Goal: Task Accomplishment & Management: Use online tool/utility

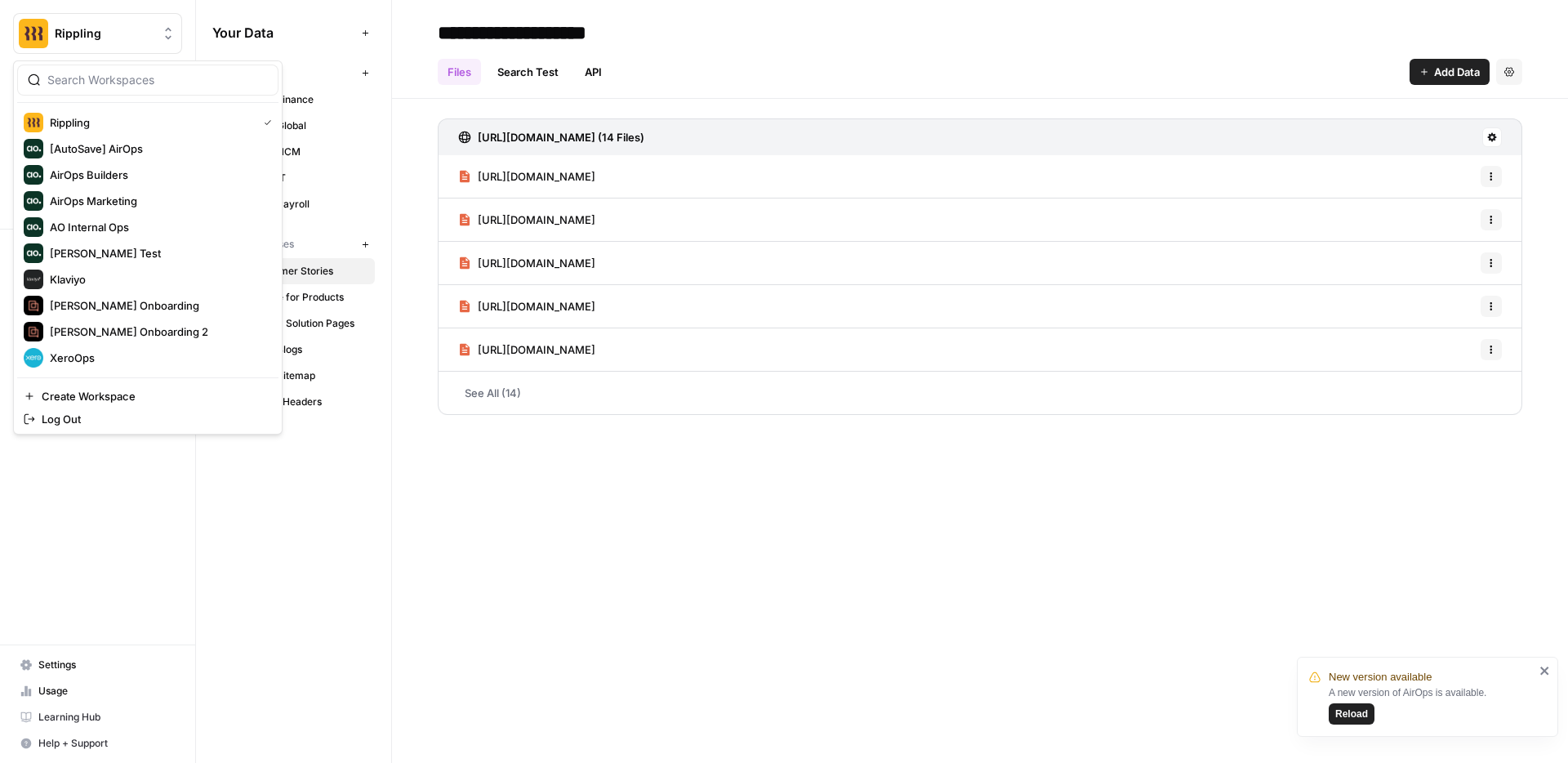
click at [92, 36] on span "Rippling" at bounding box center [103, 34] width 98 height 17
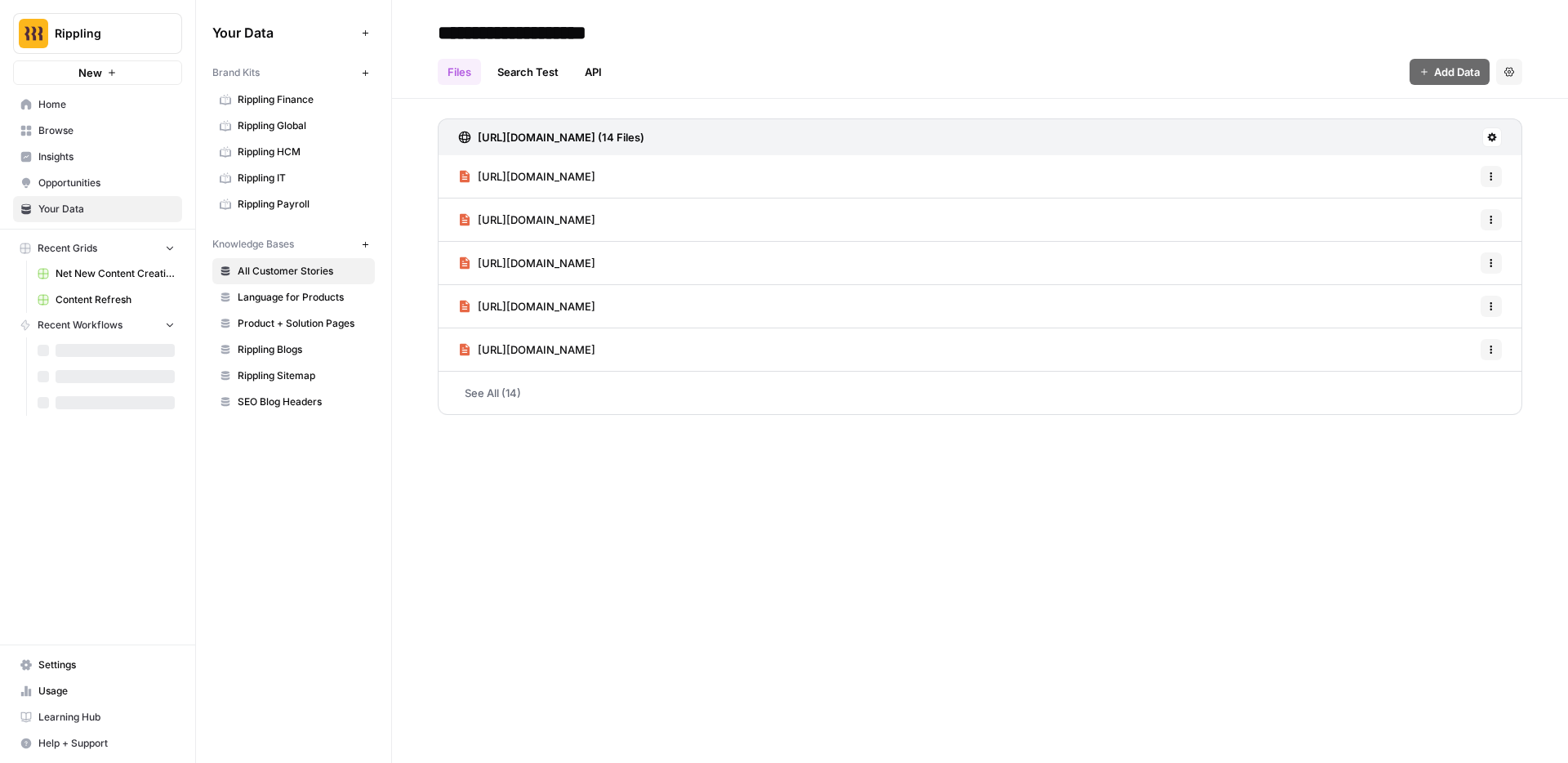
click at [117, 45] on button "Rippling" at bounding box center [98, 33] width 169 height 40
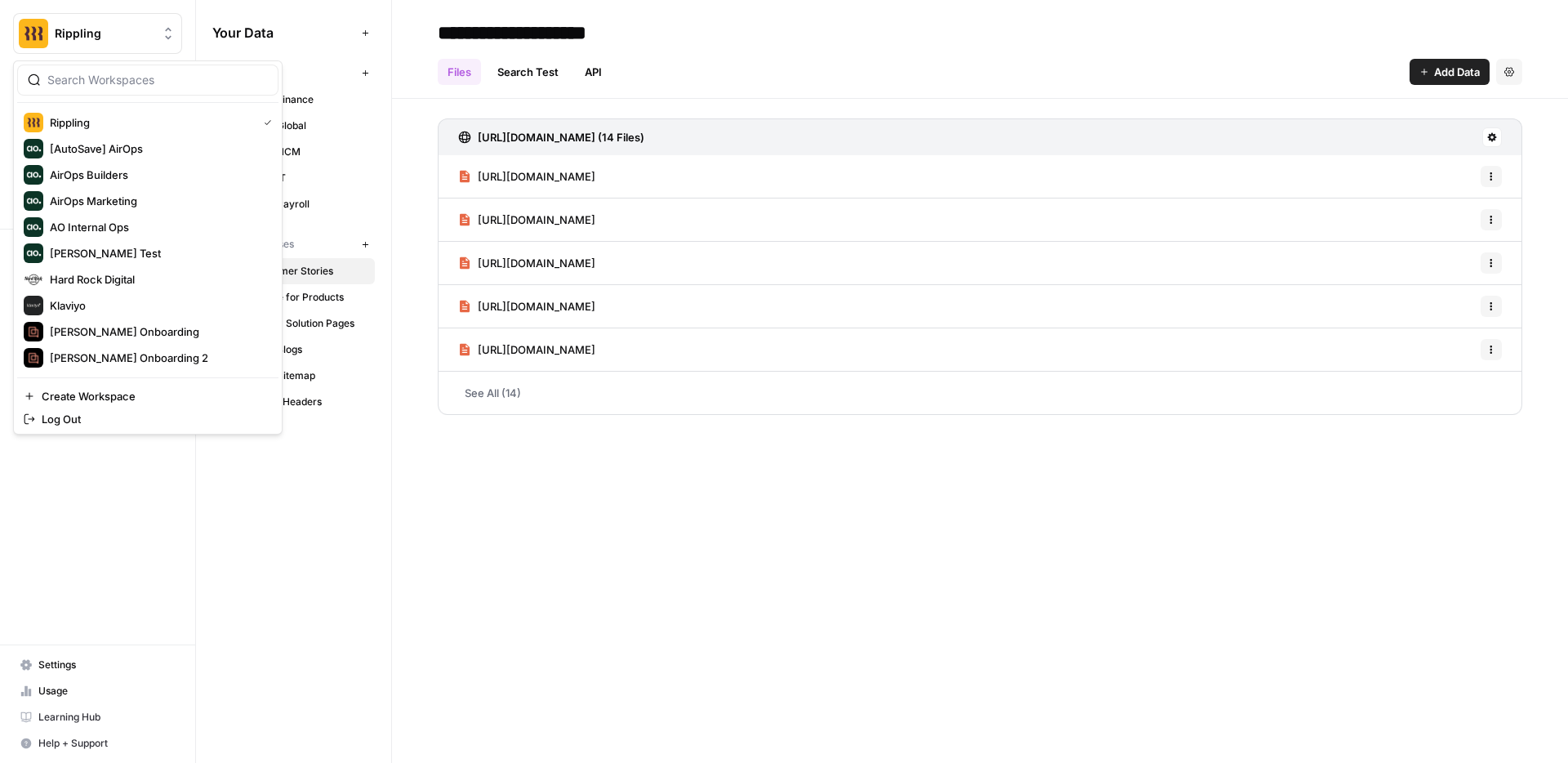
click at [107, 37] on span "Rippling" at bounding box center [103, 34] width 98 height 17
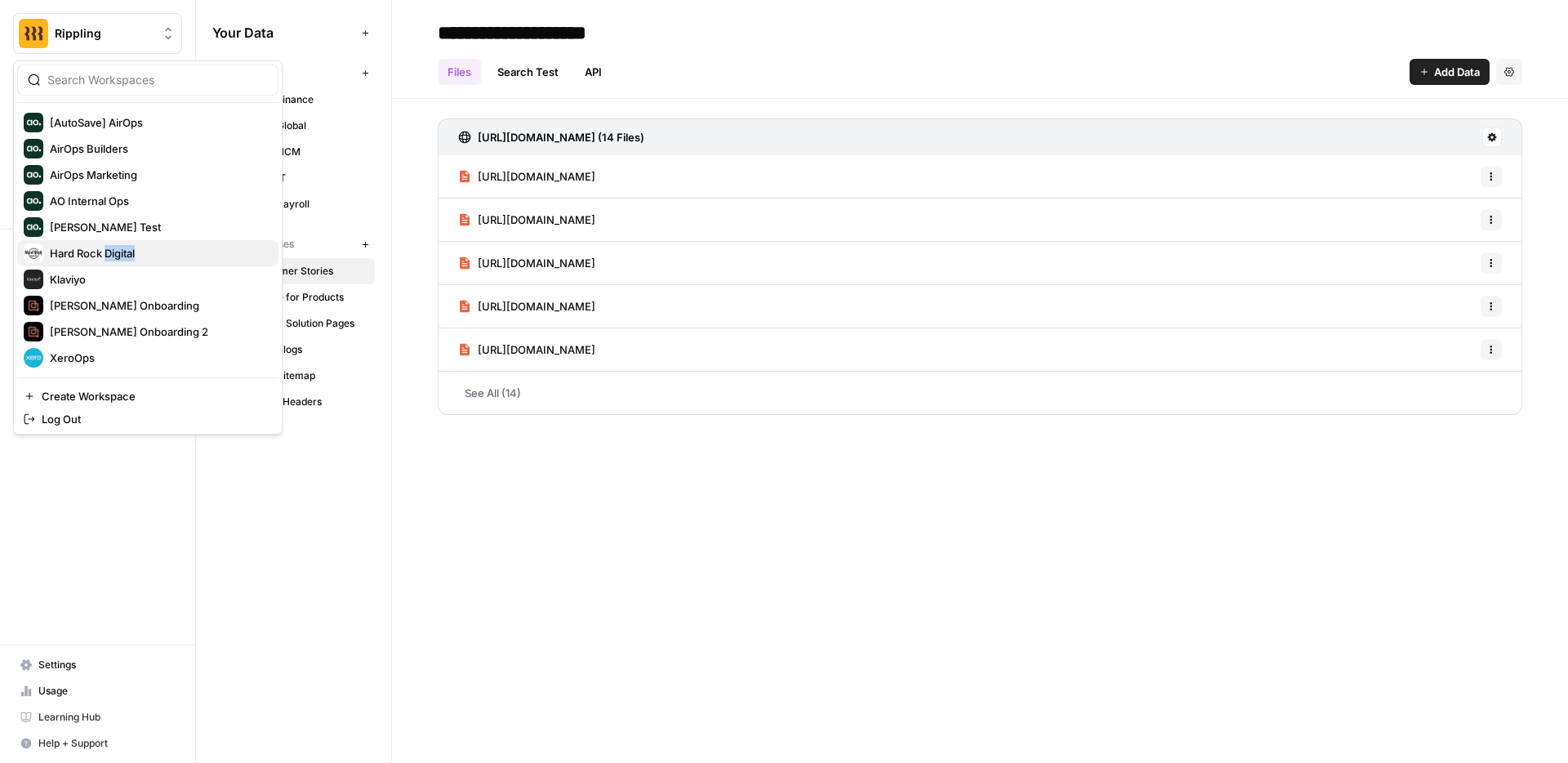
click at [82, 247] on span "Hard Rock Digital" at bounding box center [157, 253] width 215 height 17
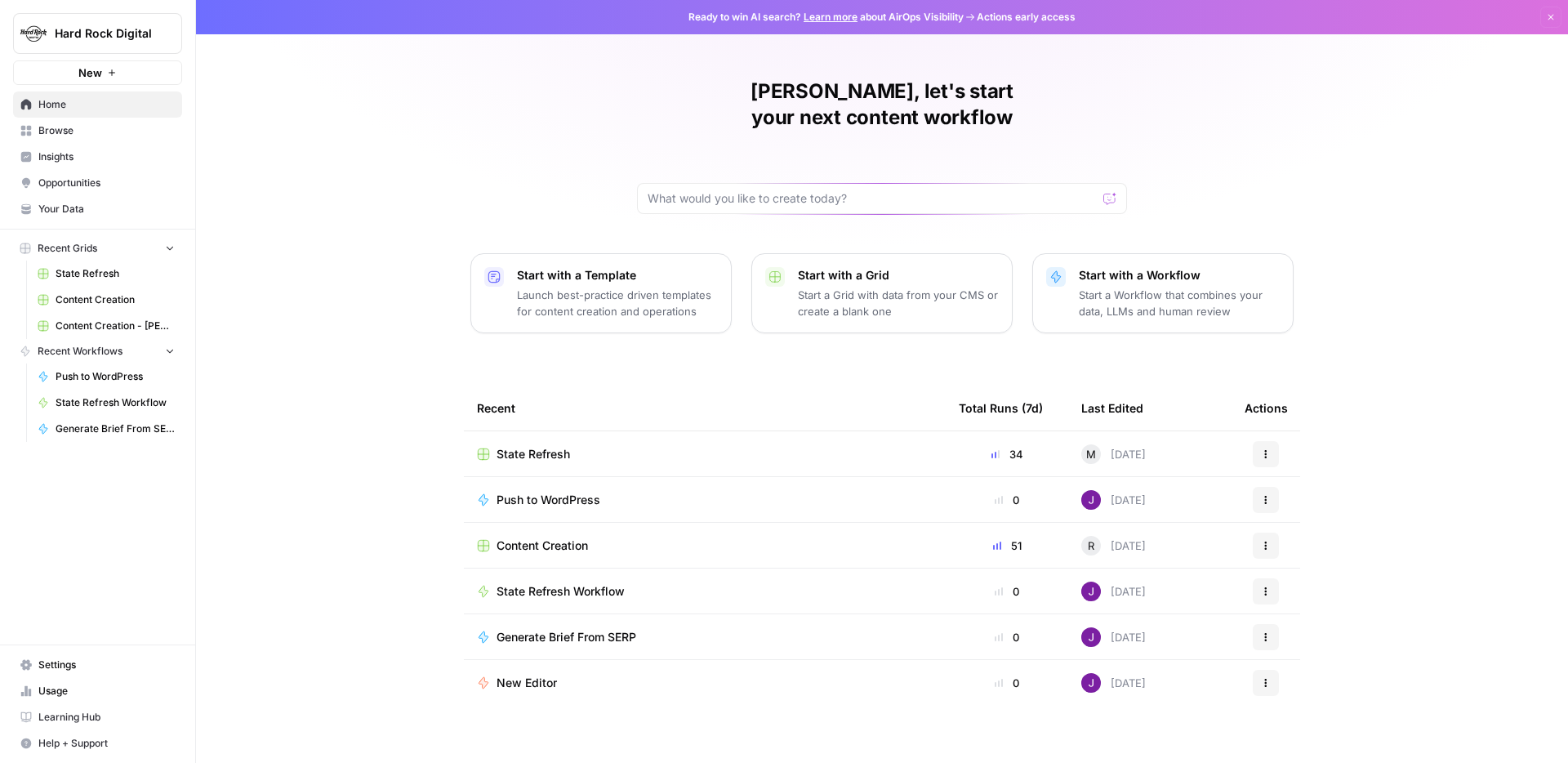
click at [80, 202] on span "Your Data" at bounding box center [107, 209] width 136 height 15
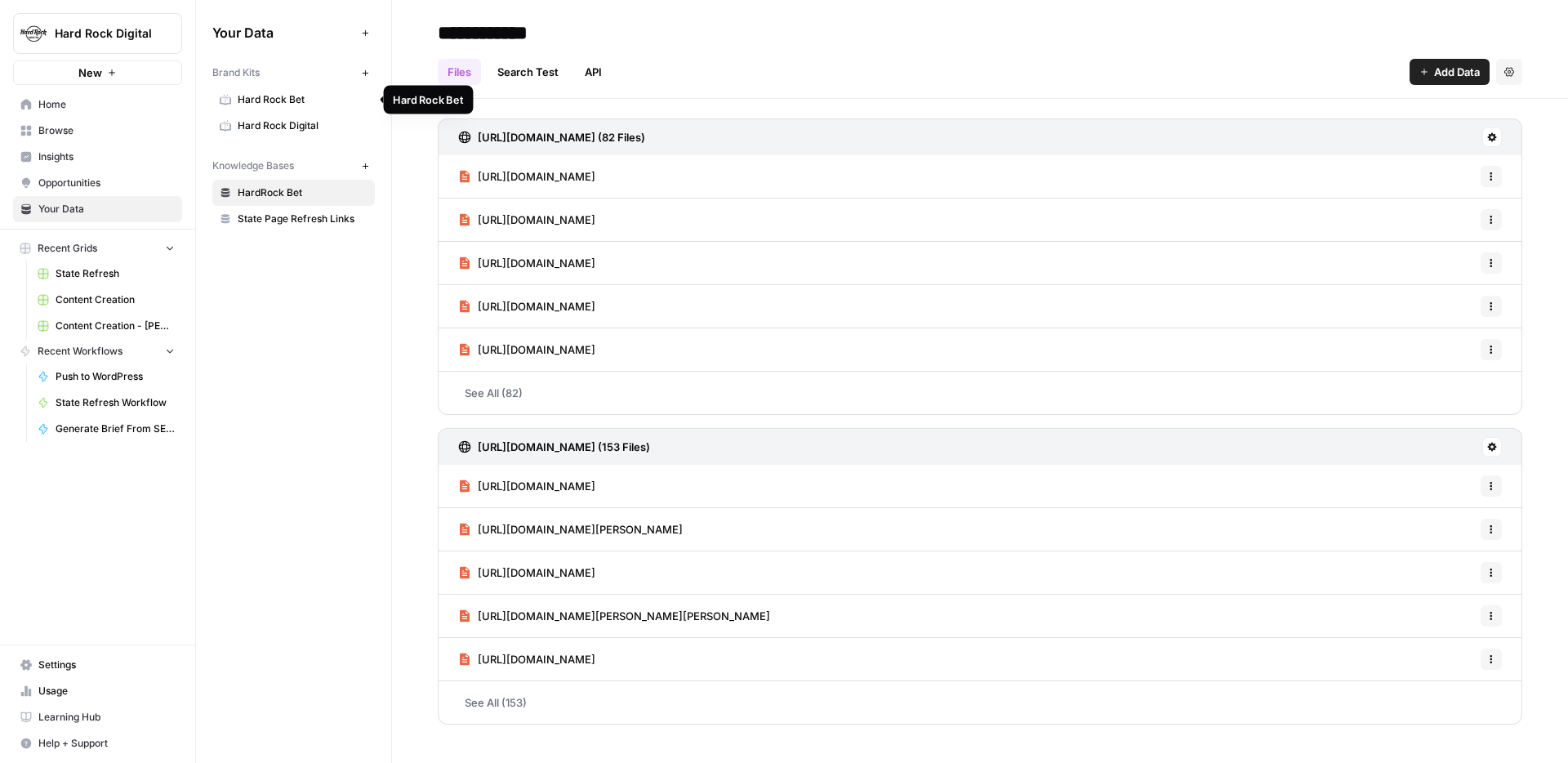
click at [304, 99] on span "Hard Rock Bet" at bounding box center [302, 99] width 130 height 15
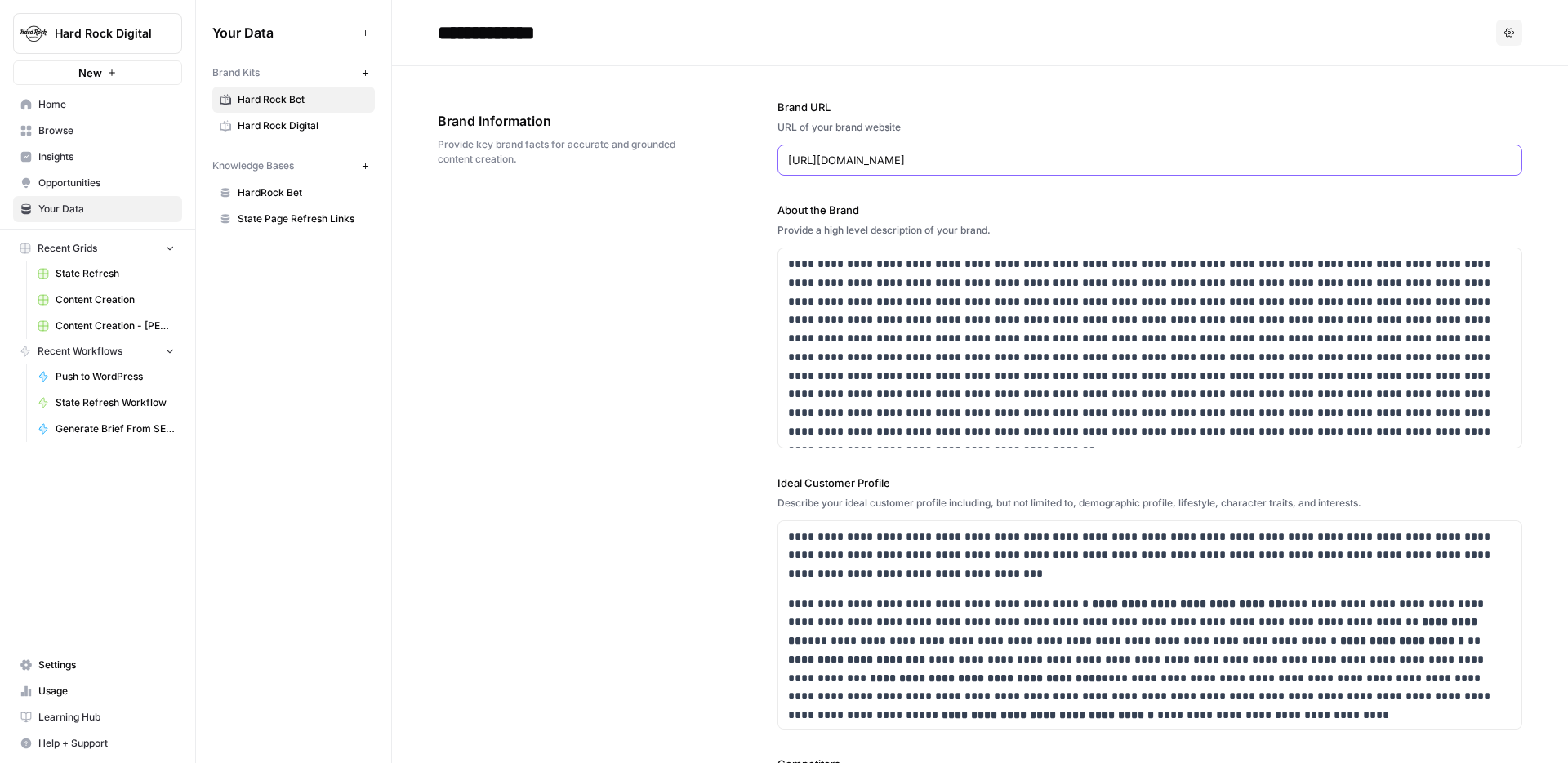
click at [842, 162] on input "https://www.hardrock.bet/casino/" at bounding box center [1149, 160] width 723 height 17
click at [265, 125] on span "Hard Rock Digital" at bounding box center [302, 126] width 130 height 15
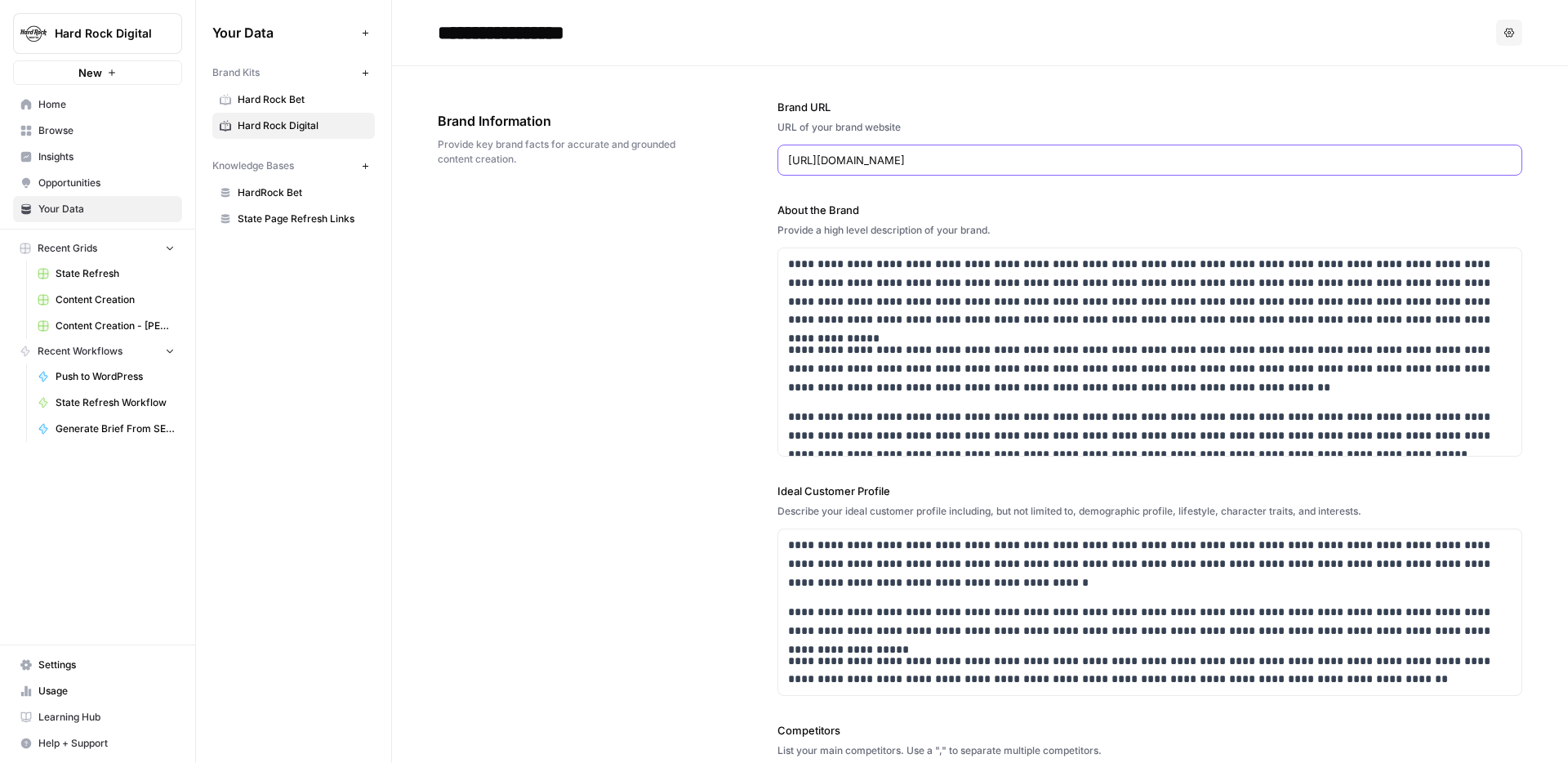
click at [883, 156] on input "https://www.hardrock.bet/" at bounding box center [1149, 160] width 723 height 17
click at [291, 99] on span "Hard Rock Bet" at bounding box center [302, 99] width 130 height 15
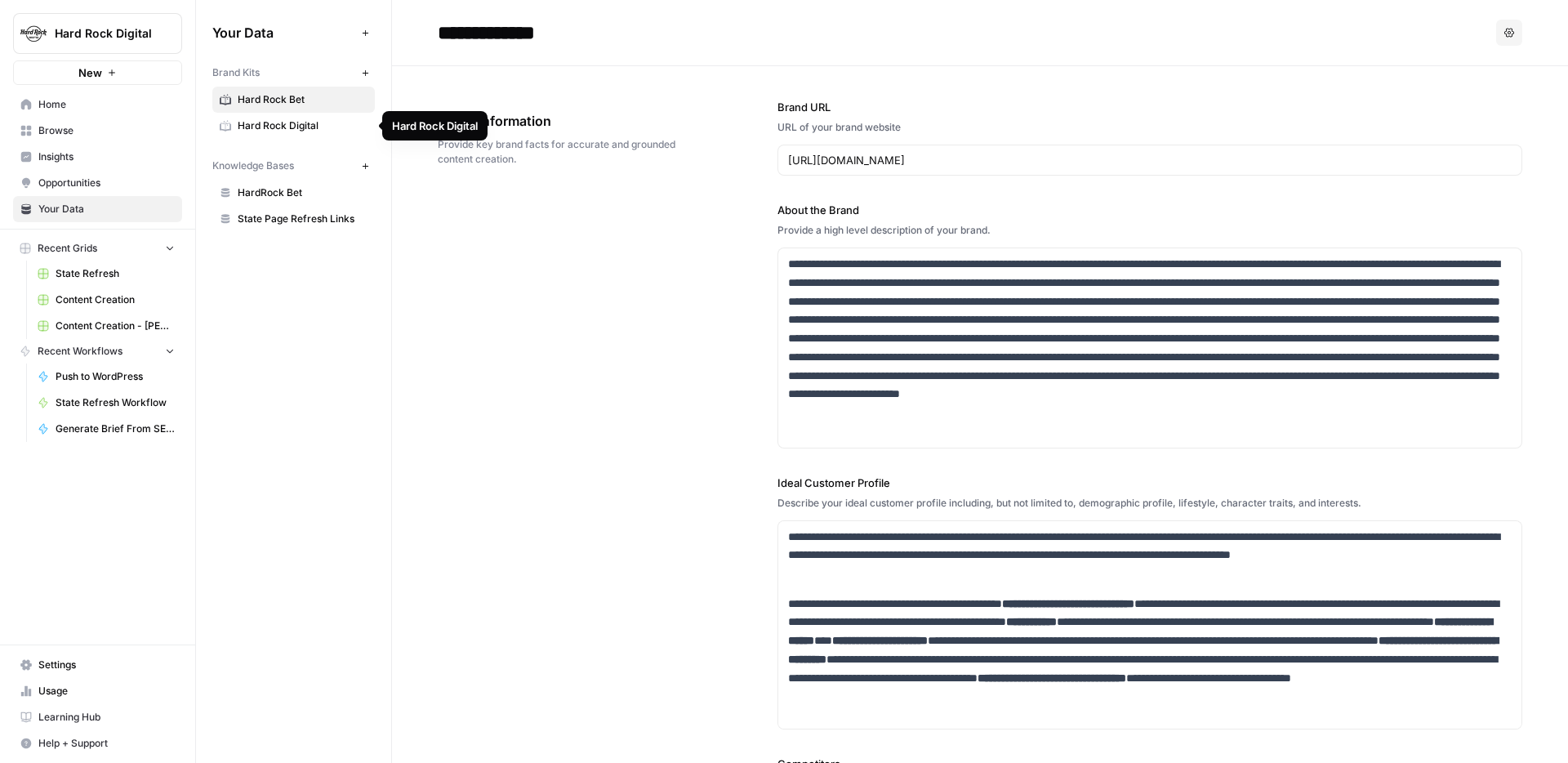
click at [305, 119] on span "Hard Rock Digital" at bounding box center [302, 126] width 130 height 15
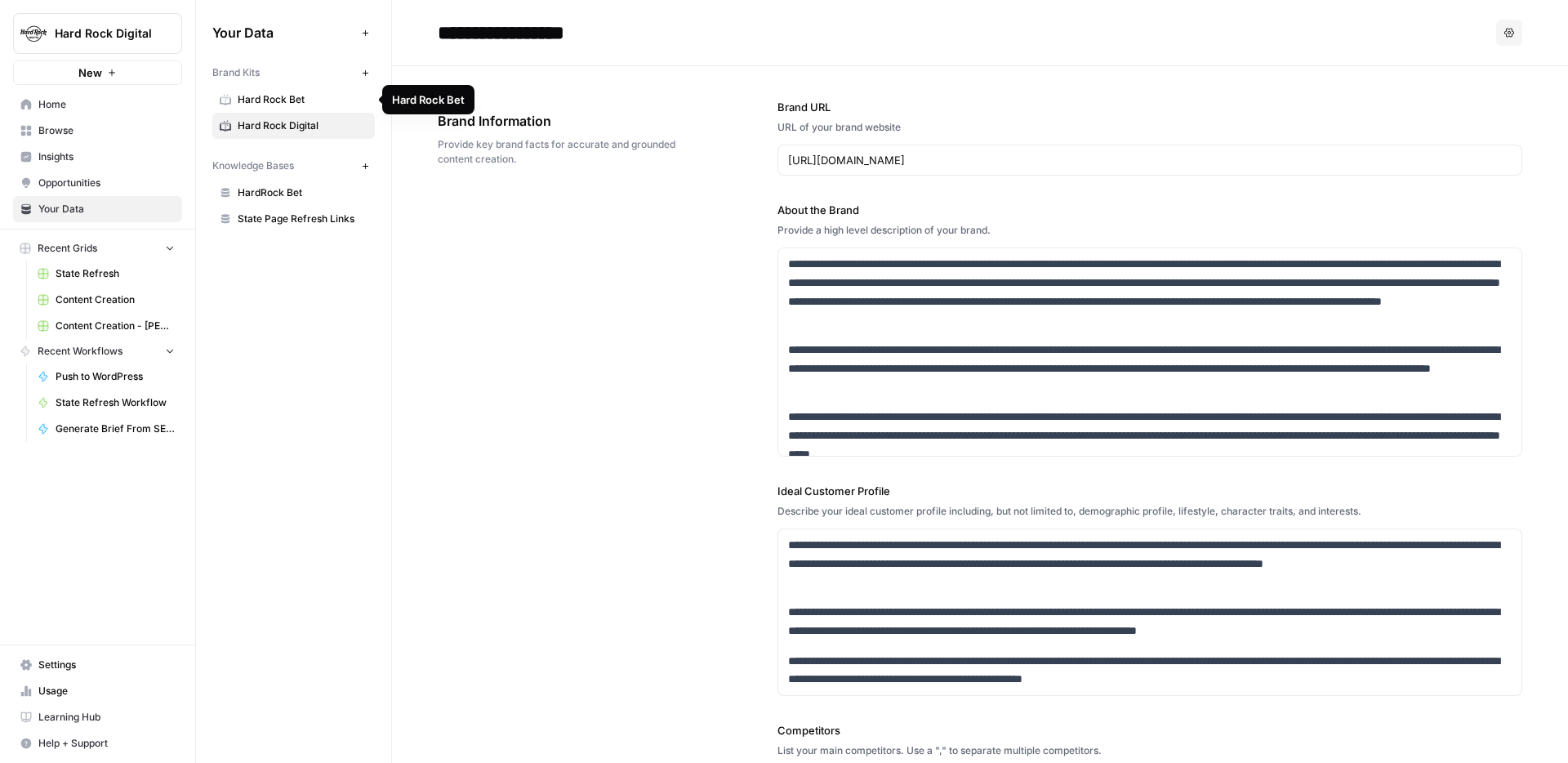
click at [296, 98] on span "Hard Rock Bet" at bounding box center [302, 99] width 130 height 15
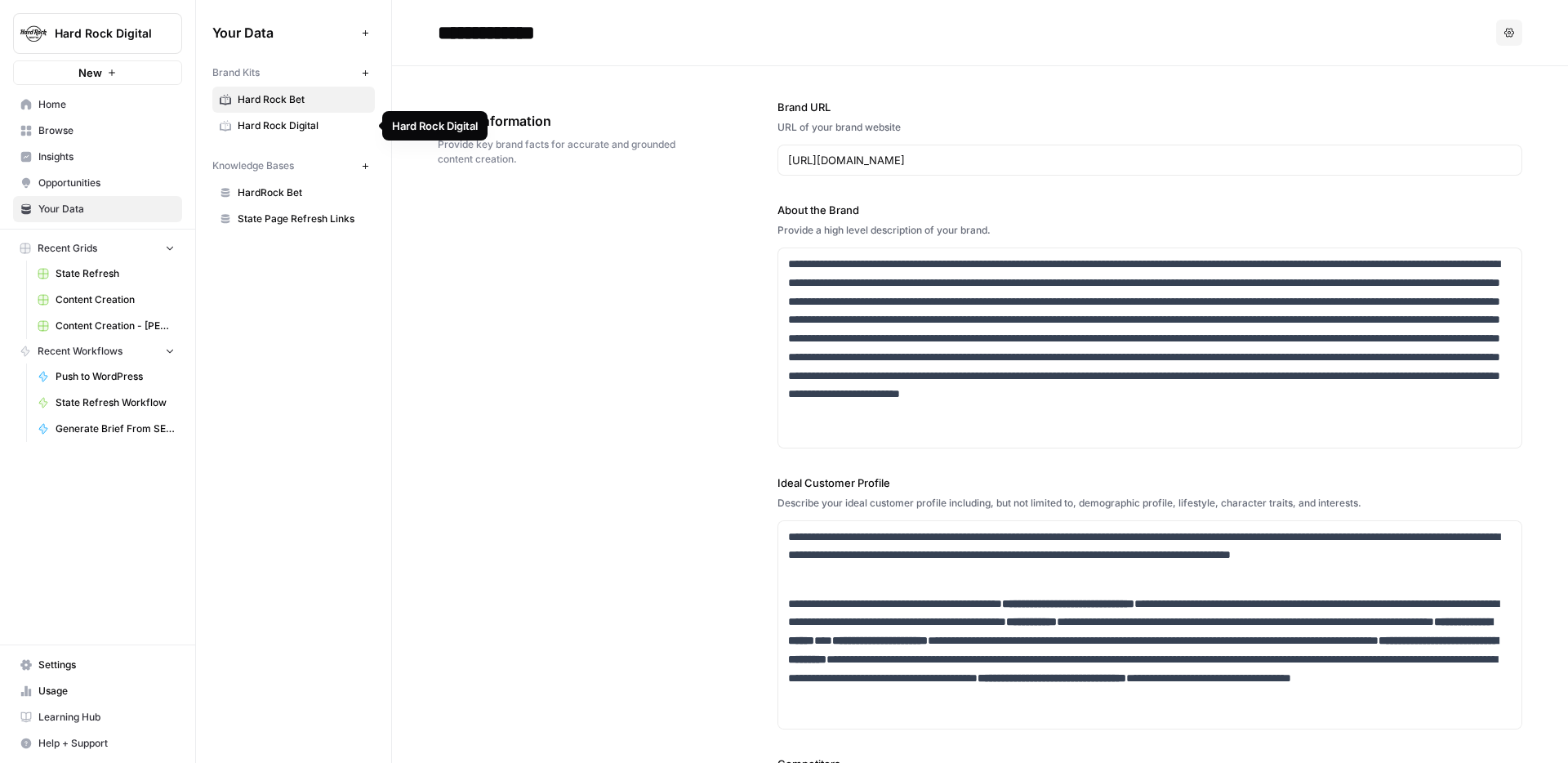
click at [303, 130] on span "Hard Rock Digital" at bounding box center [302, 126] width 130 height 15
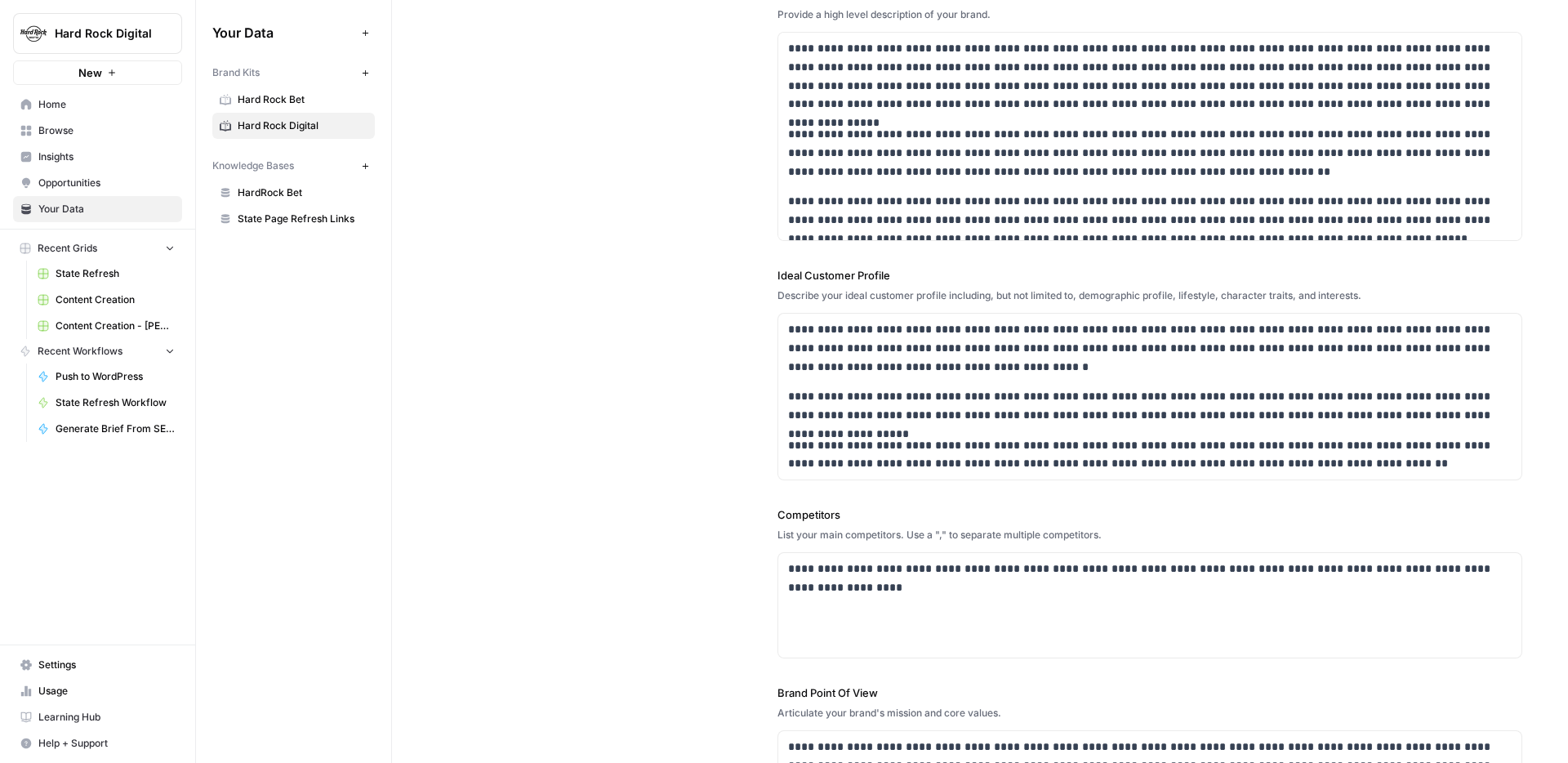
scroll to position [214, 0]
click at [275, 98] on span "Hard Rock Bet" at bounding box center [302, 99] width 130 height 15
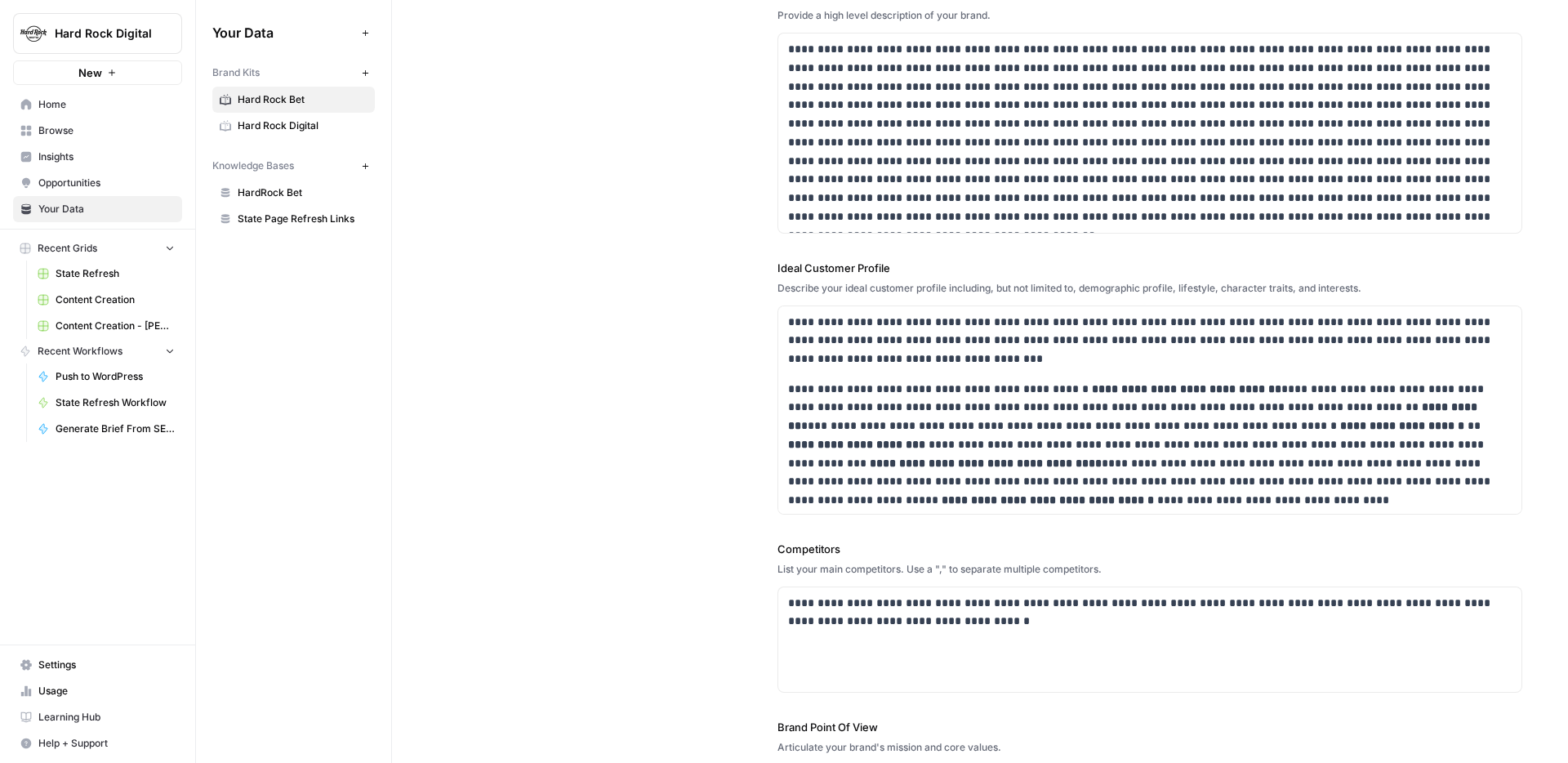
scroll to position [279, 0]
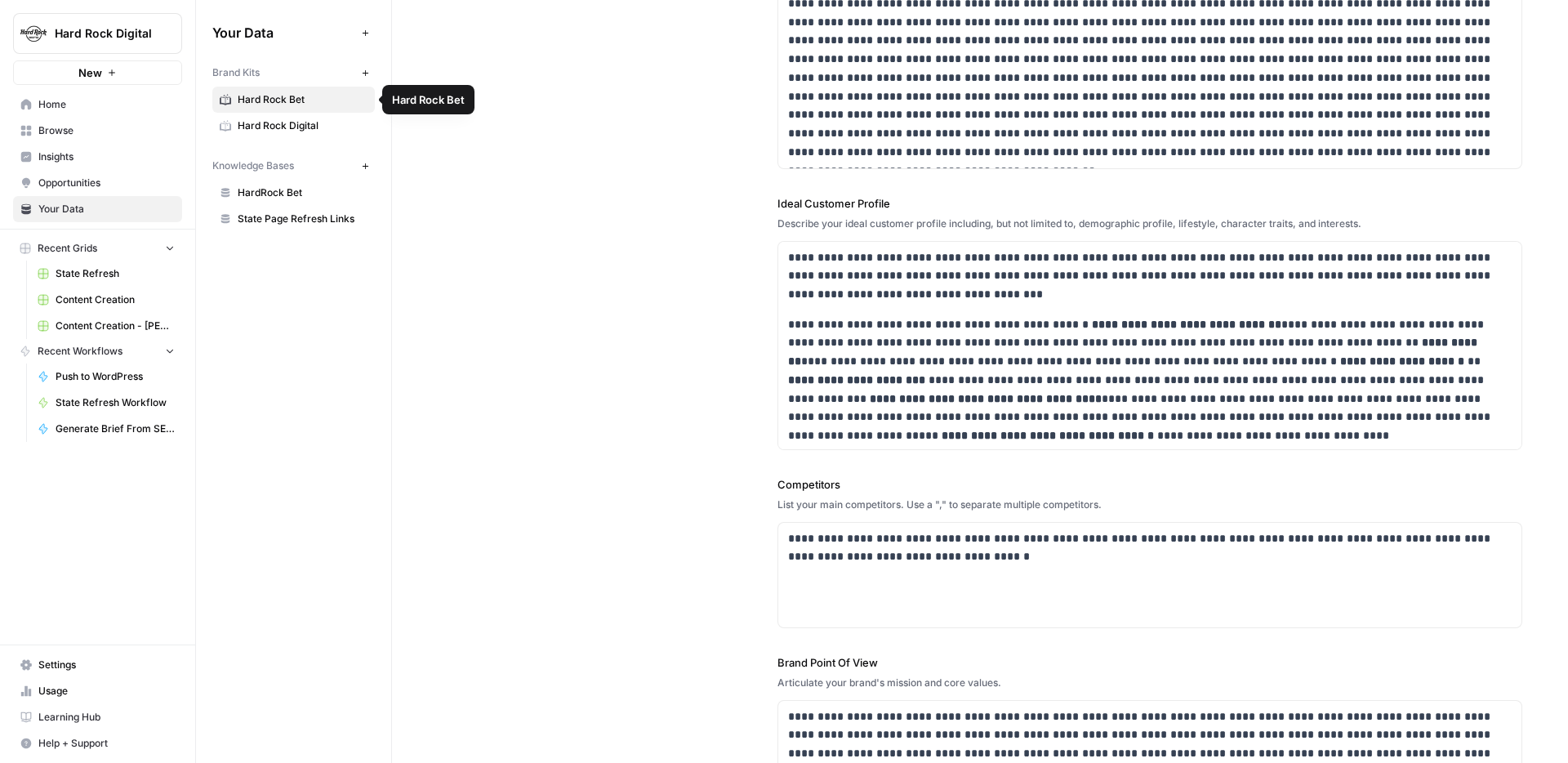
click at [258, 122] on span "Hard Rock Digital" at bounding box center [302, 126] width 130 height 15
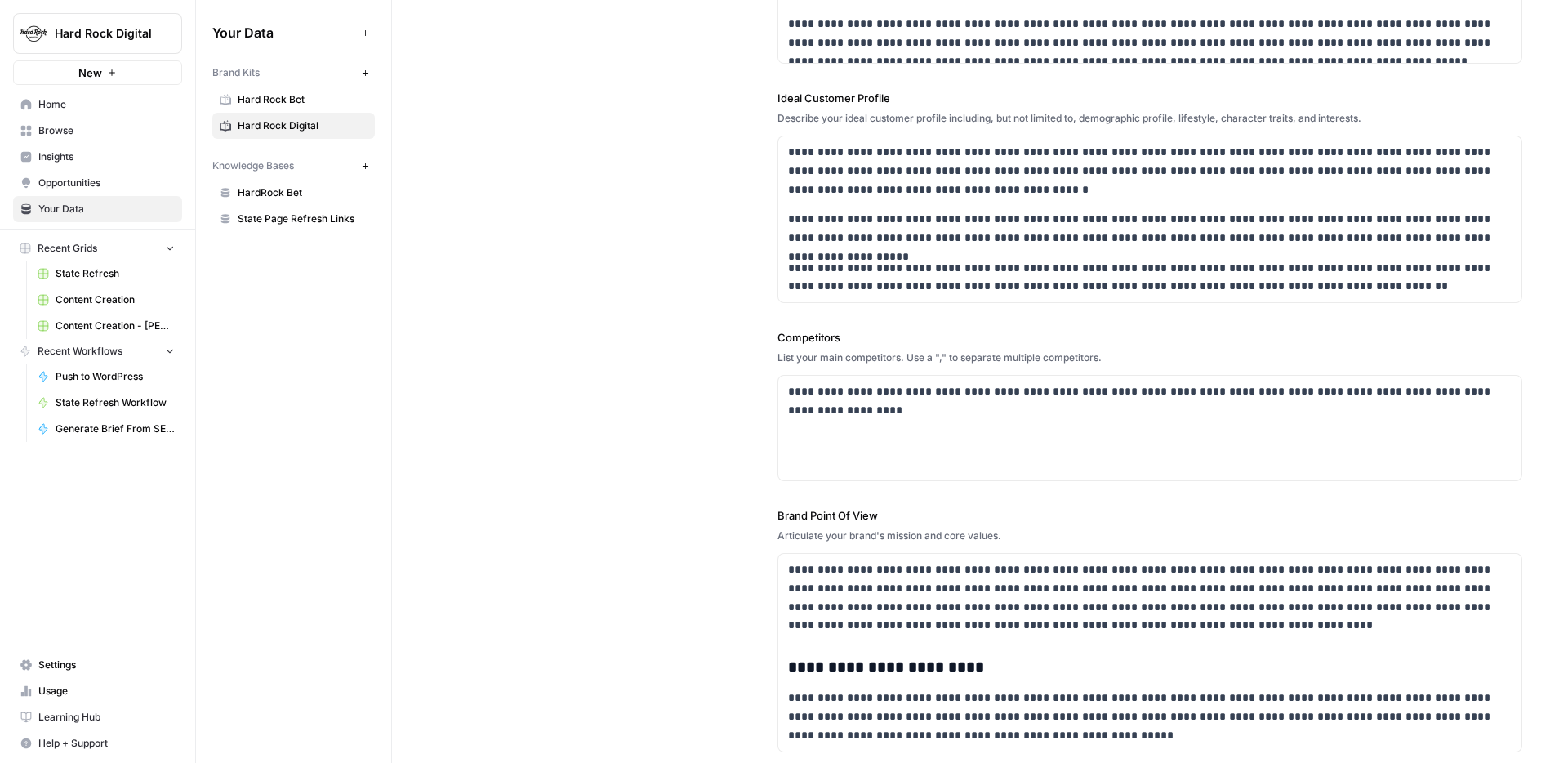
scroll to position [549, 0]
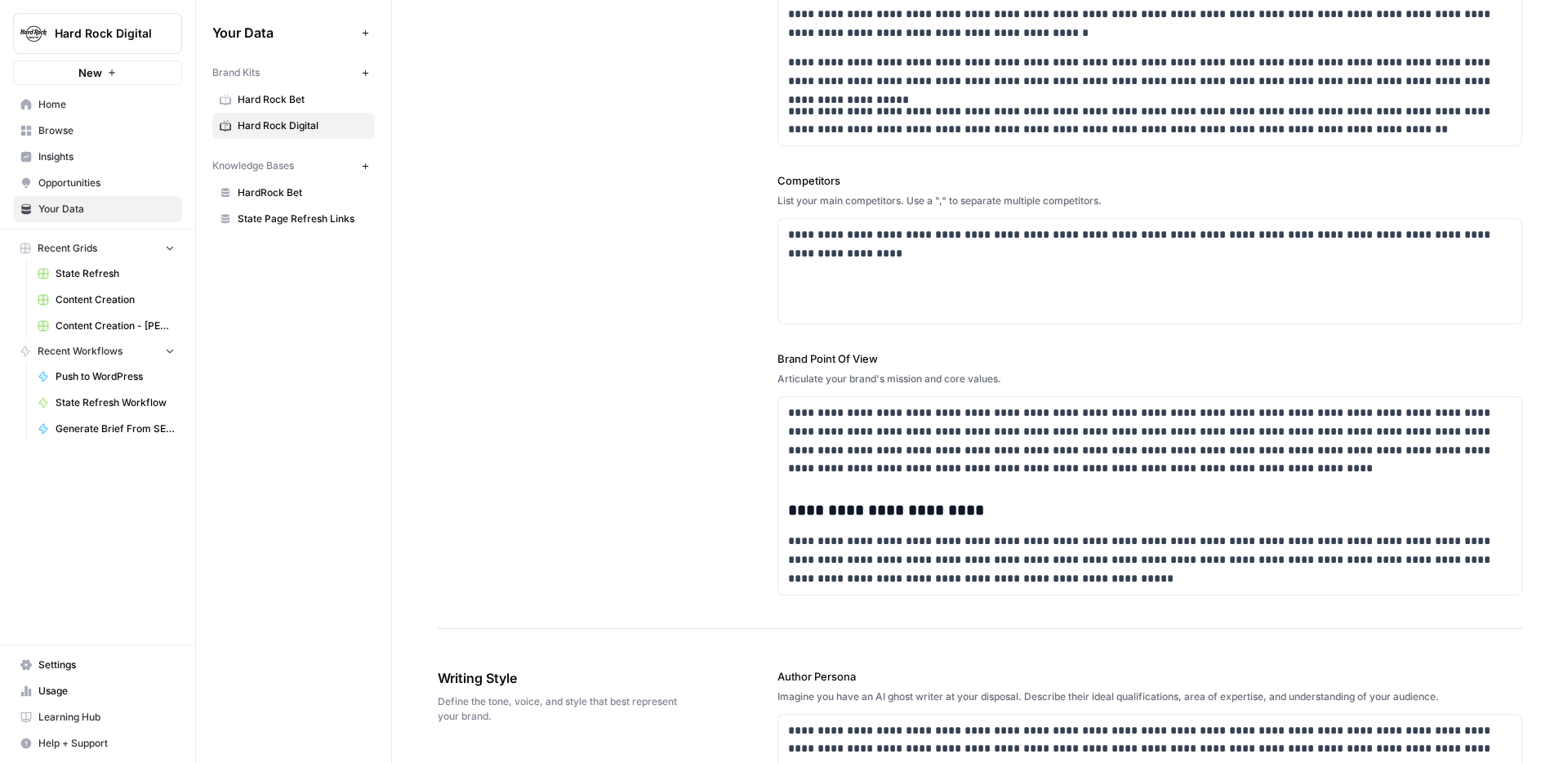
click at [262, 98] on span "Hard Rock Bet" at bounding box center [302, 99] width 130 height 15
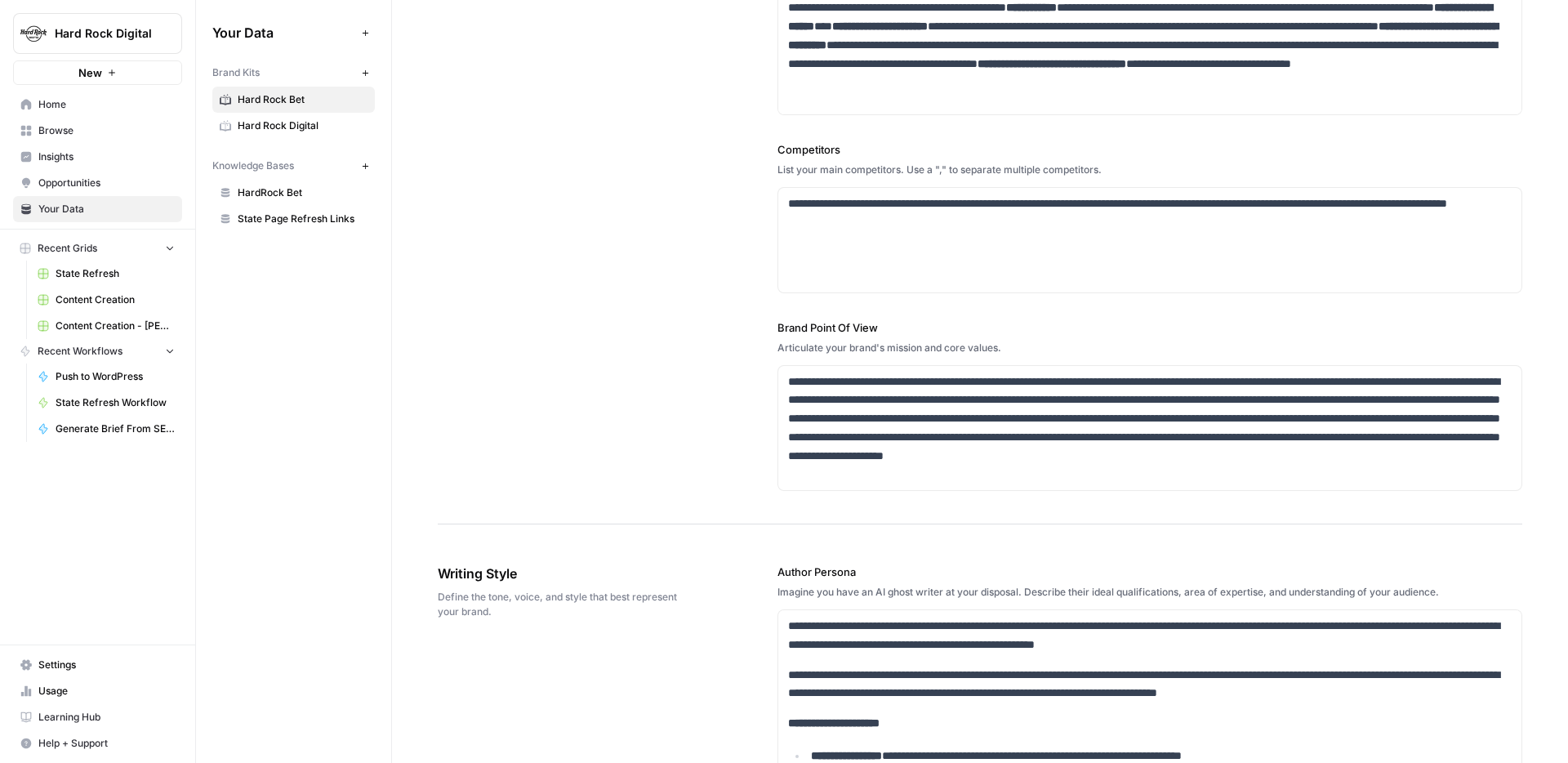
scroll to position [748, 0]
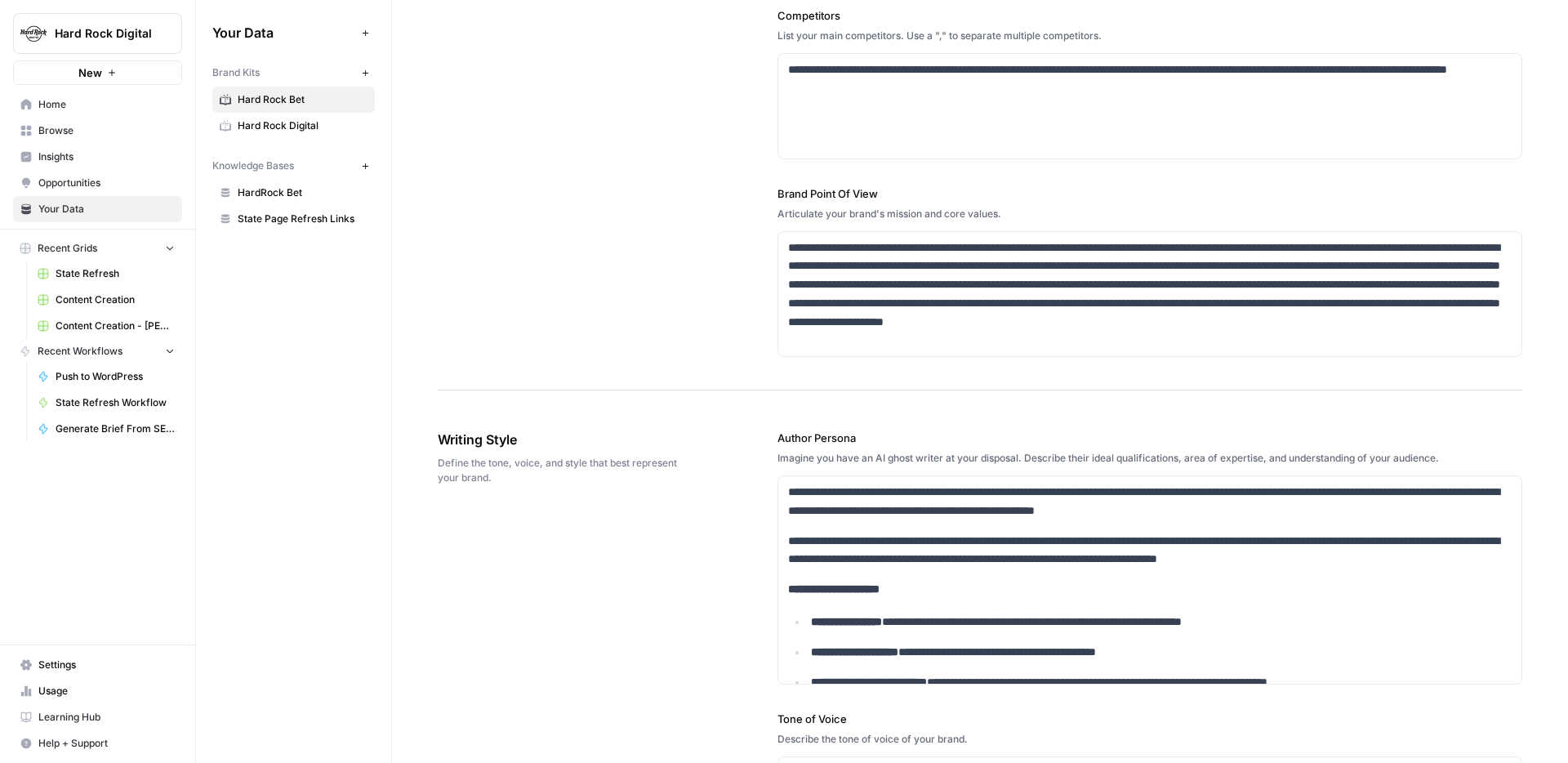
click at [263, 123] on span "Hard Rock Digital" at bounding box center [302, 126] width 130 height 15
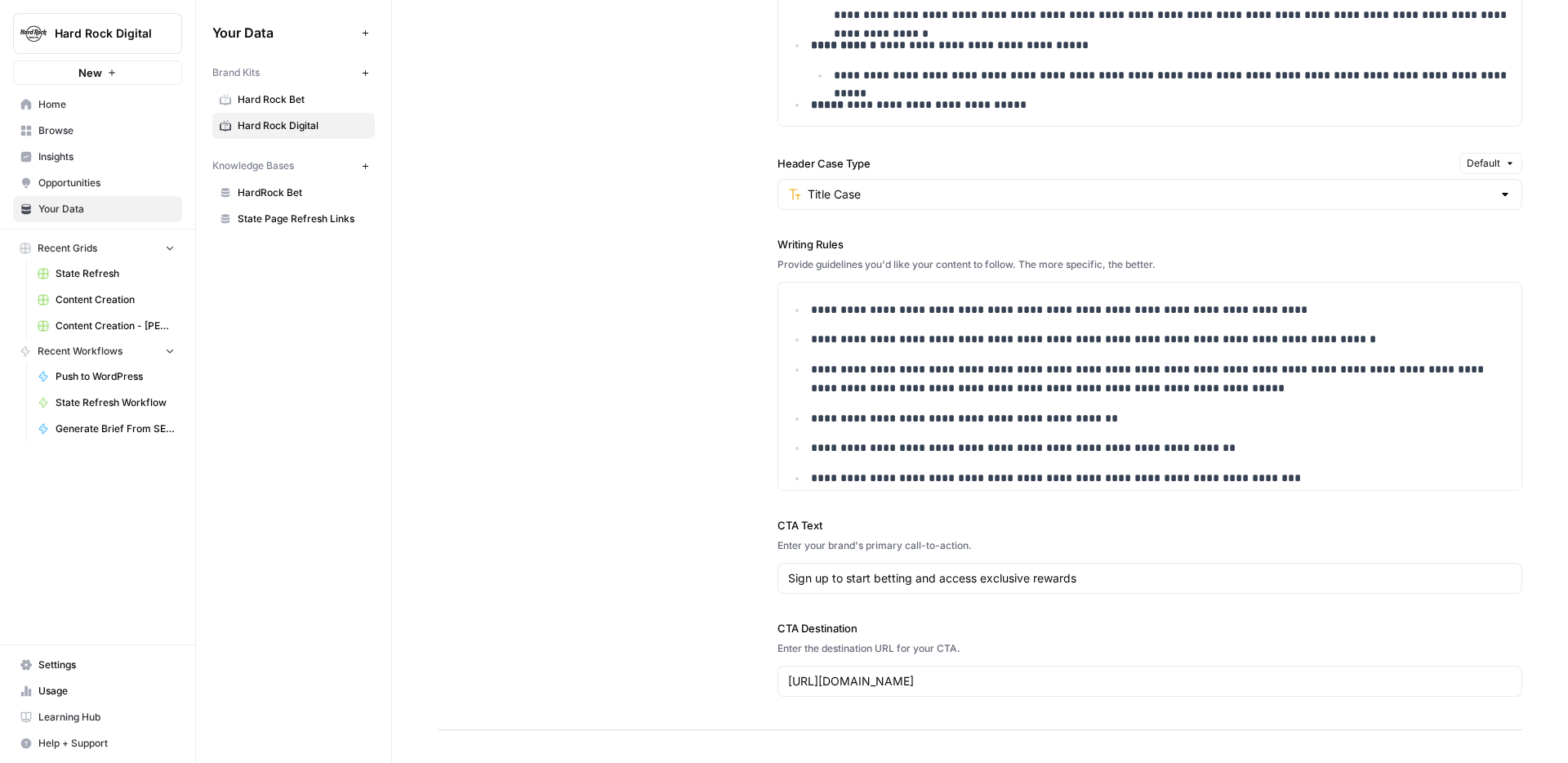
scroll to position [1672, 0]
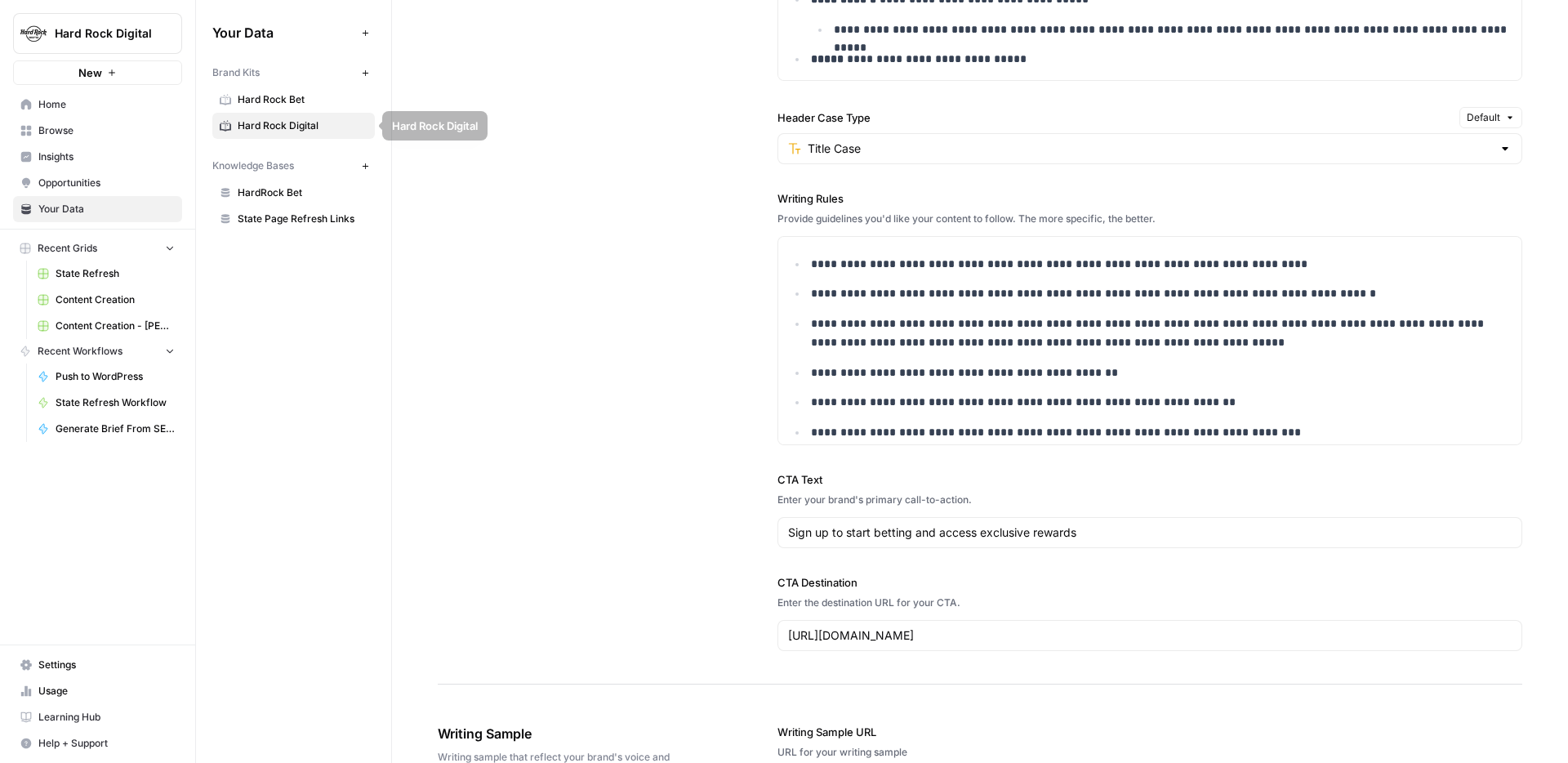
click at [280, 100] on span "Hard Rock Bet" at bounding box center [302, 99] width 130 height 15
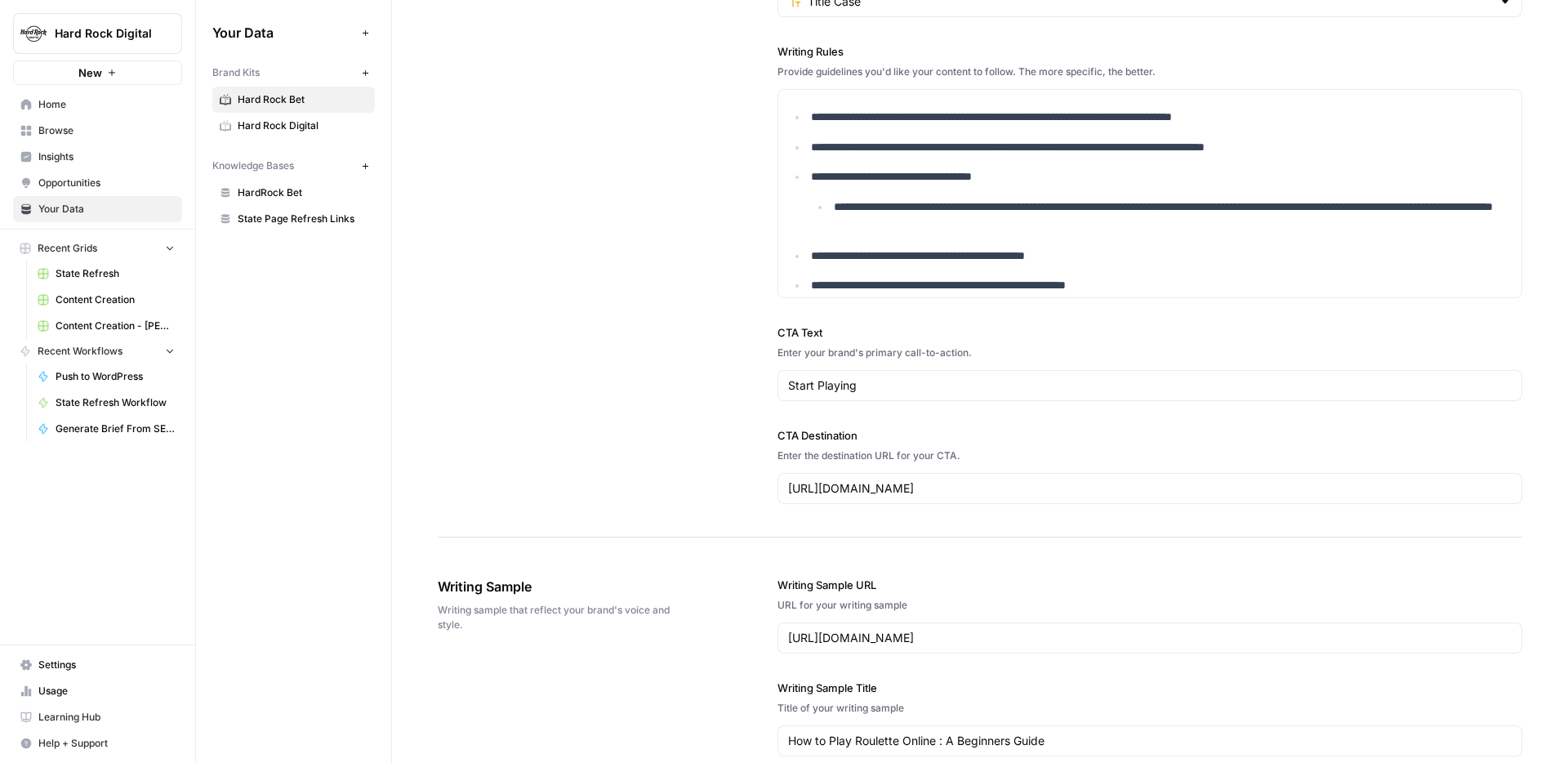
scroll to position [1575, 0]
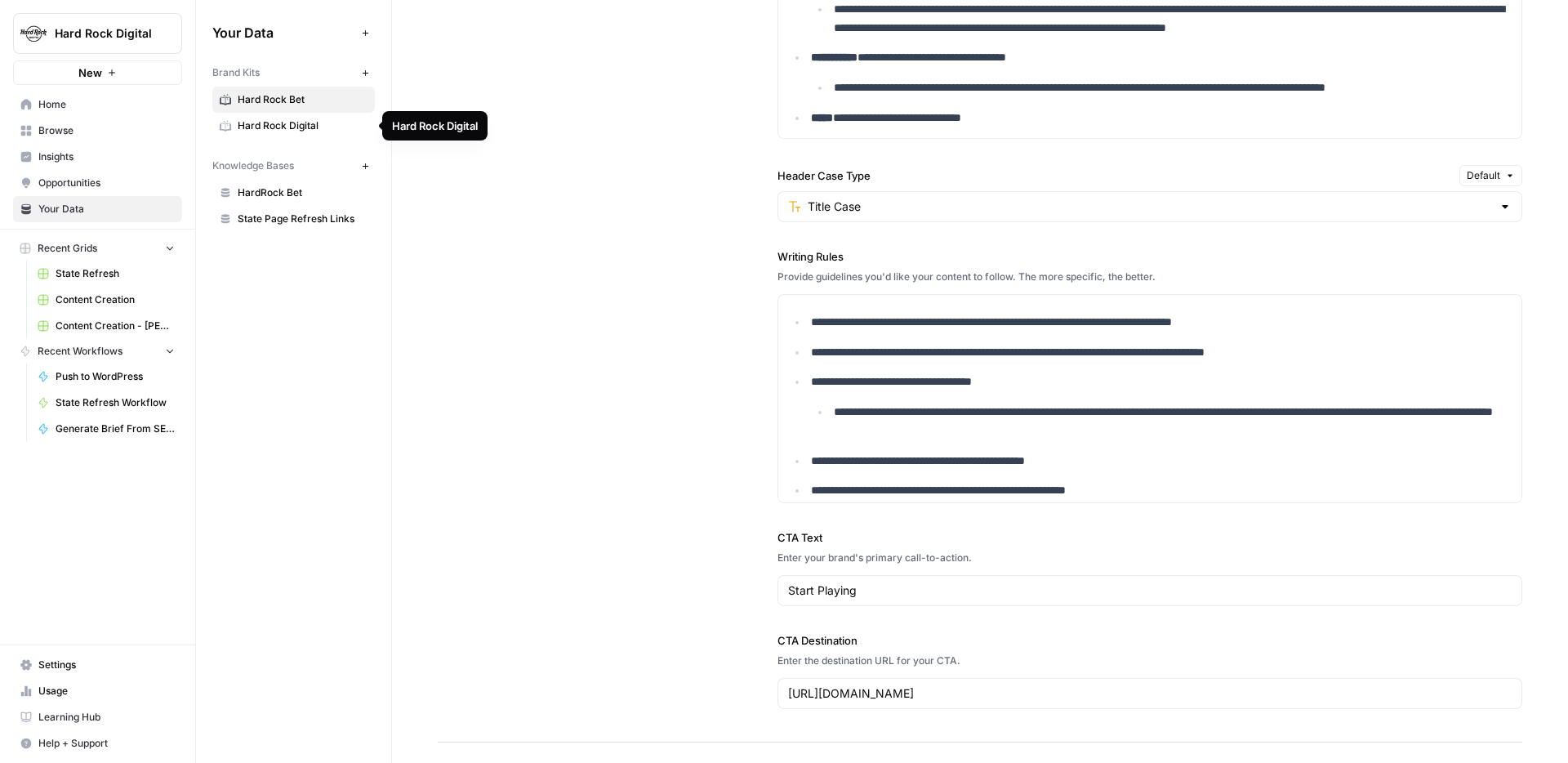
click at [268, 127] on span "Hard Rock Digital" at bounding box center [302, 126] width 130 height 15
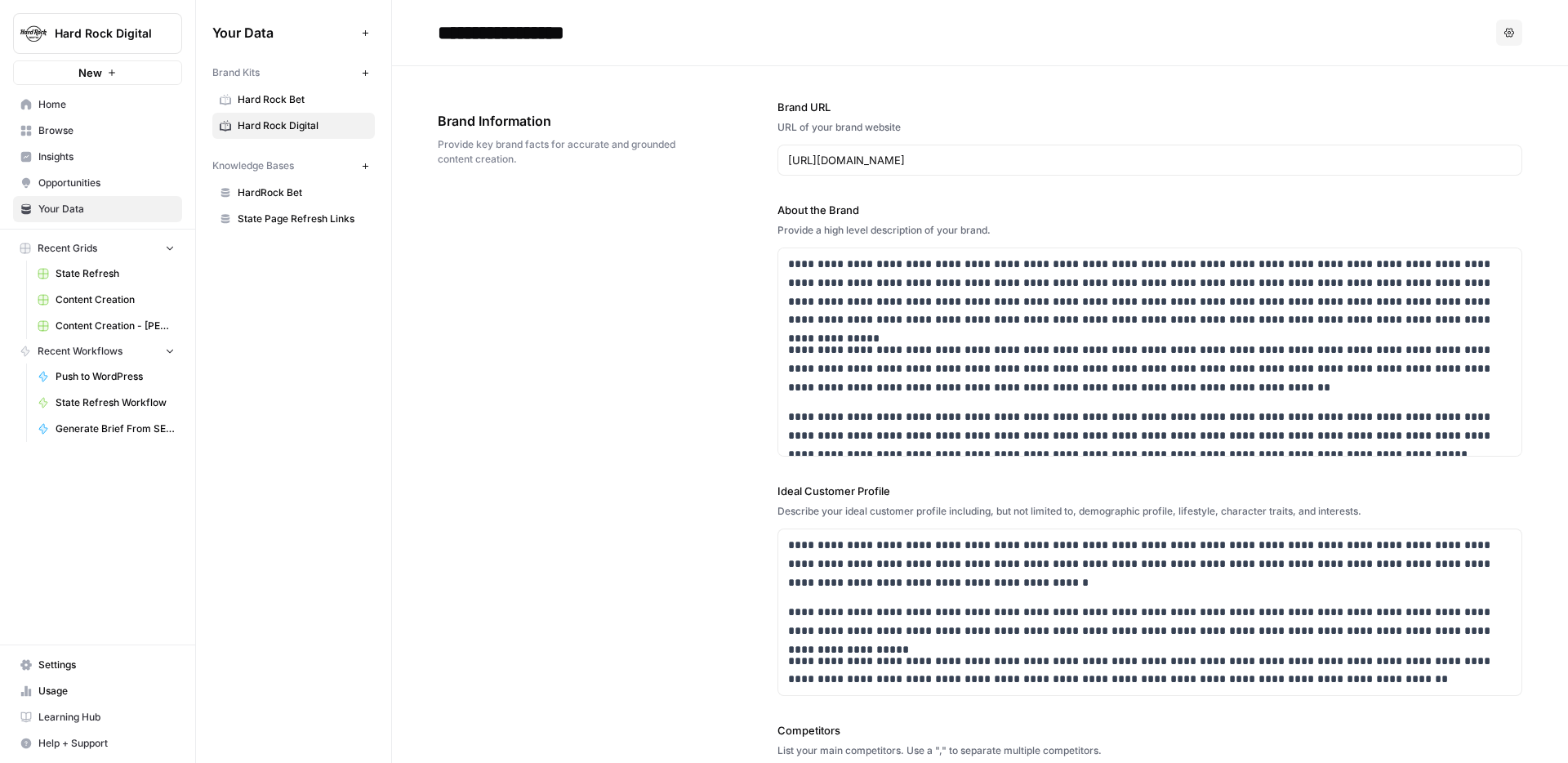
click at [45, 692] on span "Usage" at bounding box center [107, 691] width 136 height 15
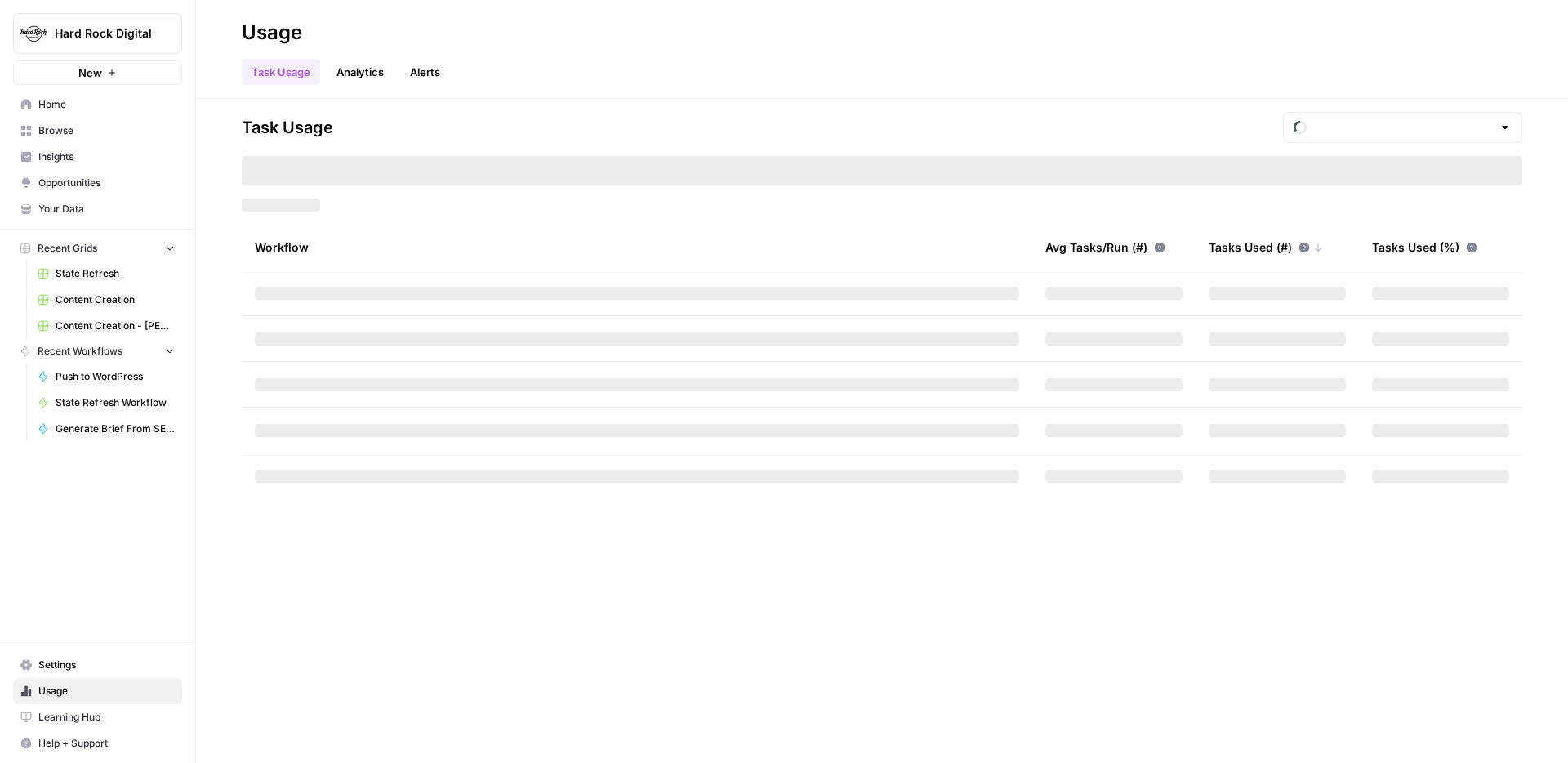
type input "October Tasks"
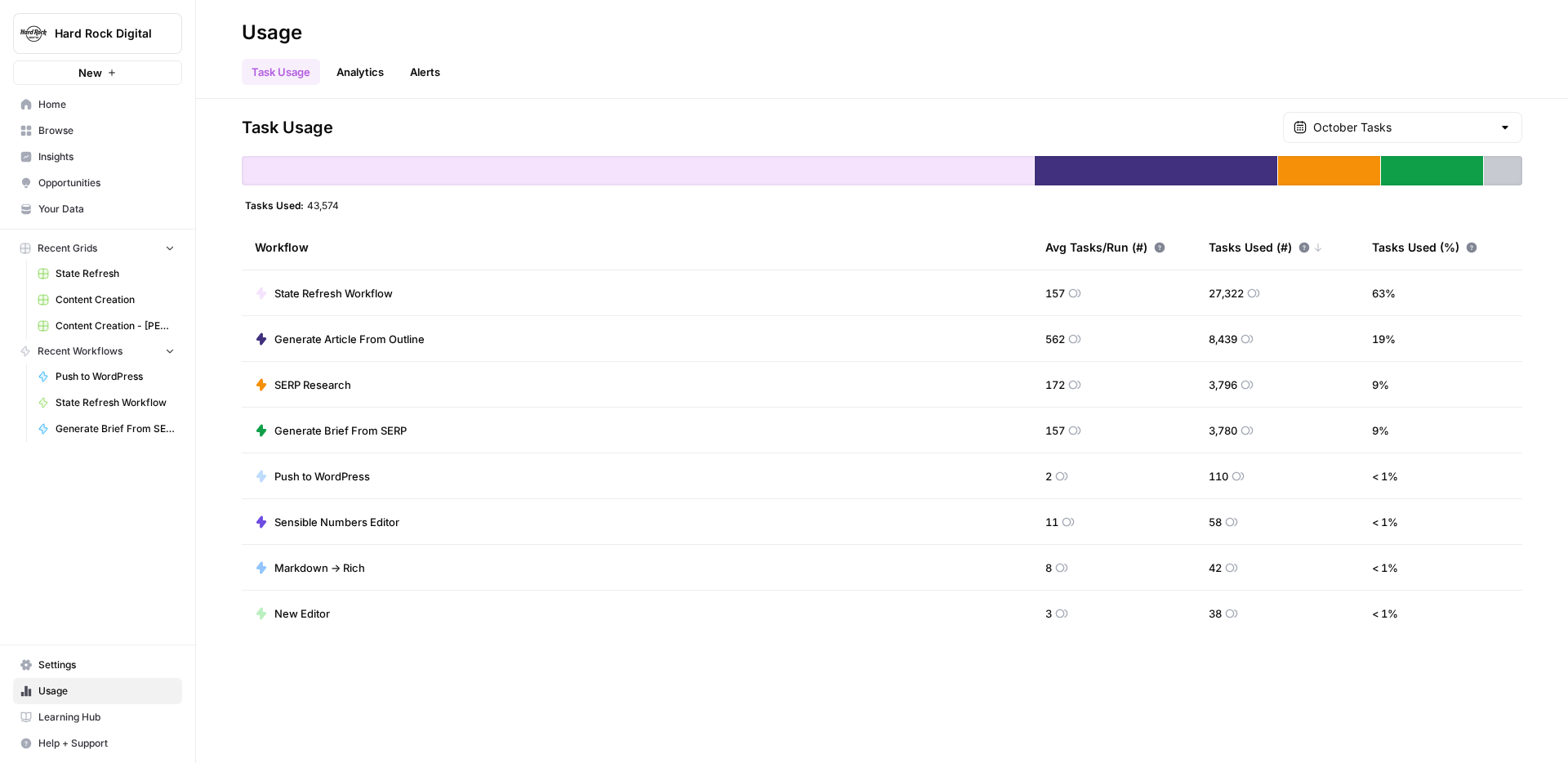
click at [335, 297] on span "State Refresh Workflow" at bounding box center [333, 294] width 119 height 17
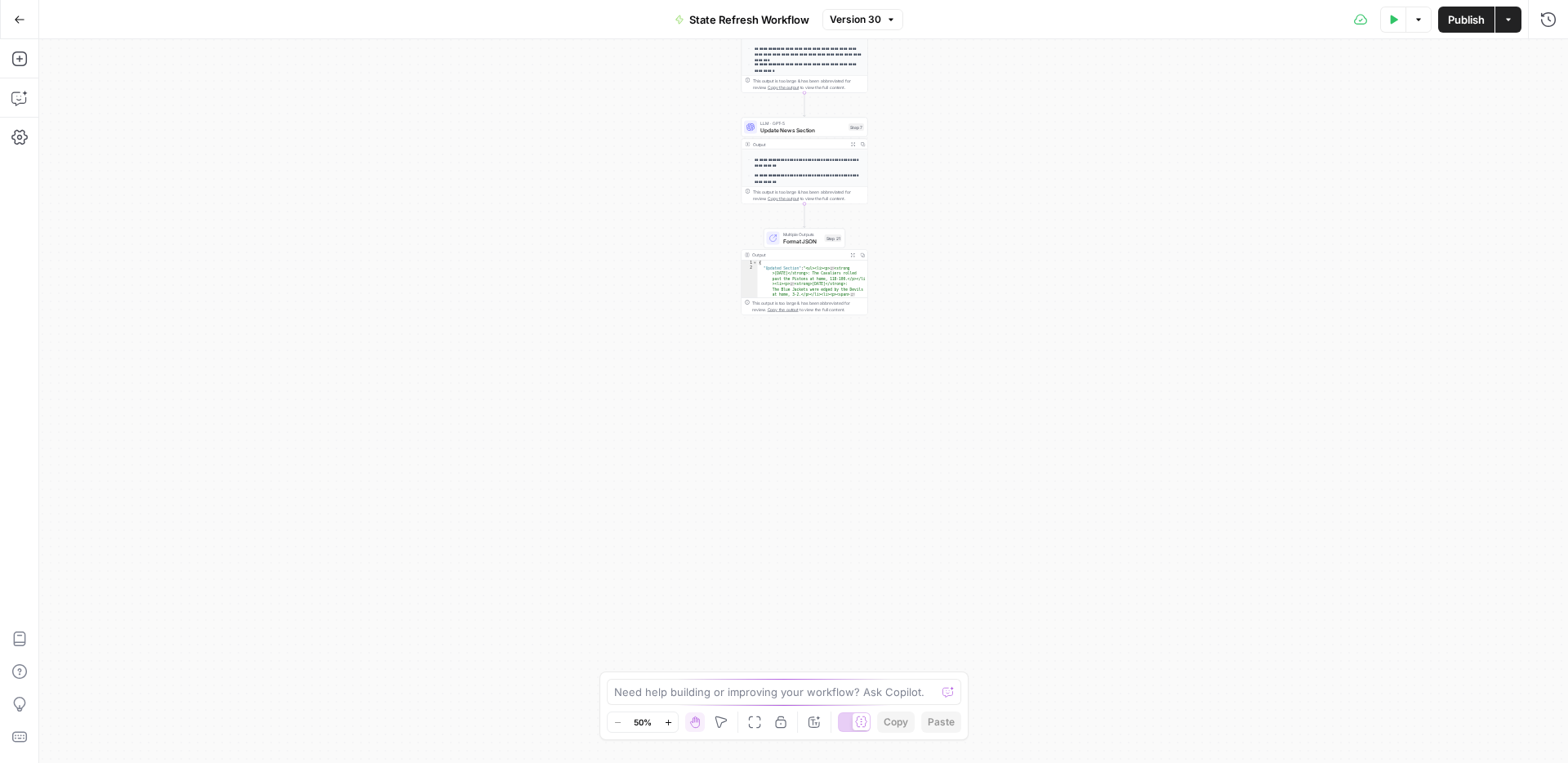
click at [598, 225] on div "Workflow Input Settings Inputs Run Code · Python City Step 23 Output Expand Out…" at bounding box center [803, 401] width 1528 height 723
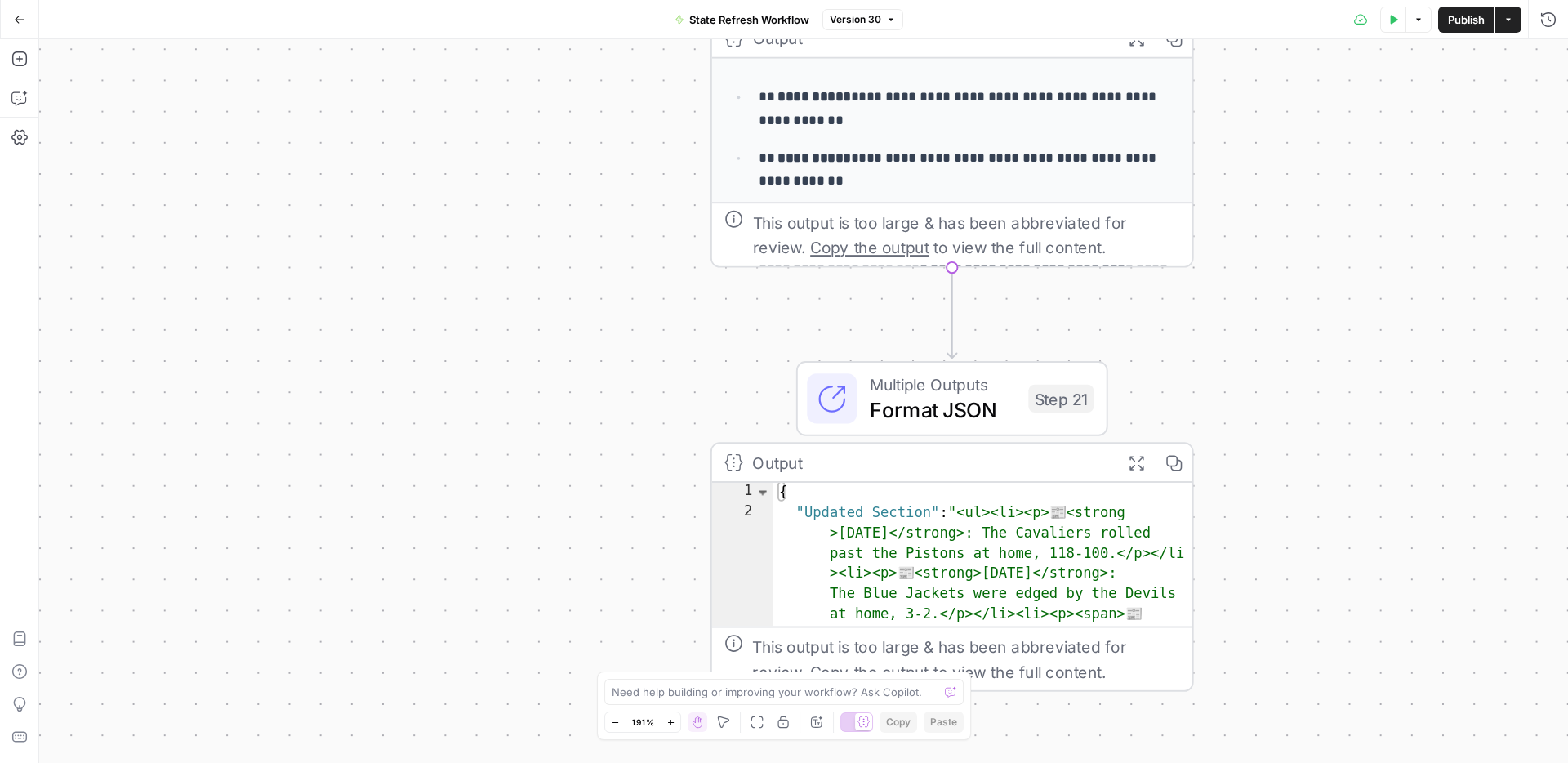
click at [533, 316] on div "Workflow Input Settings Inputs Run Code · Python City Step 23 Output Expand Out…" at bounding box center [803, 401] width 1528 height 723
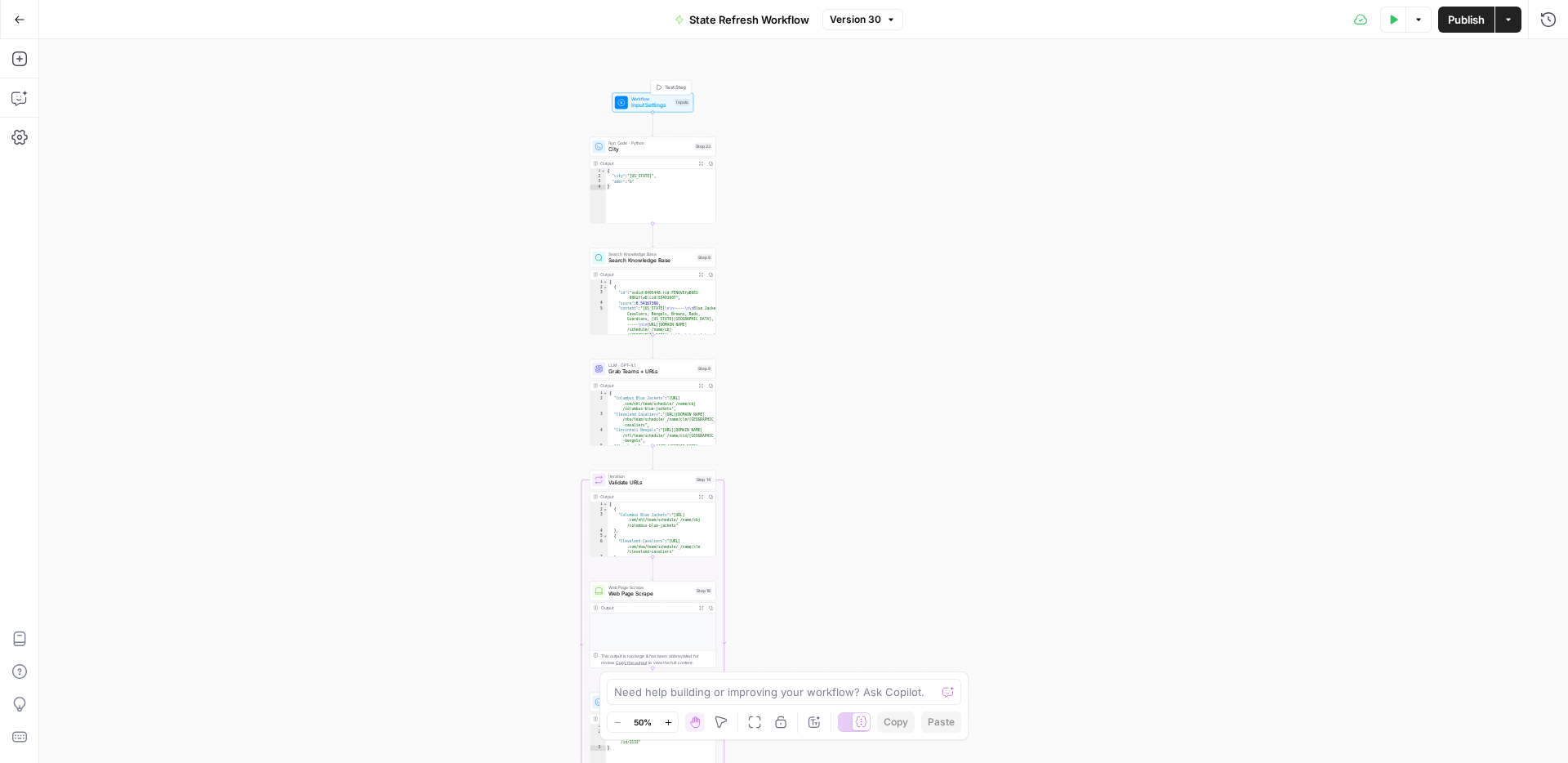
click at [638, 108] on span "Input Settings" at bounding box center [651, 105] width 40 height 8
click at [633, 102] on span "Input Settings" at bounding box center [651, 105] width 40 height 8
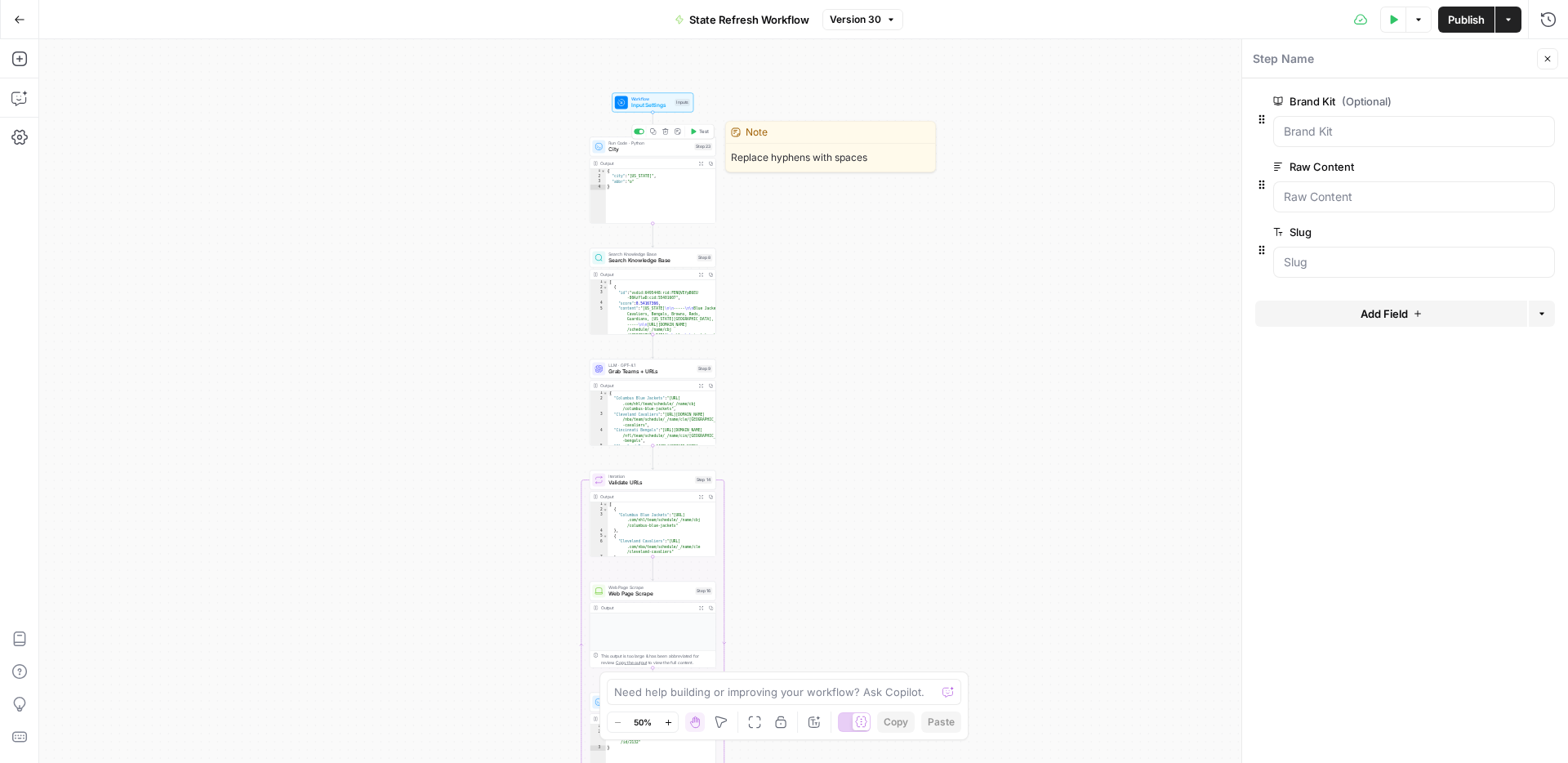
click at [619, 154] on div "Run Code · Python City Step 23 Copy step Delete step Edit Note Test" at bounding box center [653, 145] width 127 height 19
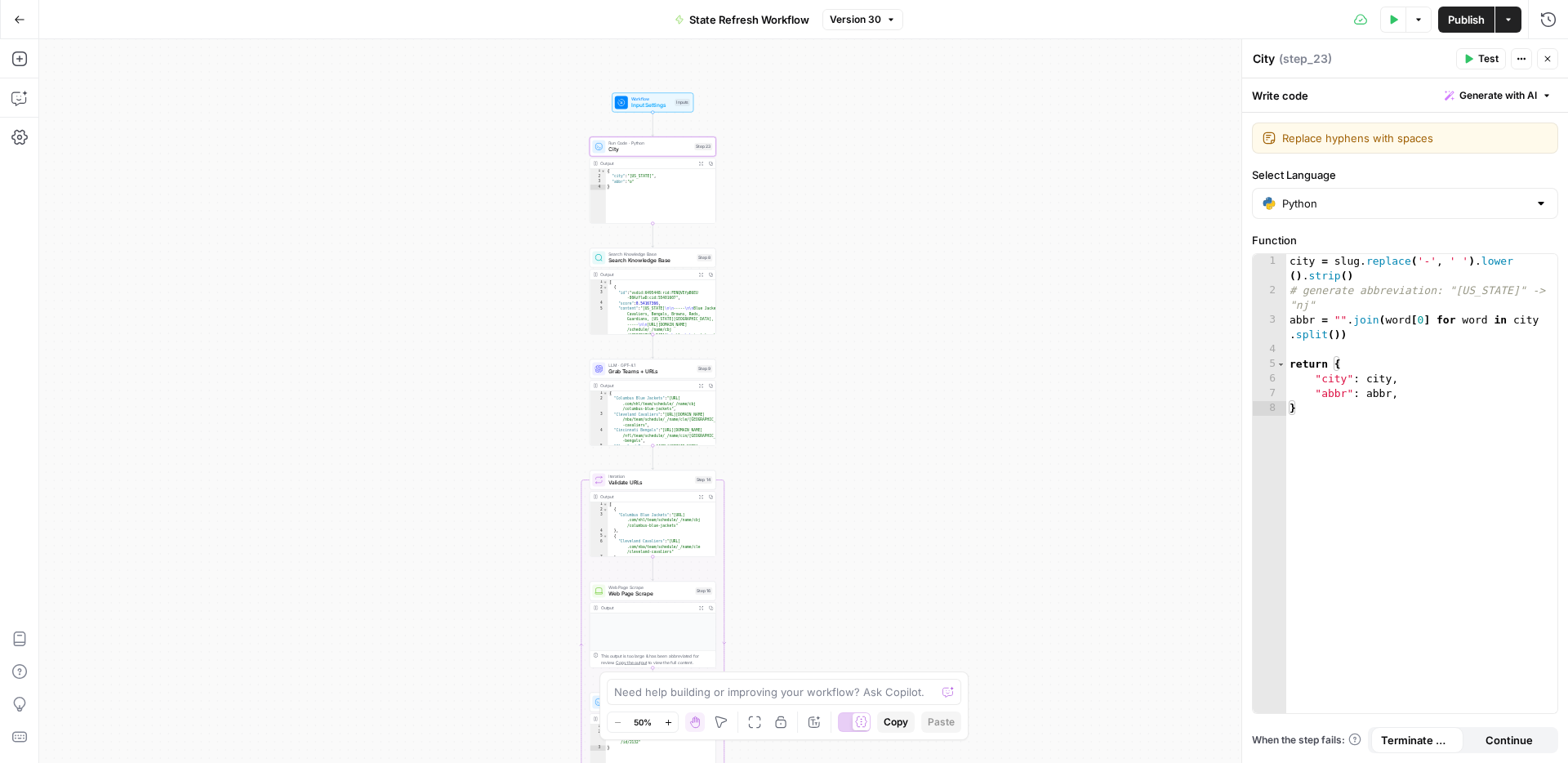
click at [650, 258] on span "Search Knowledge Base" at bounding box center [651, 260] width 85 height 8
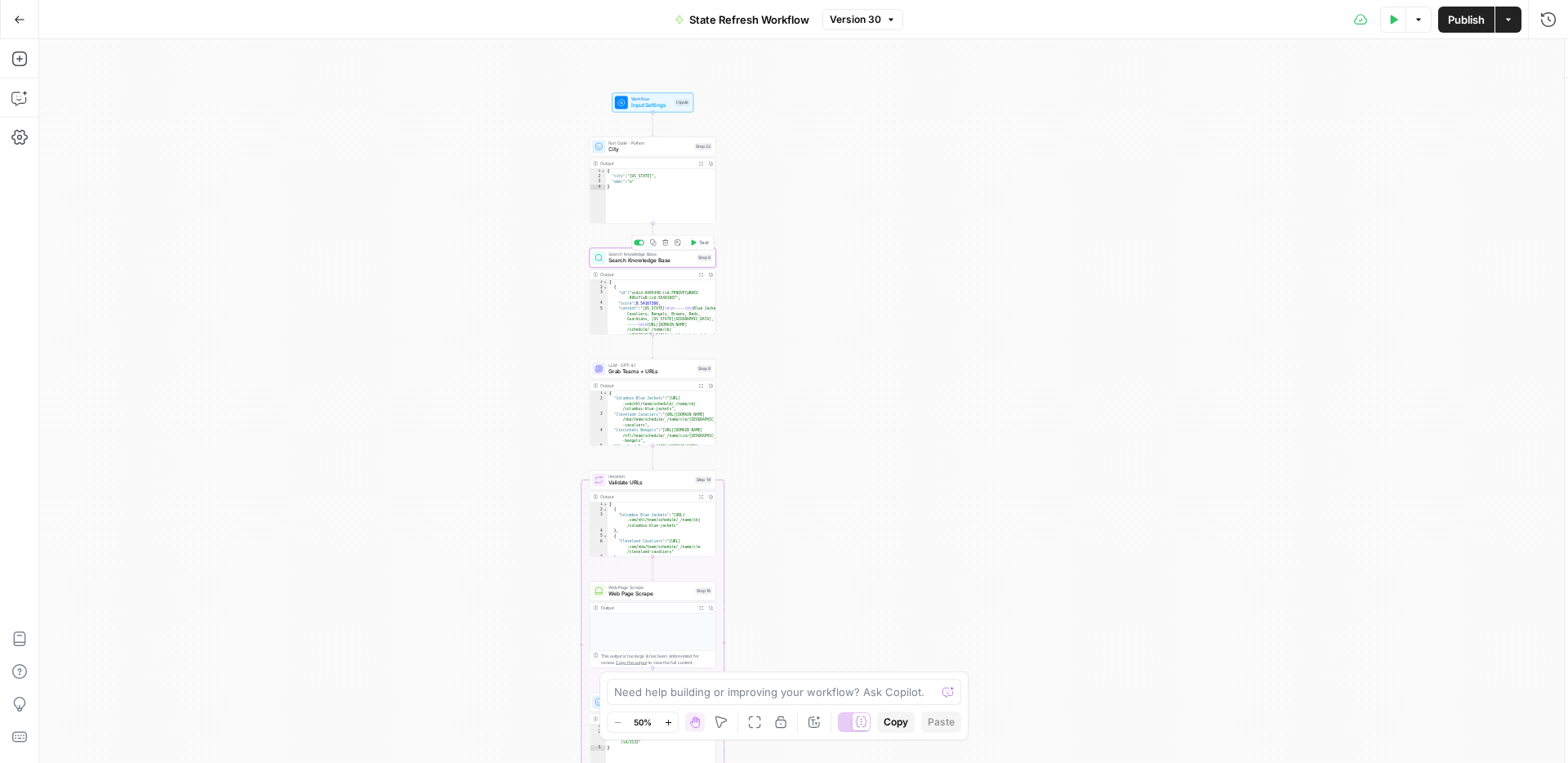
type input "State Page Refresh Links"
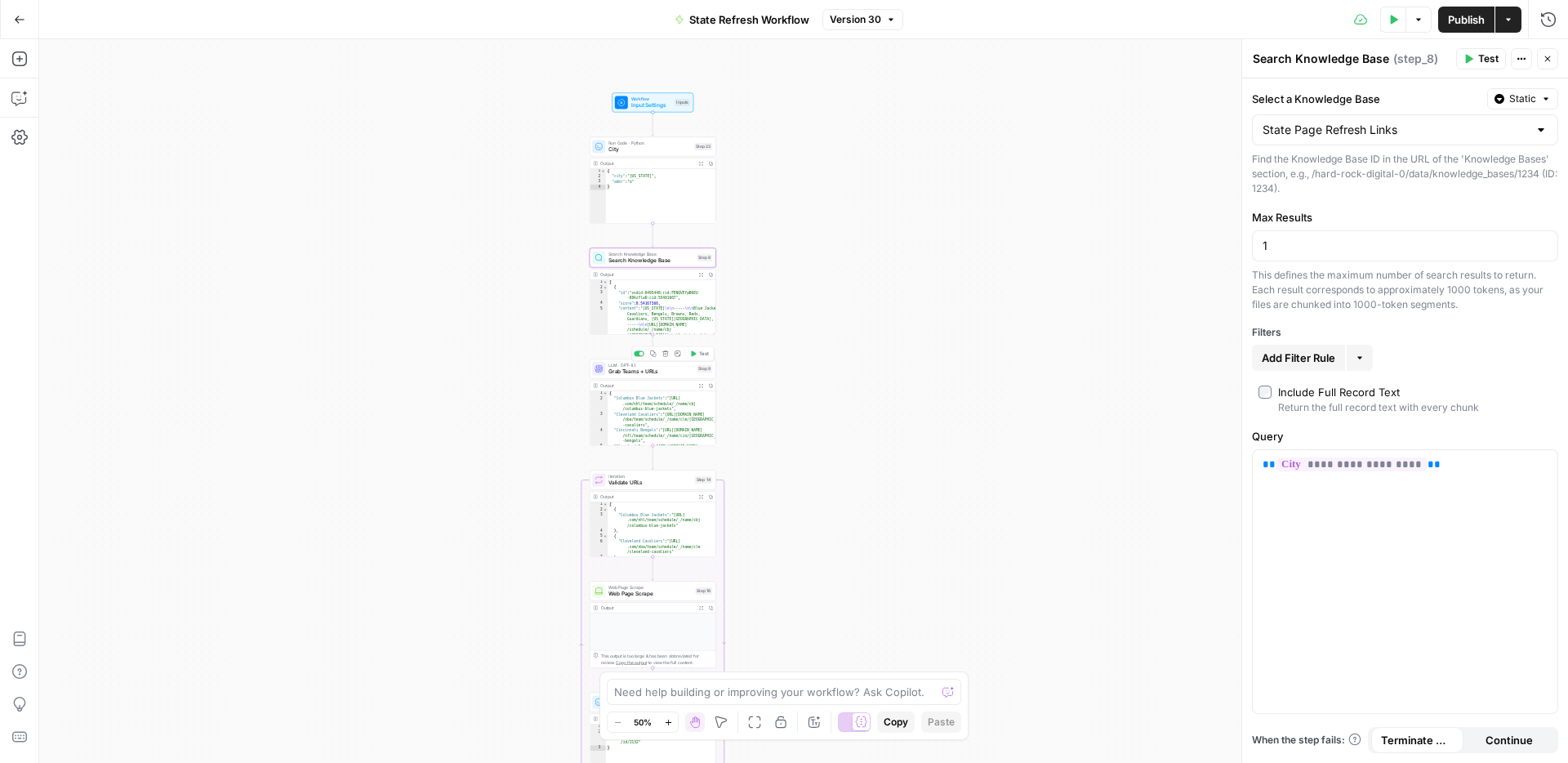
click at [624, 372] on span "Grab Teams + URLs" at bounding box center [651, 371] width 85 height 8
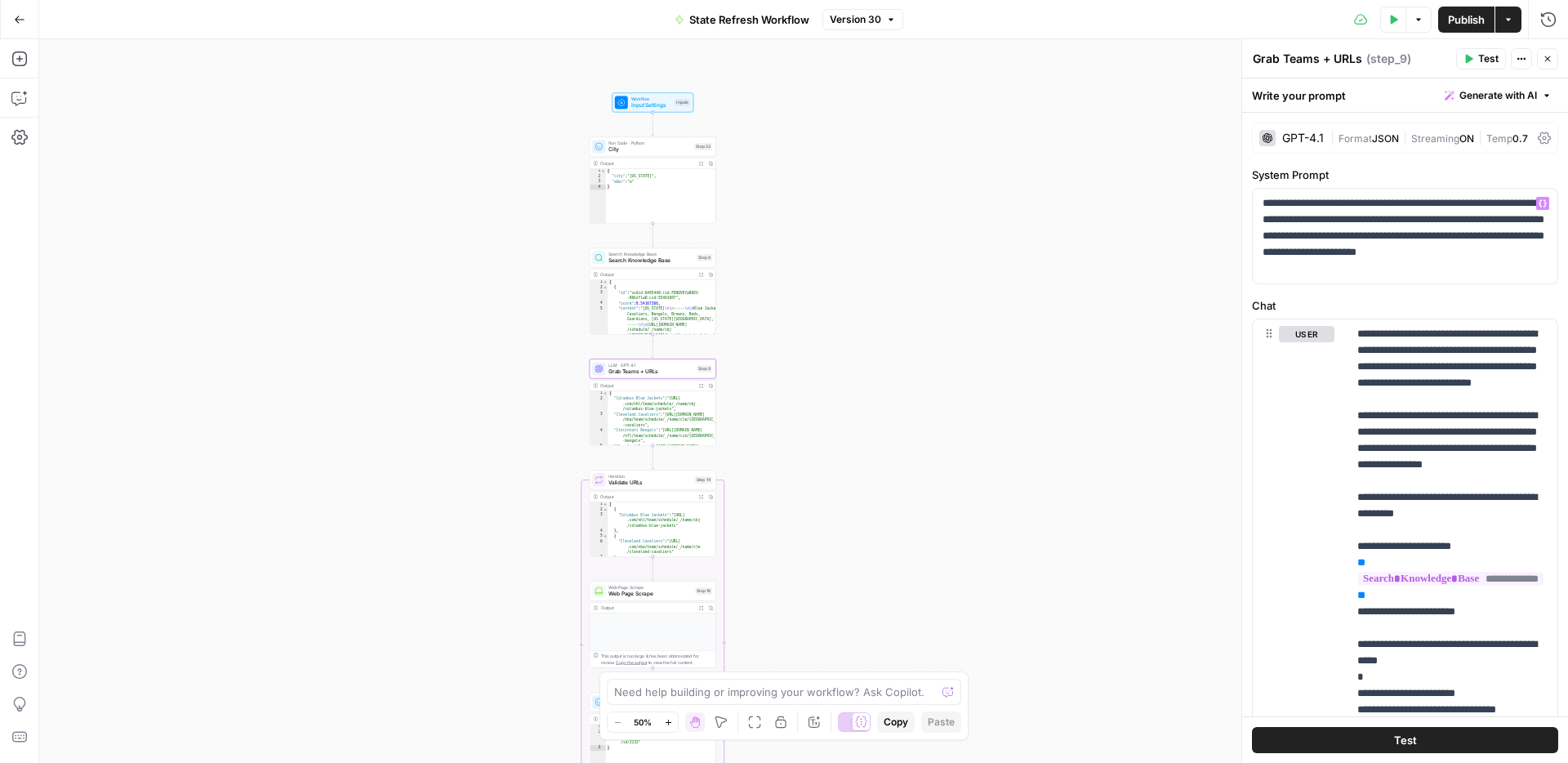
scroll to position [23, 0]
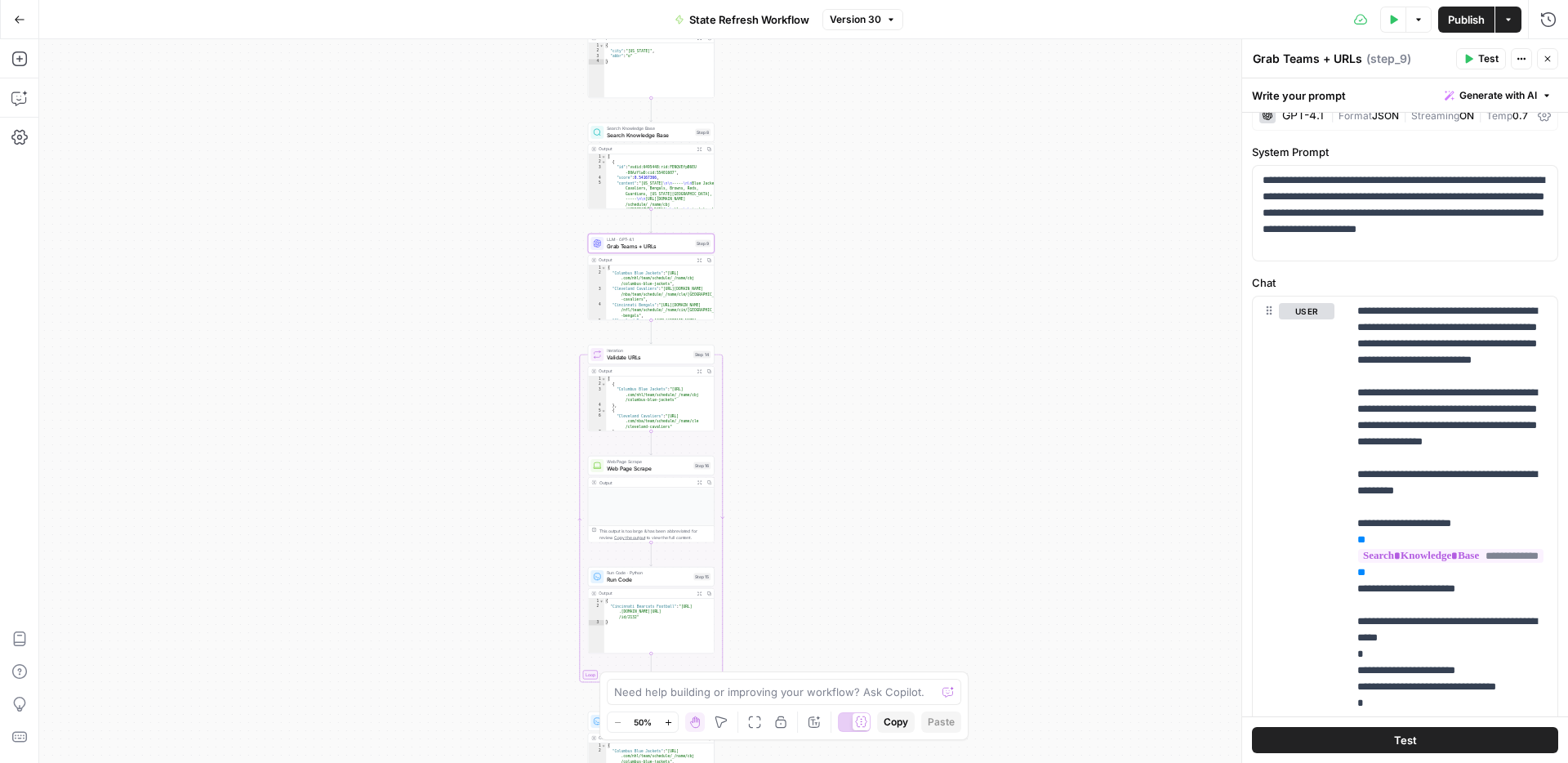
click at [6, 18] on button "Go Back" at bounding box center [19, 19] width 29 height 29
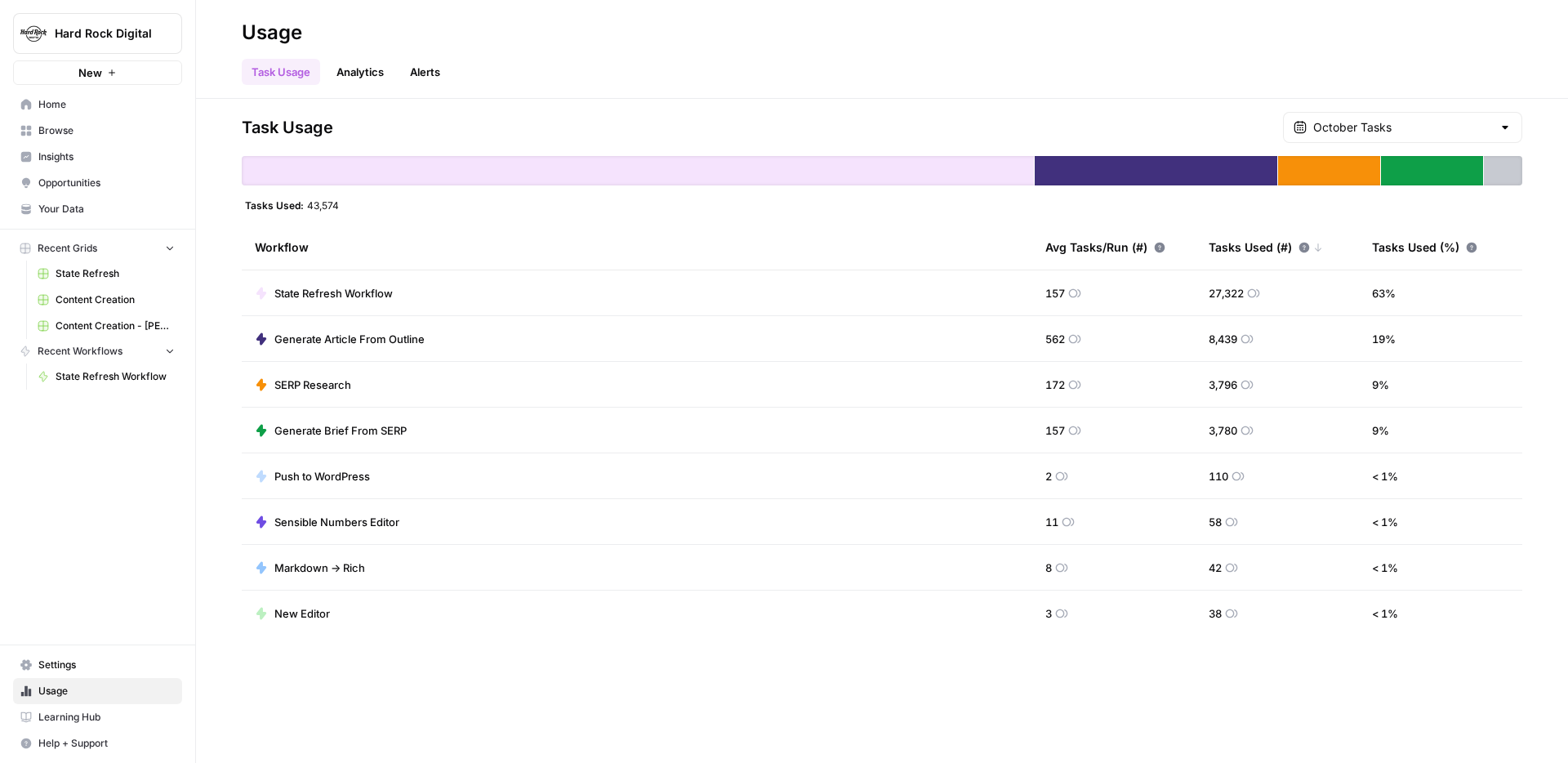
click at [66, 139] on link "Browse" at bounding box center [98, 131] width 169 height 26
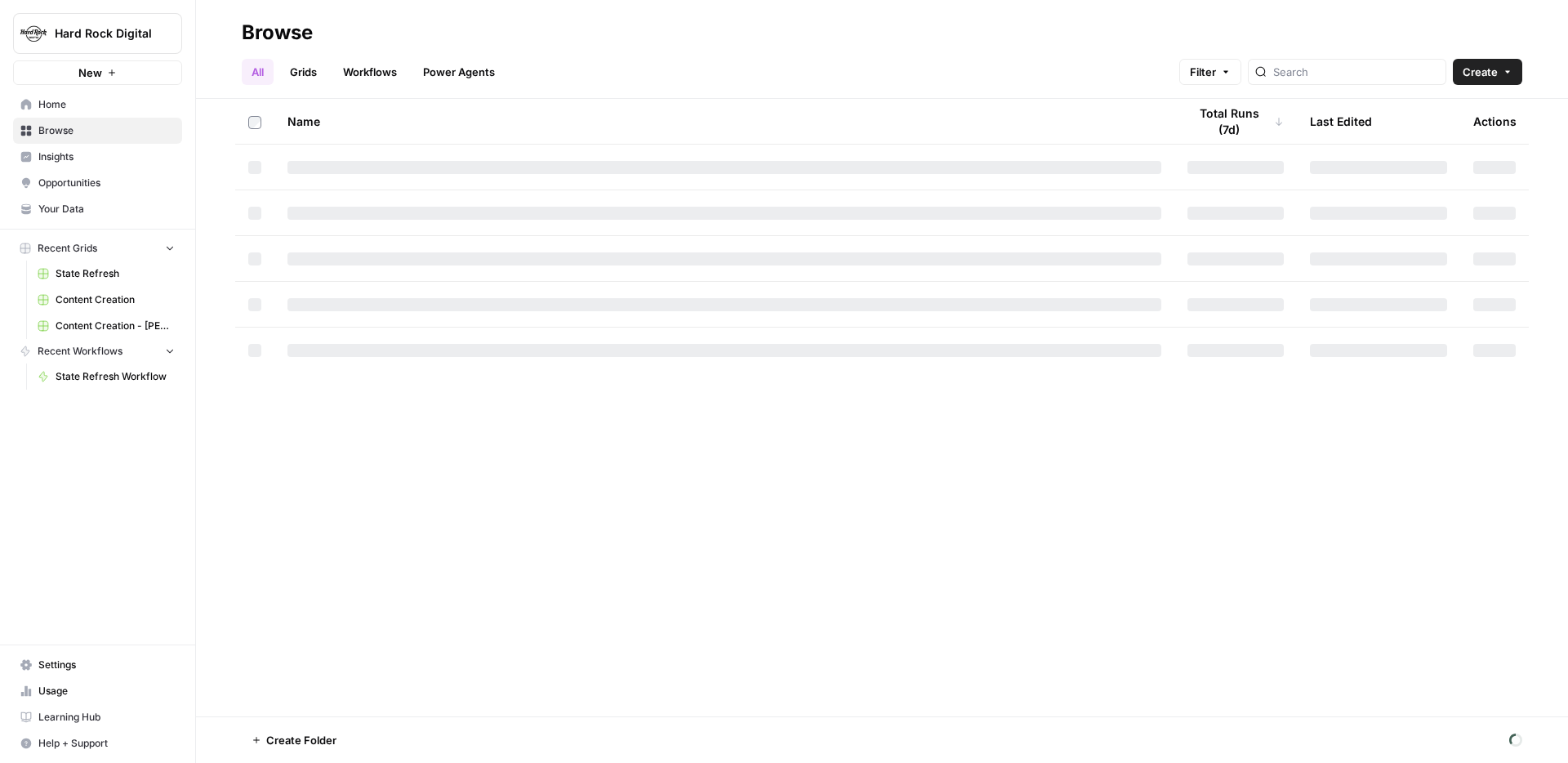
click at [308, 69] on link "Grids" at bounding box center [303, 72] width 47 height 26
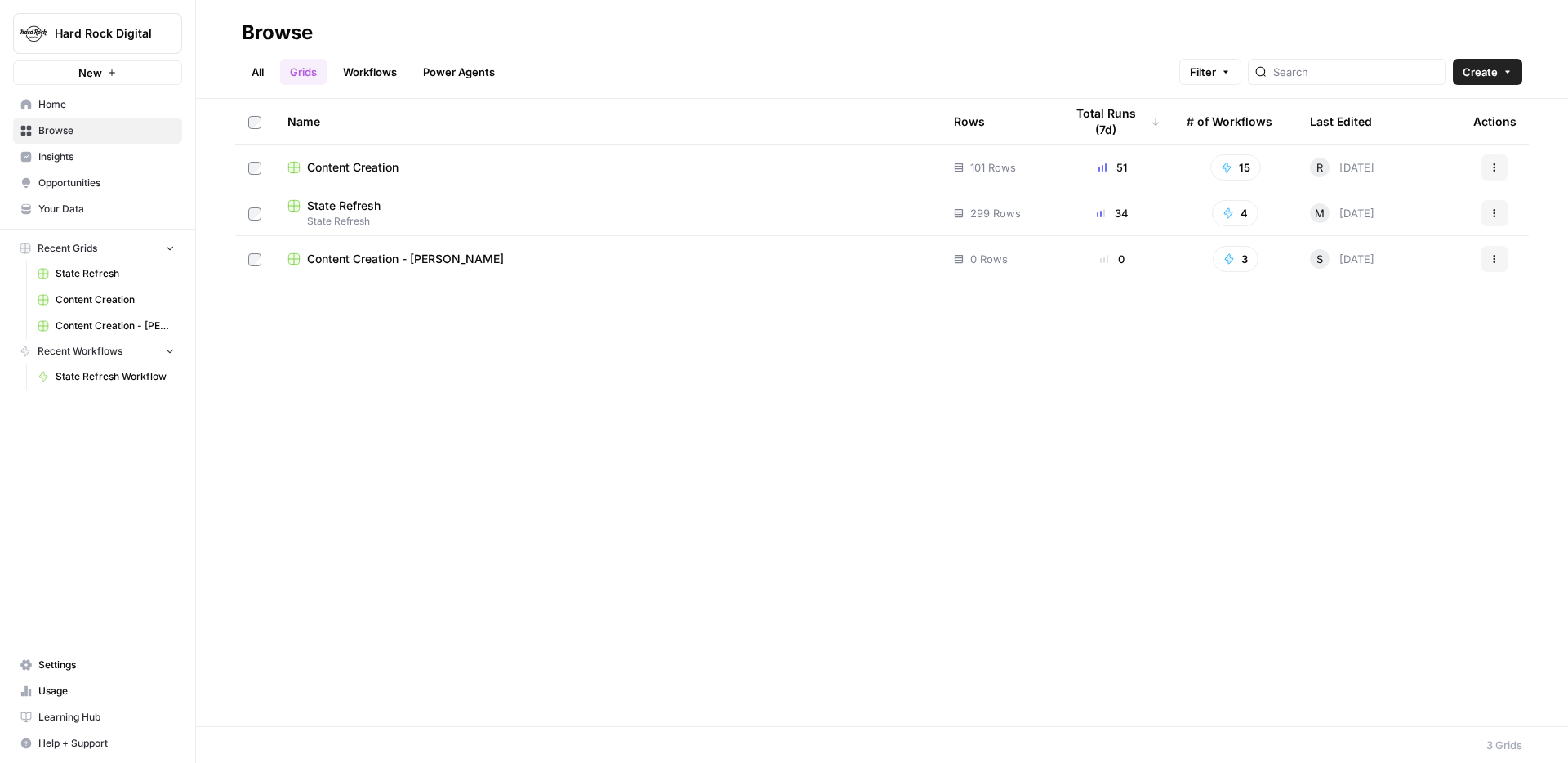
click at [337, 172] on span "Content Creation" at bounding box center [352, 168] width 91 height 17
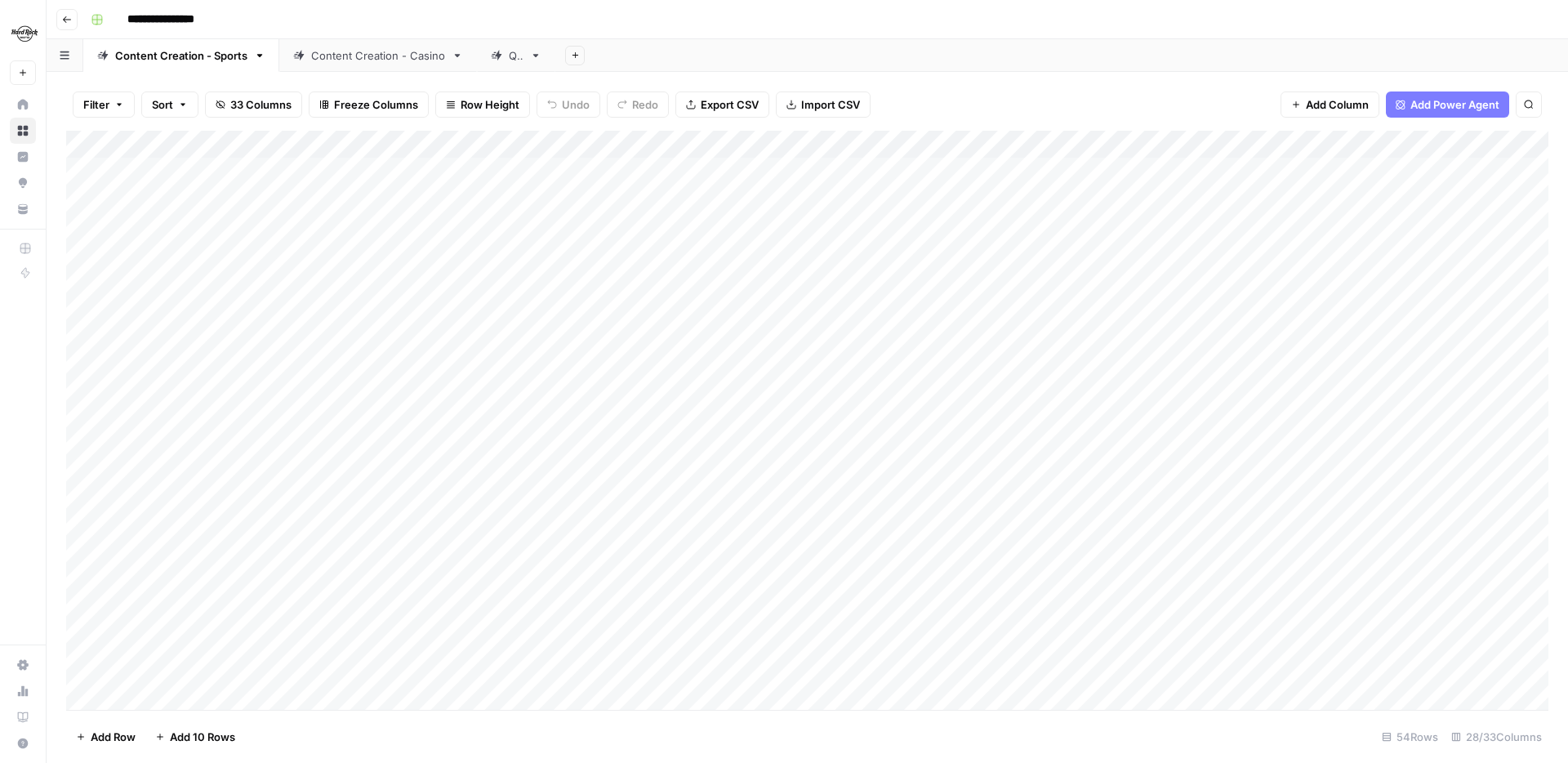
click at [707, 231] on div "Add Column" at bounding box center [807, 420] width 1482 height 579
click at [739, 232] on button "button" at bounding box center [737, 226] width 148 height 29
click at [744, 224] on button "button" at bounding box center [737, 226] width 148 height 29
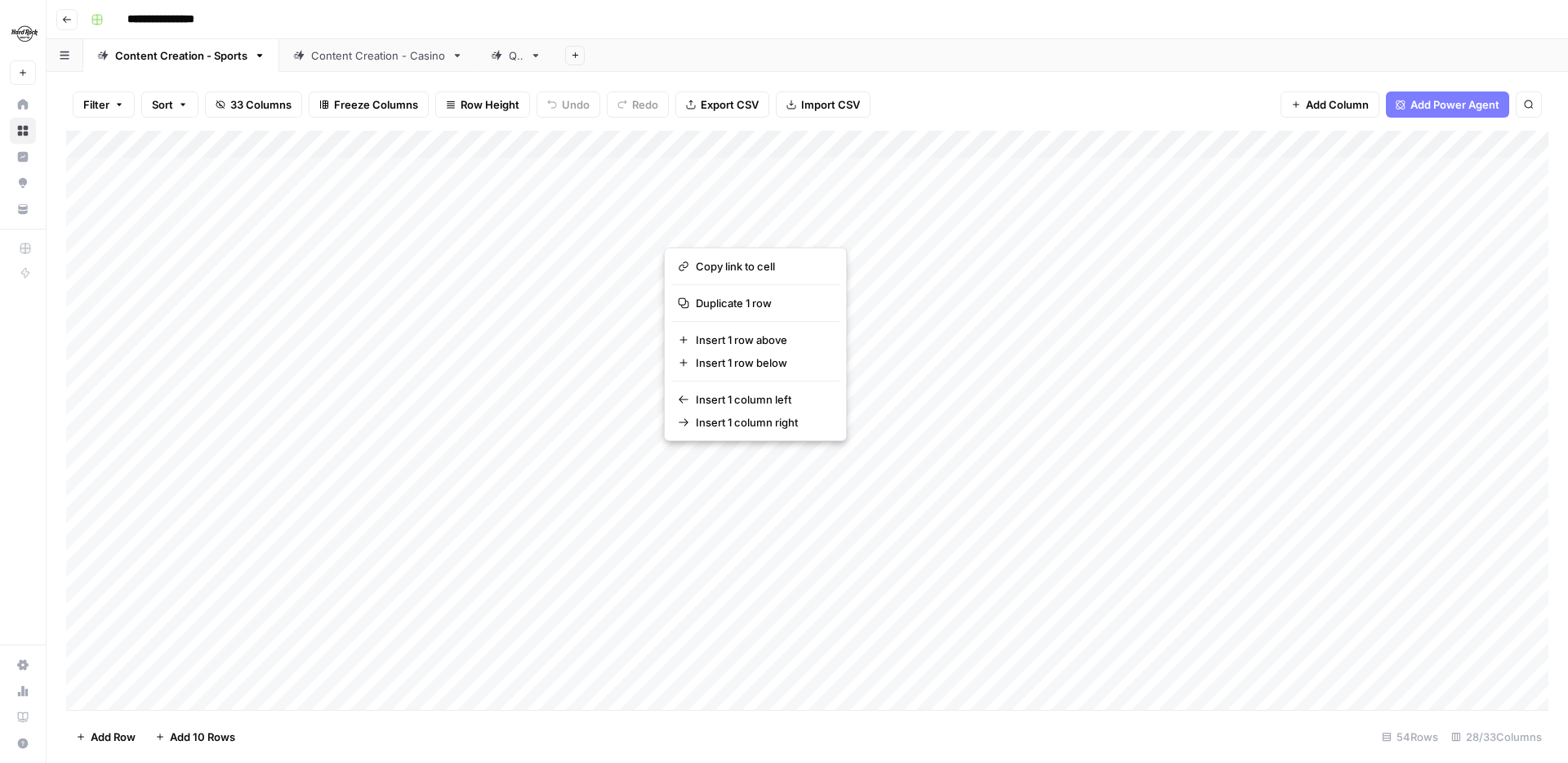
click at [744, 224] on button "button" at bounding box center [737, 226] width 148 height 29
click at [739, 170] on div "Add Column" at bounding box center [807, 420] width 1482 height 579
click at [749, 144] on div "Add Column" at bounding box center [807, 420] width 1482 height 579
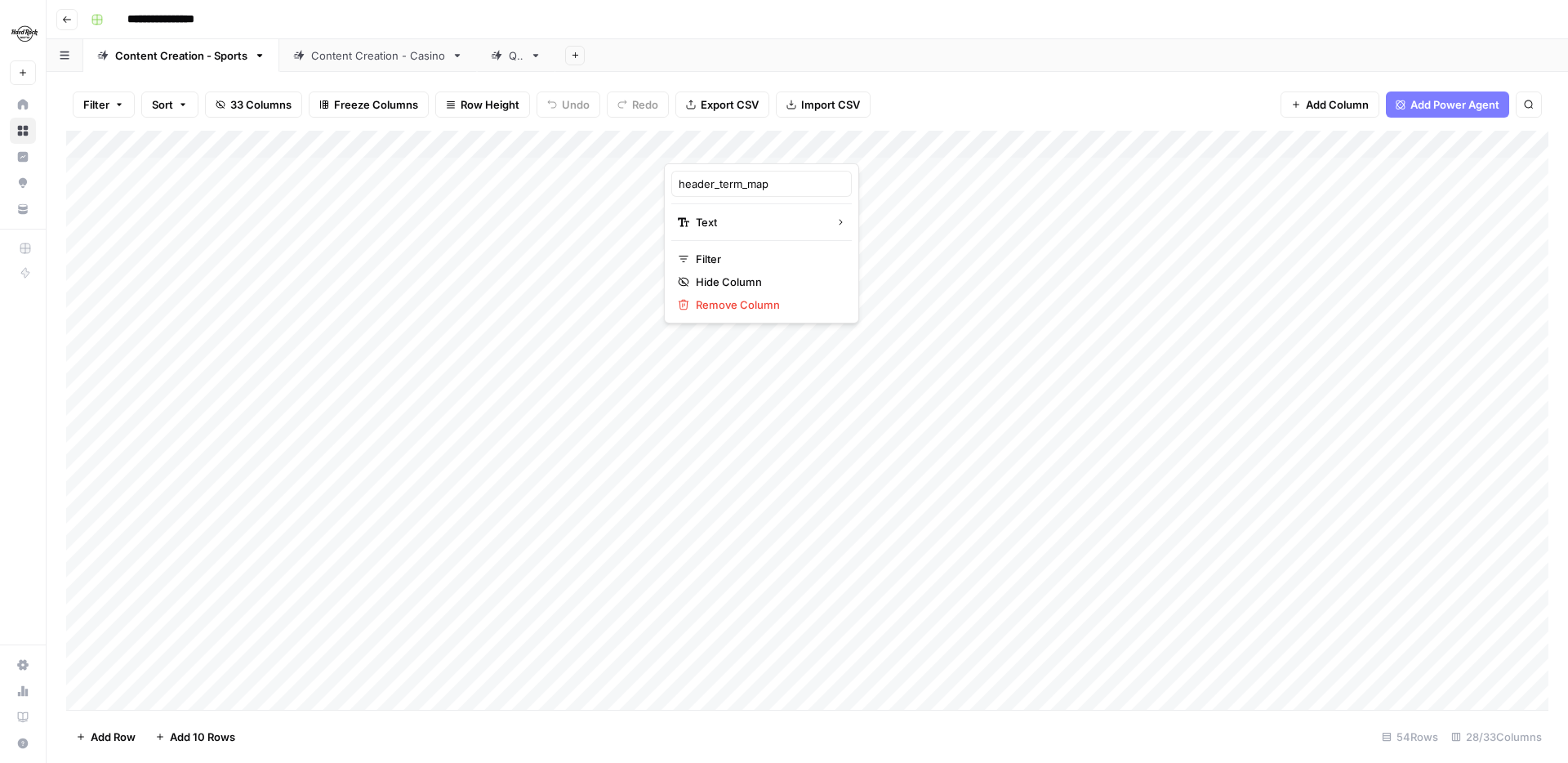
click at [801, 145] on div at bounding box center [737, 146] width 148 height 32
click at [740, 422] on div "Add Column" at bounding box center [807, 420] width 1482 height 579
click at [759, 325] on div "Add Column" at bounding box center [807, 420] width 1482 height 579
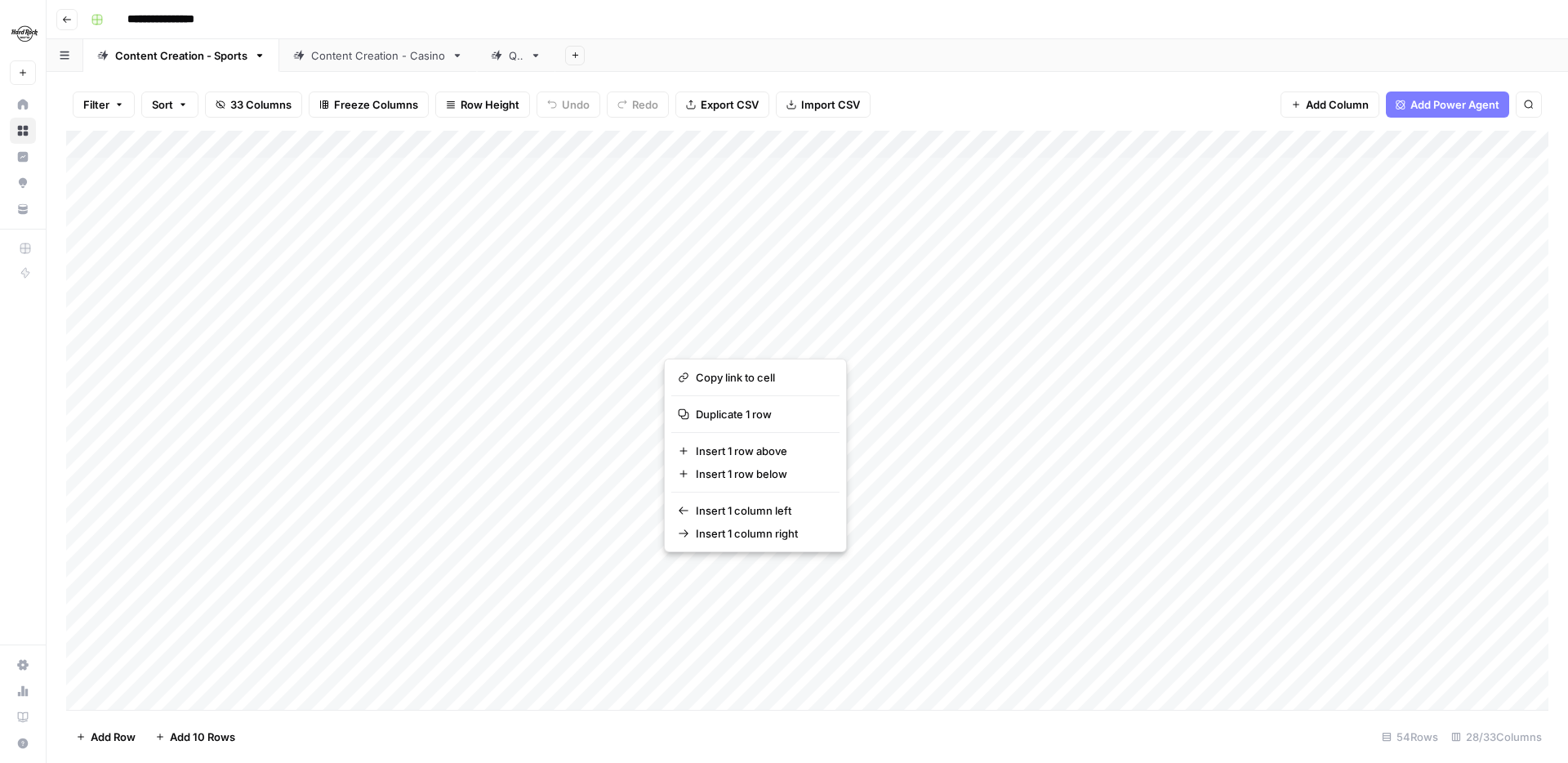
click at [746, 323] on button "button" at bounding box center [737, 337] width 148 height 29
click at [735, 329] on button "button" at bounding box center [737, 337] width 148 height 29
click at [735, 281] on div "Add Column" at bounding box center [807, 420] width 1482 height 579
click at [735, 278] on div "Add Column" at bounding box center [807, 420] width 1482 height 579
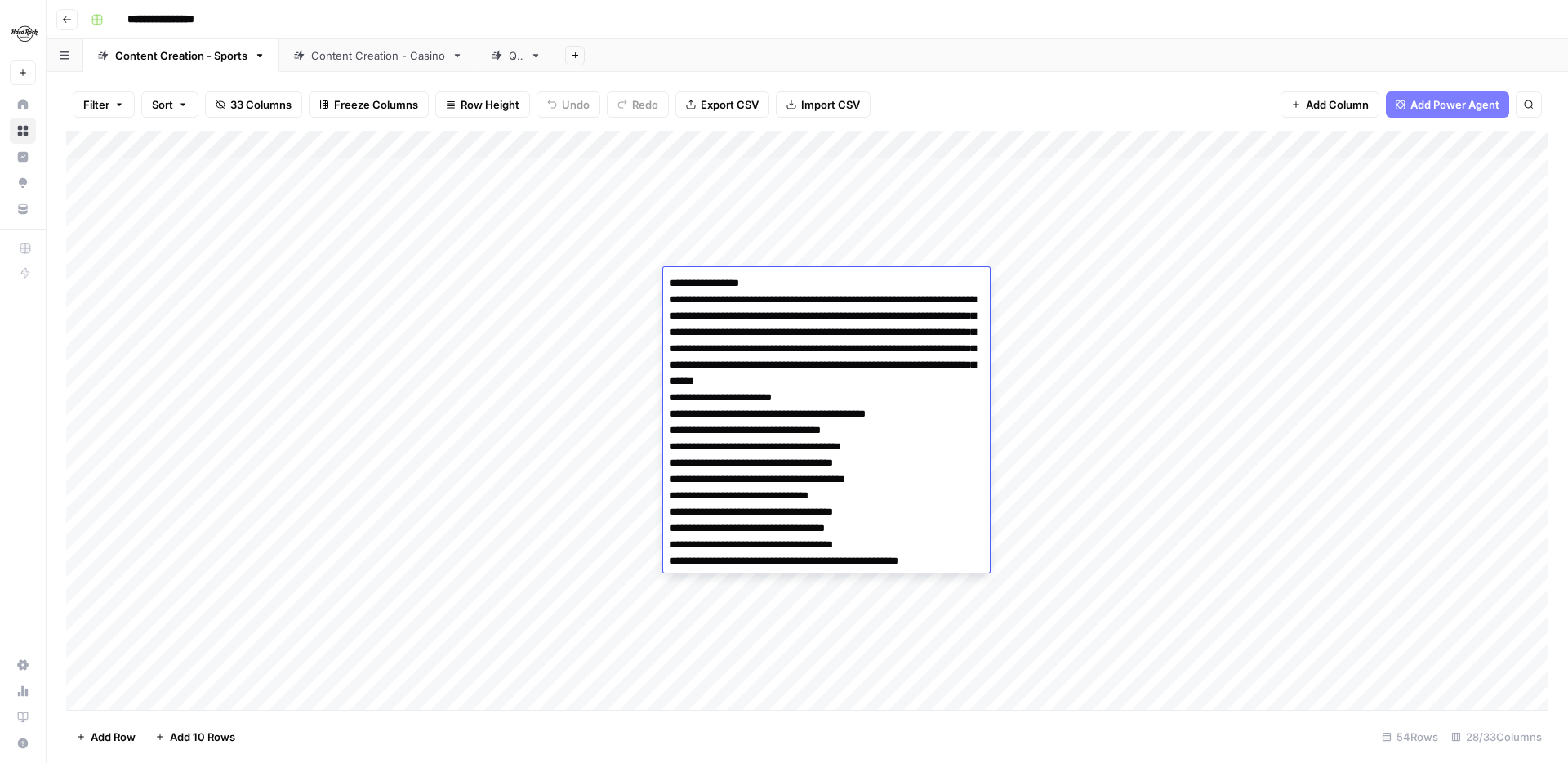
click at [740, 235] on div "Add Column" at bounding box center [807, 420] width 1482 height 579
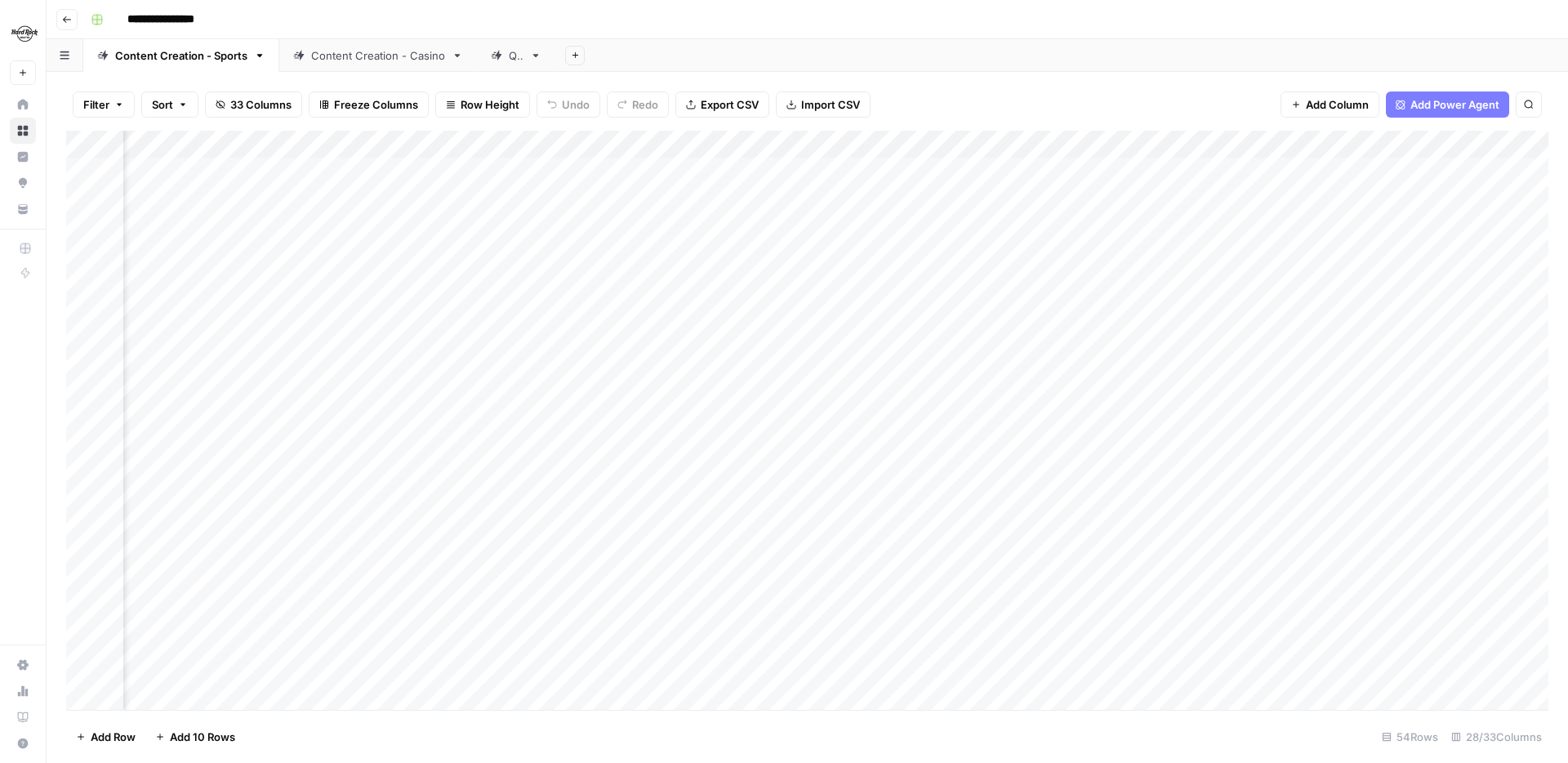
scroll to position [0, 591]
click at [958, 173] on div "Add Column" at bounding box center [807, 420] width 1482 height 579
click at [974, 172] on div "Add Column" at bounding box center [807, 420] width 1482 height 579
click at [974, 172] on textarea "**********" at bounding box center [1042, 172] width 261 height 23
click at [973, 199] on div "Add Column" at bounding box center [807, 420] width 1482 height 579
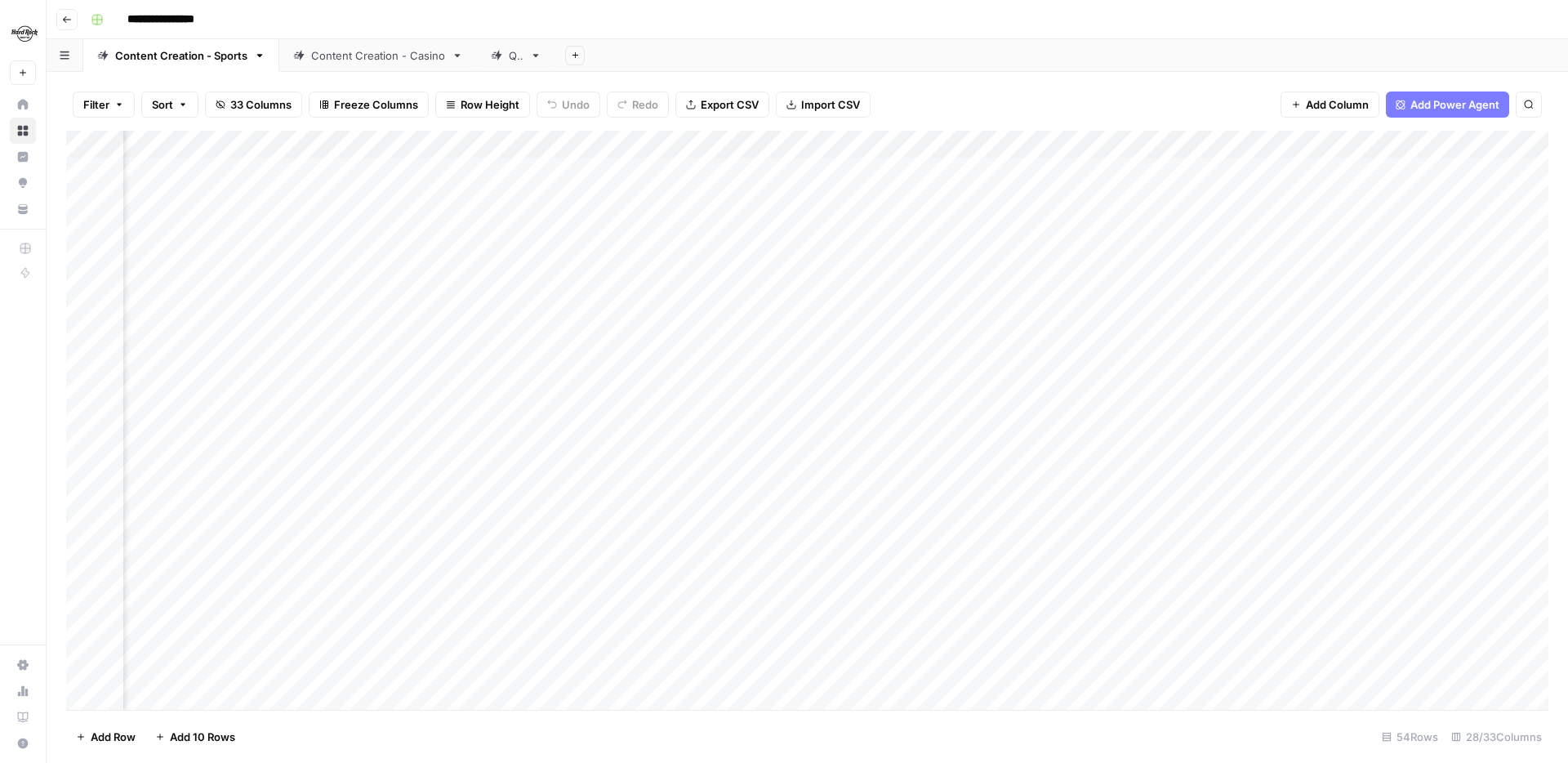
scroll to position [0, 1332]
click at [855, 173] on div "Add Column" at bounding box center [807, 420] width 1482 height 579
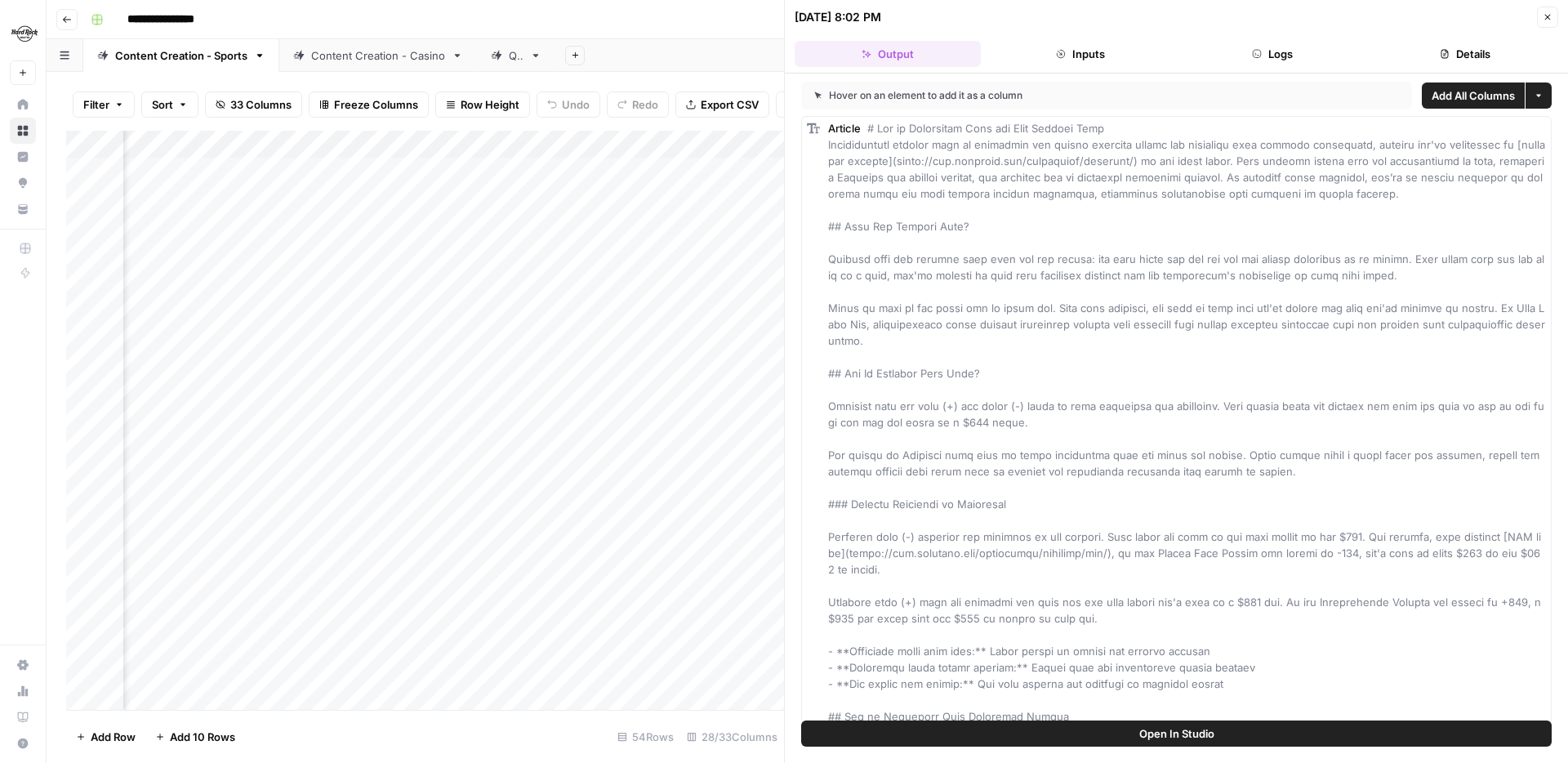
click at [704, 160] on div "Add Column" at bounding box center [425, 420] width 718 height 579
click at [1554, 18] on button "Close" at bounding box center [1547, 17] width 21 height 21
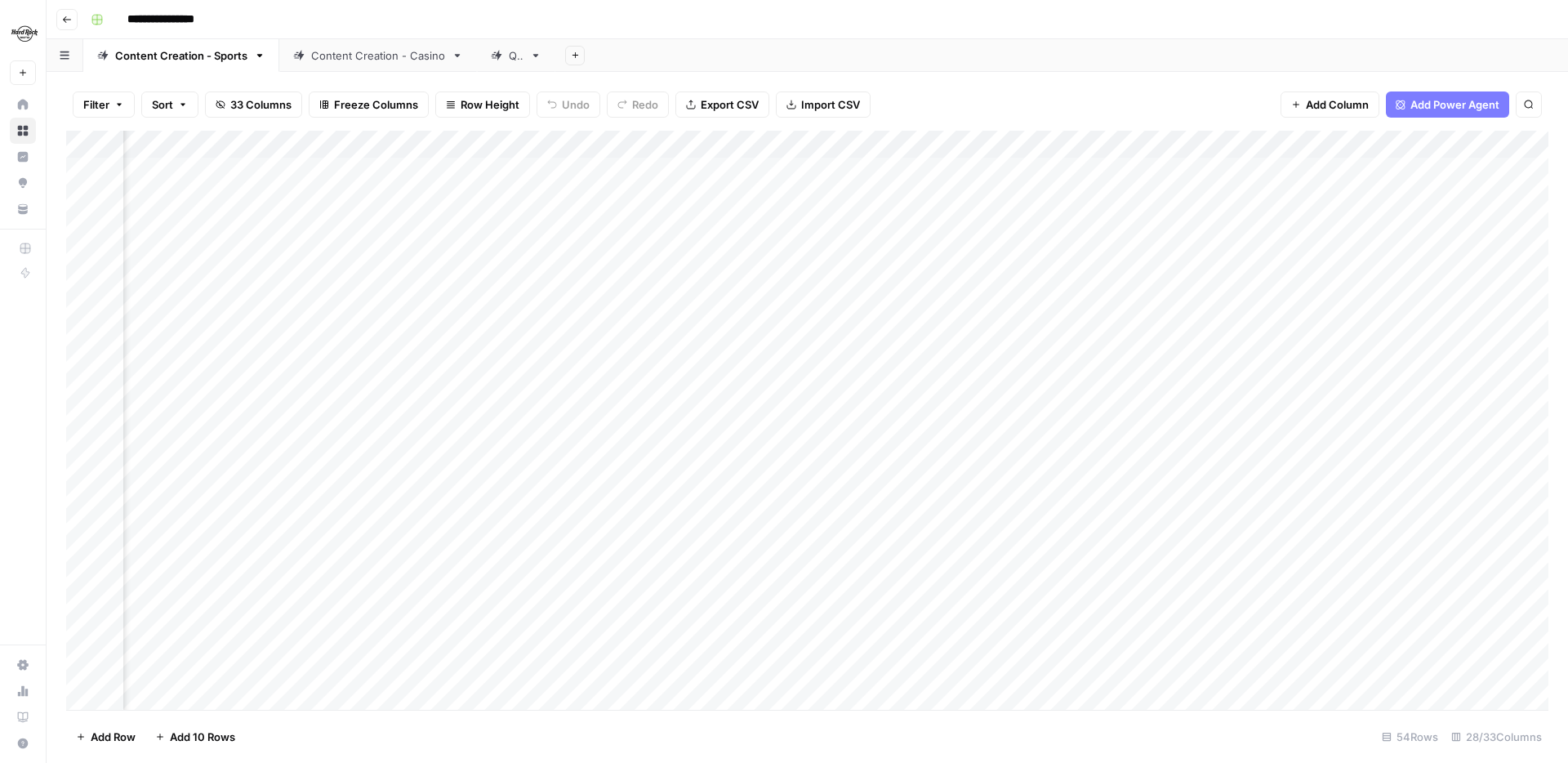
scroll to position [0, 1473]
click at [962, 182] on div "Add Column" at bounding box center [807, 420] width 1482 height 579
click at [1025, 176] on div "Add Column" at bounding box center [807, 420] width 1482 height 579
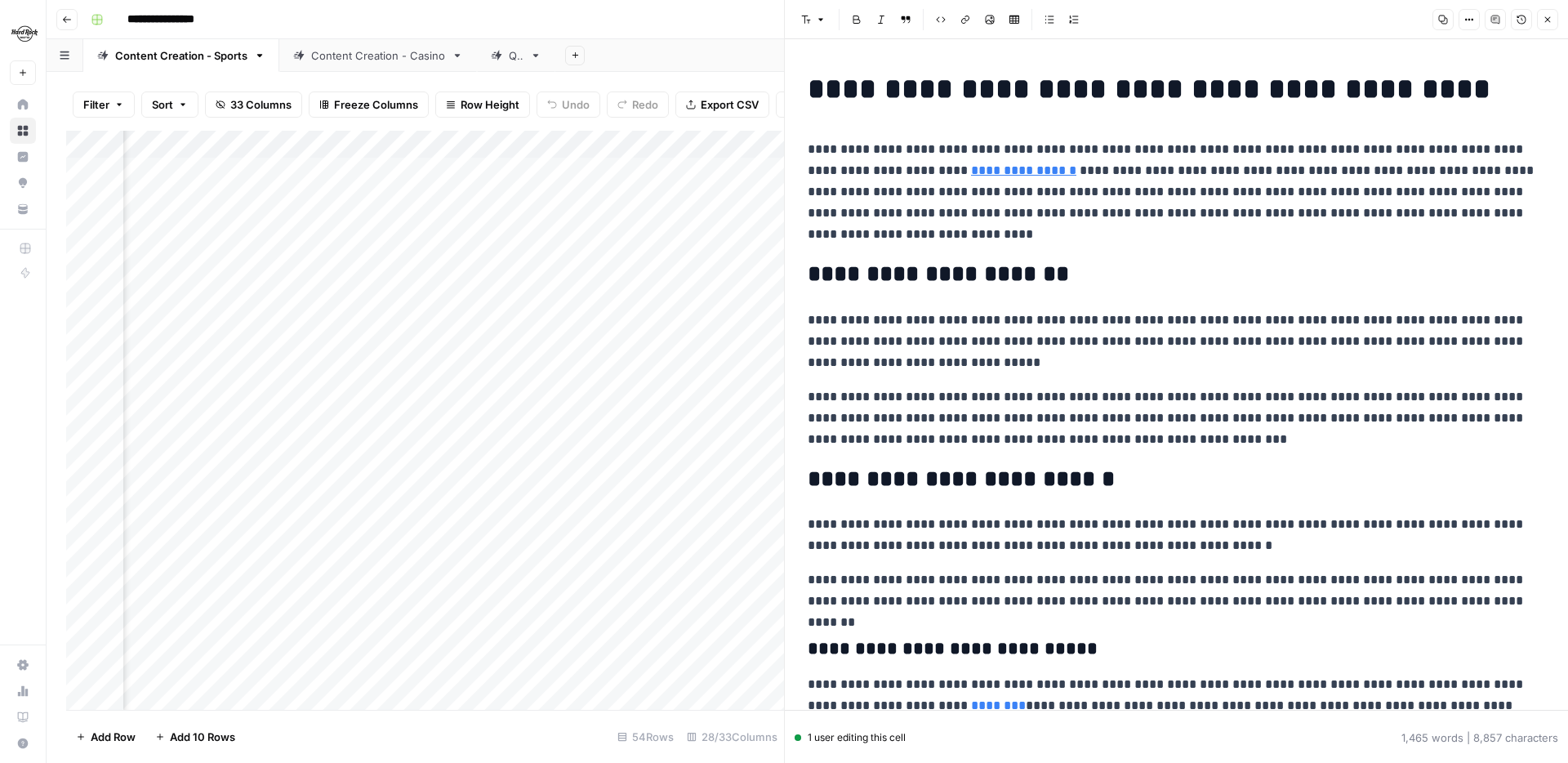
click at [987, 159] on span "https://www.hardrock.bet/sportsbook/football/" at bounding box center [1036, 146] width 225 height 31
click at [769, 203] on div "Add Column" at bounding box center [425, 420] width 718 height 579
click at [1553, 20] on button "Close" at bounding box center [1547, 19] width 21 height 21
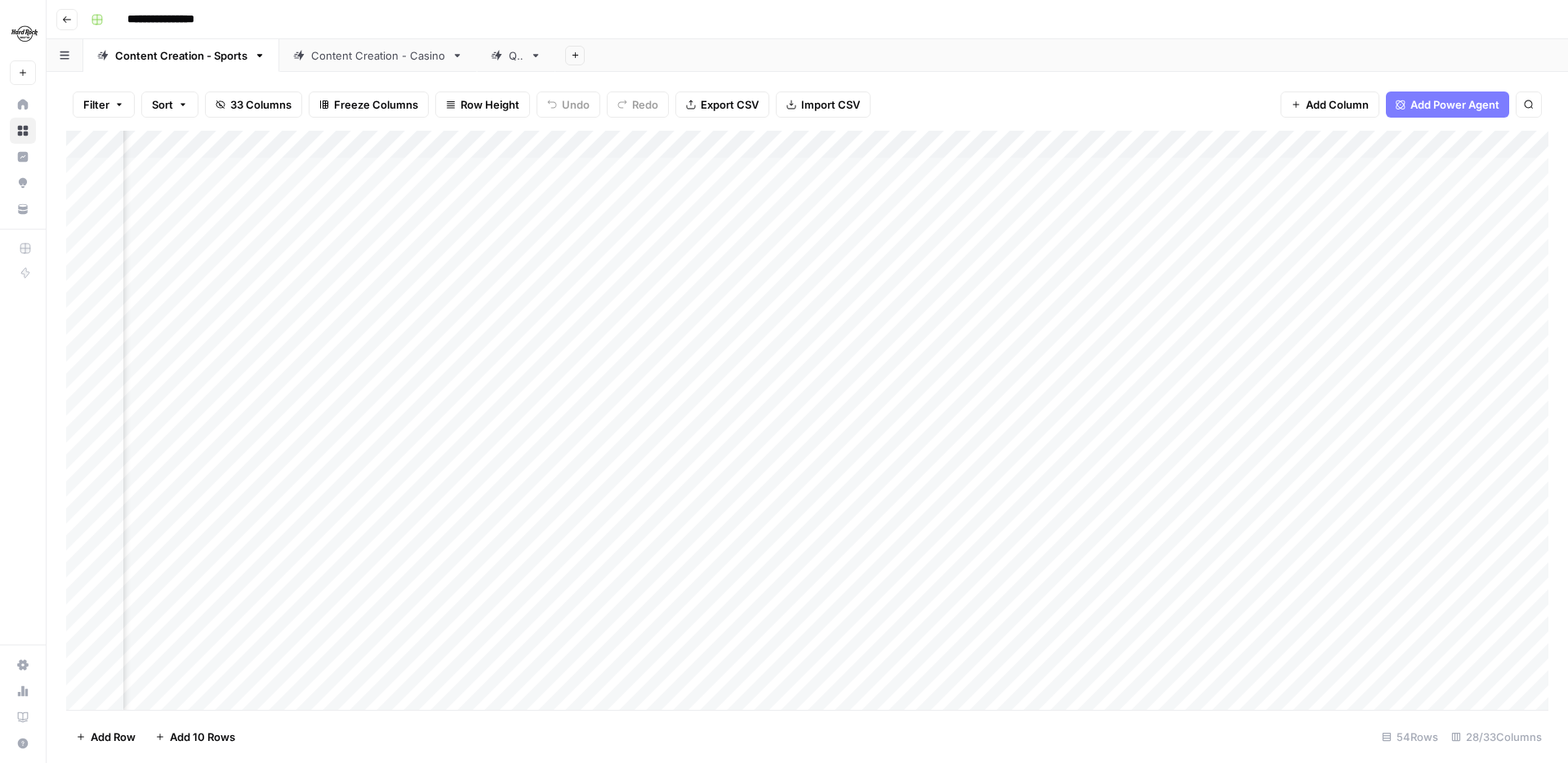
scroll to position [0, 2604]
click at [1193, 178] on div "Add Column" at bounding box center [807, 420] width 1482 height 579
click at [1168, 170] on div "Add Column" at bounding box center [807, 420] width 1482 height 579
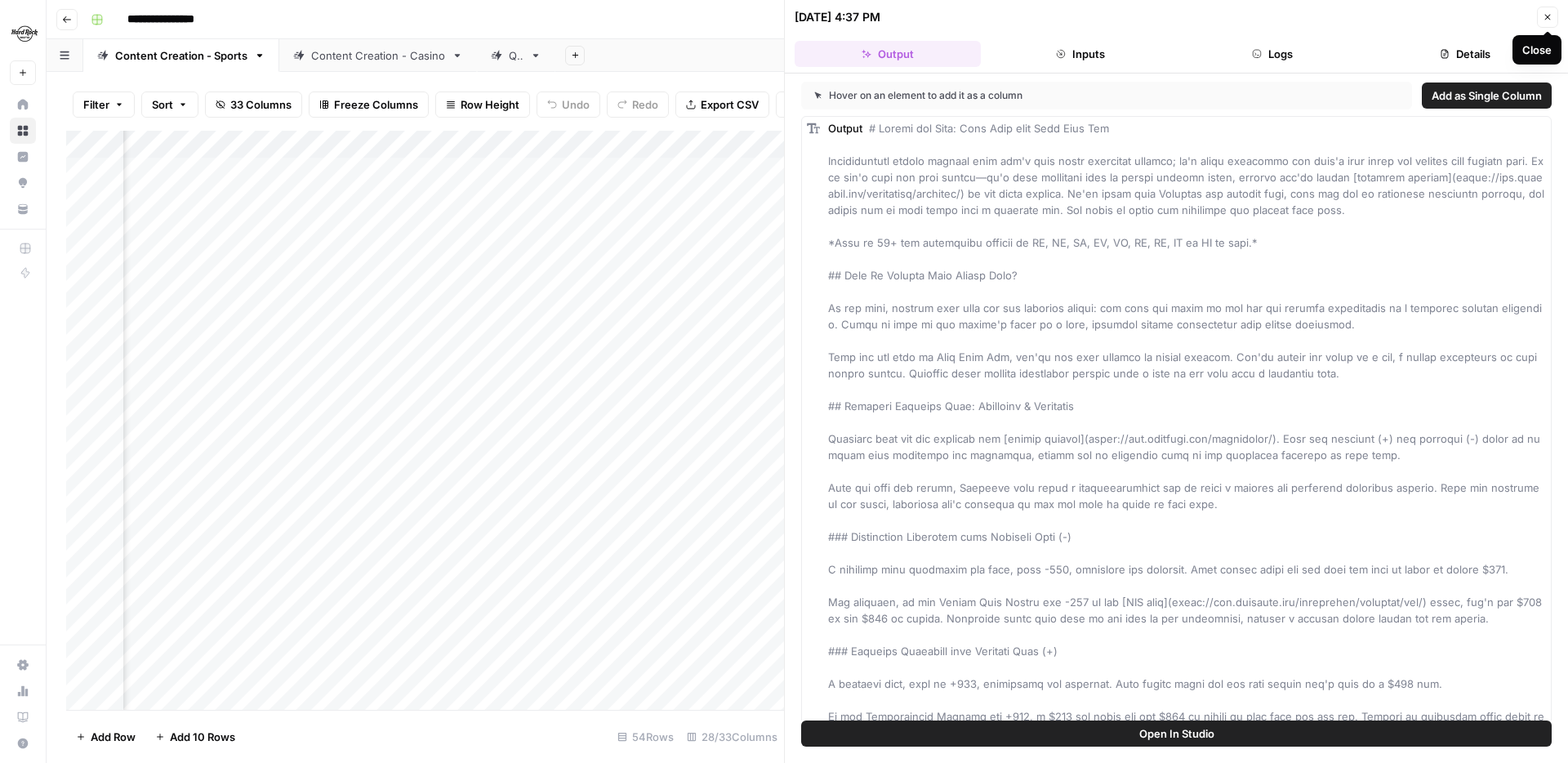
click at [1542, 11] on button "Close" at bounding box center [1547, 17] width 21 height 21
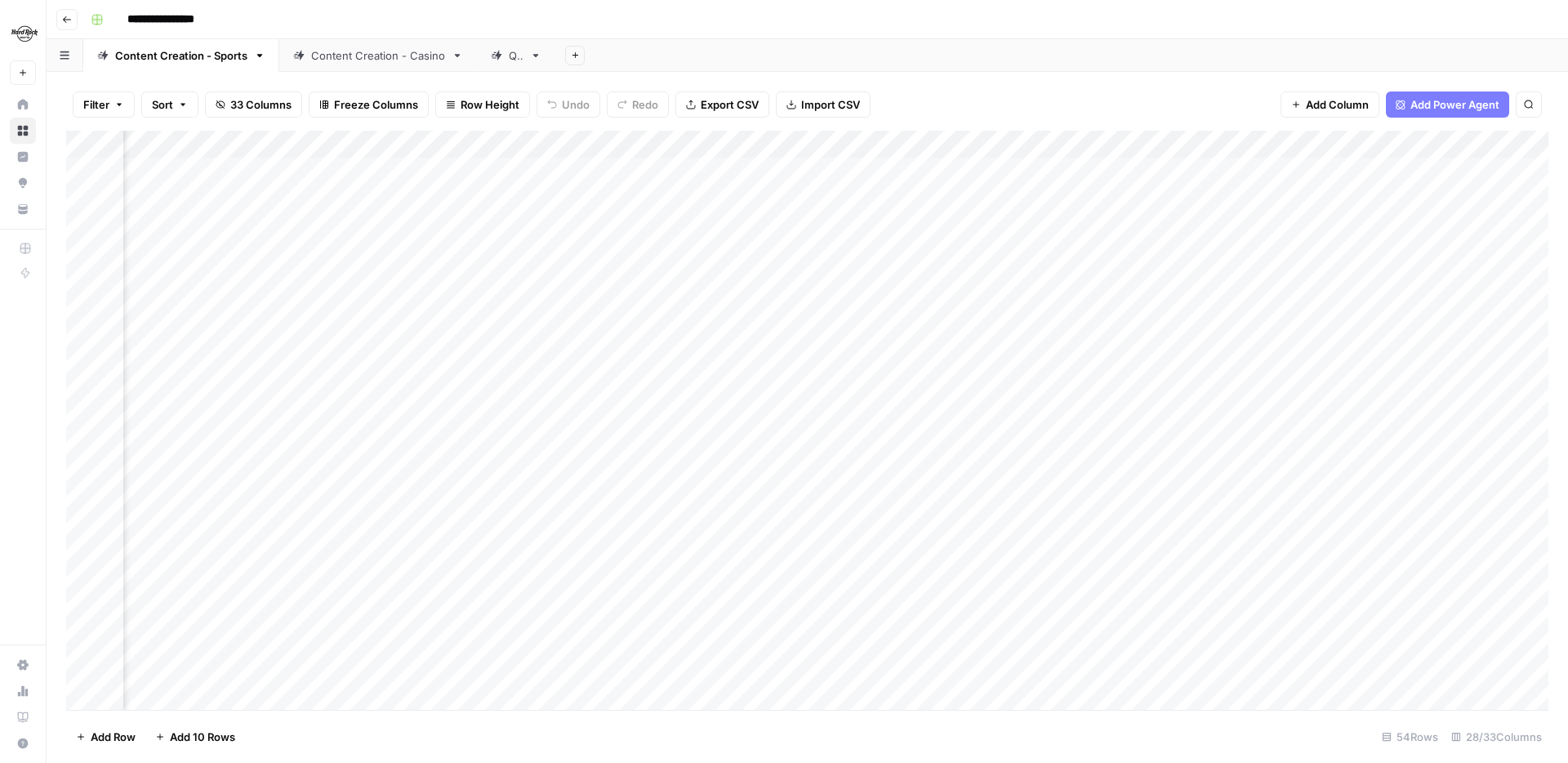
click at [1172, 145] on div "Add Column" at bounding box center [807, 420] width 1482 height 579
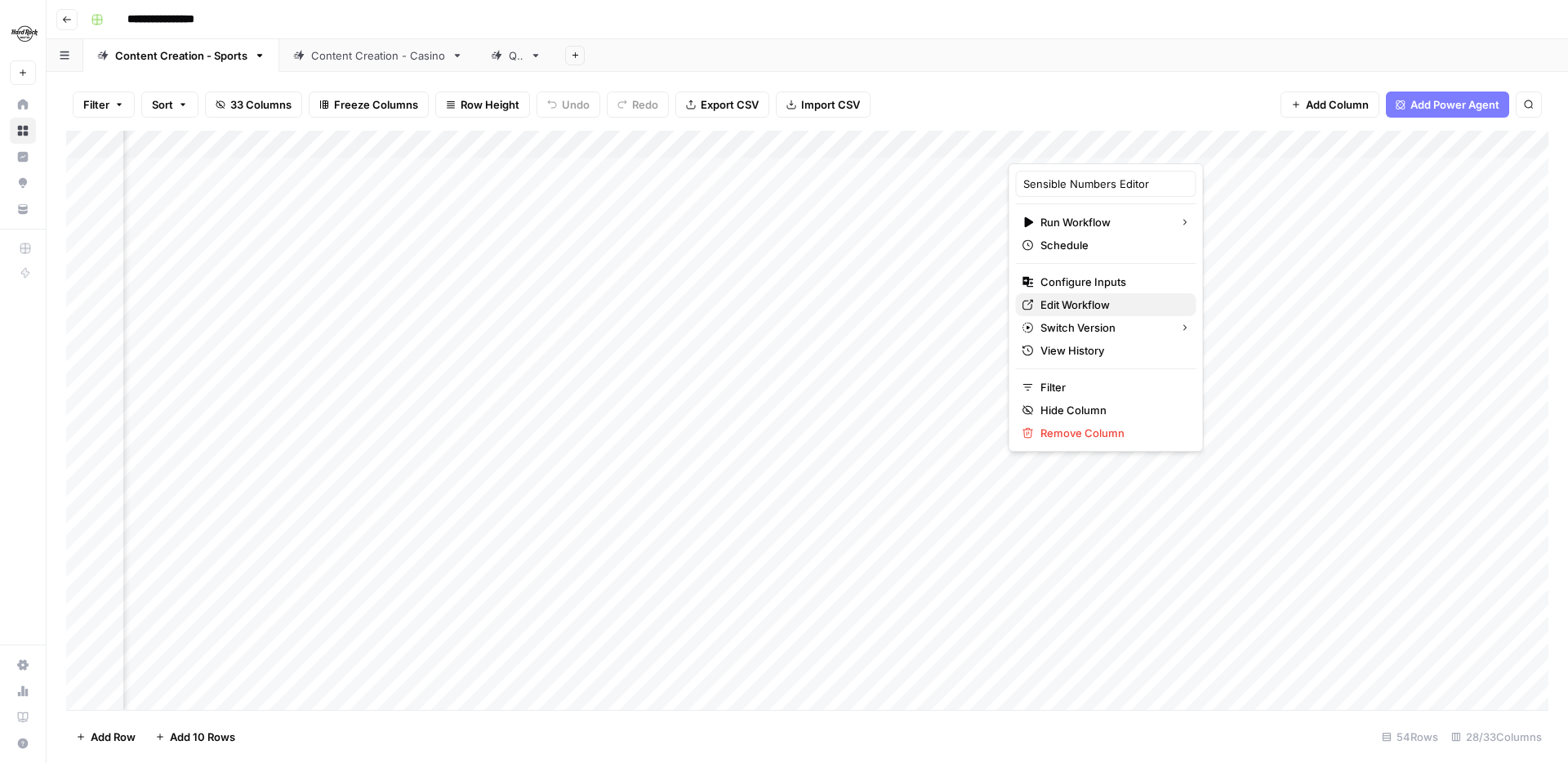
click at [1098, 302] on span "Edit Workflow" at bounding box center [1111, 305] width 143 height 17
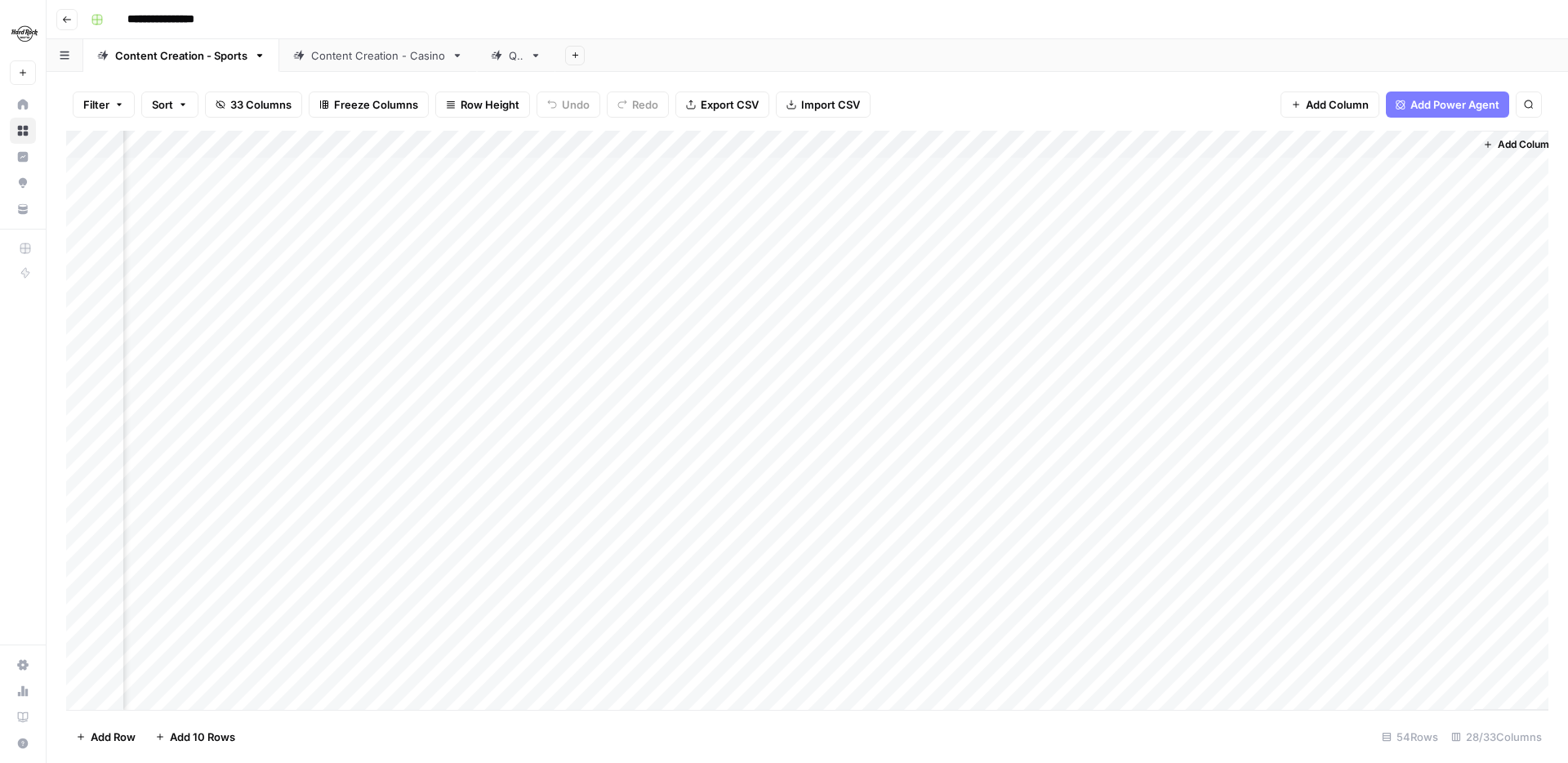
scroll to position [0, 3197]
click at [1272, 146] on div "Add Column" at bounding box center [807, 420] width 1482 height 579
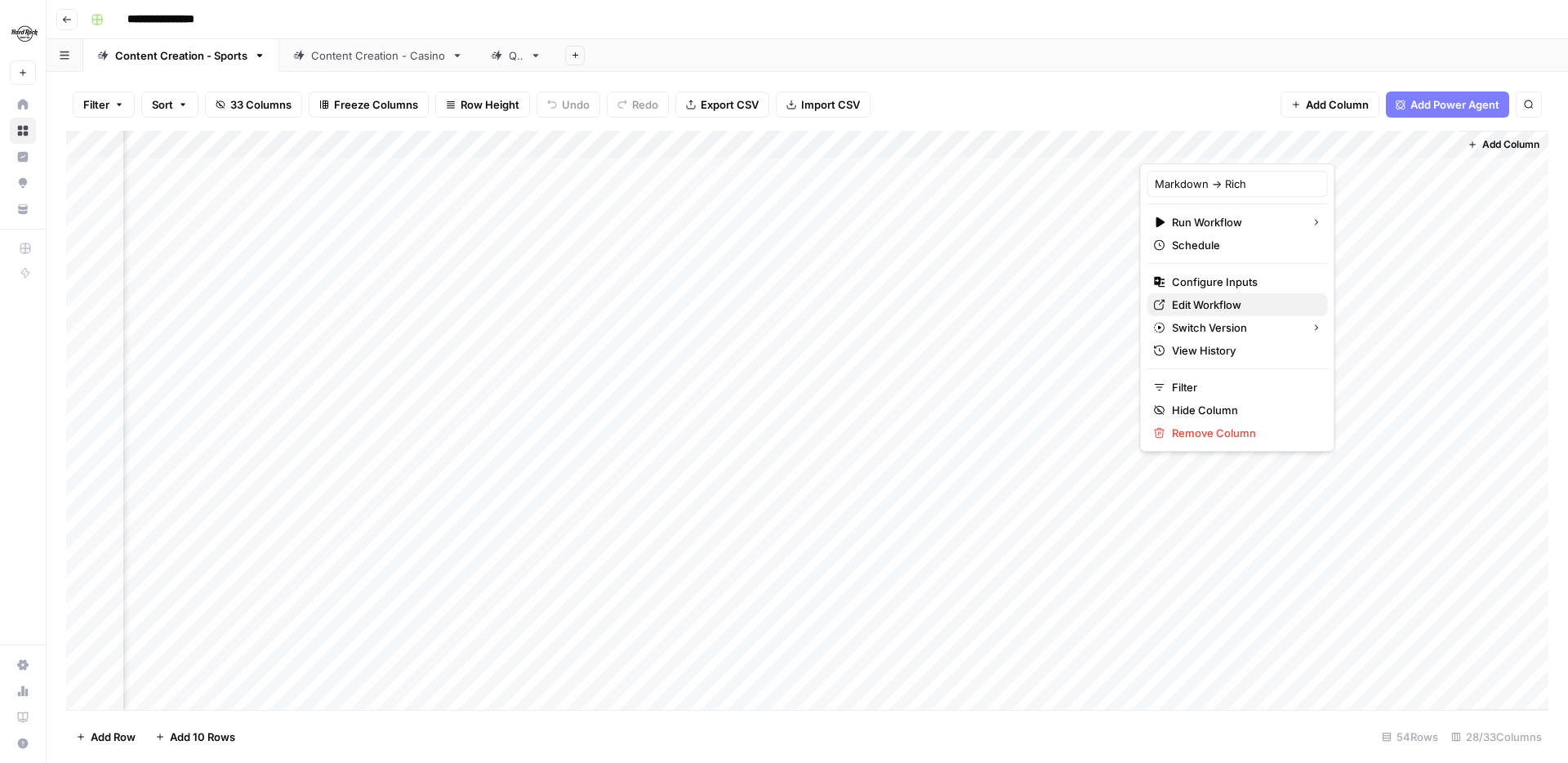
click at [1195, 298] on span "Edit Workflow" at bounding box center [1242, 305] width 143 height 17
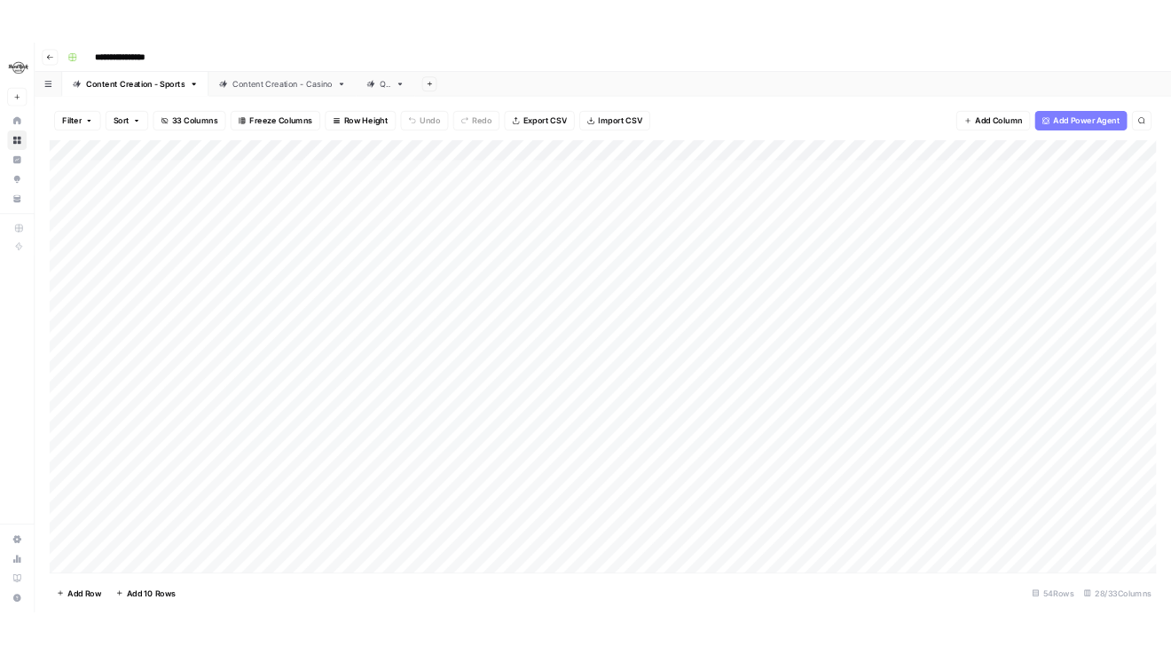
scroll to position [0, 0]
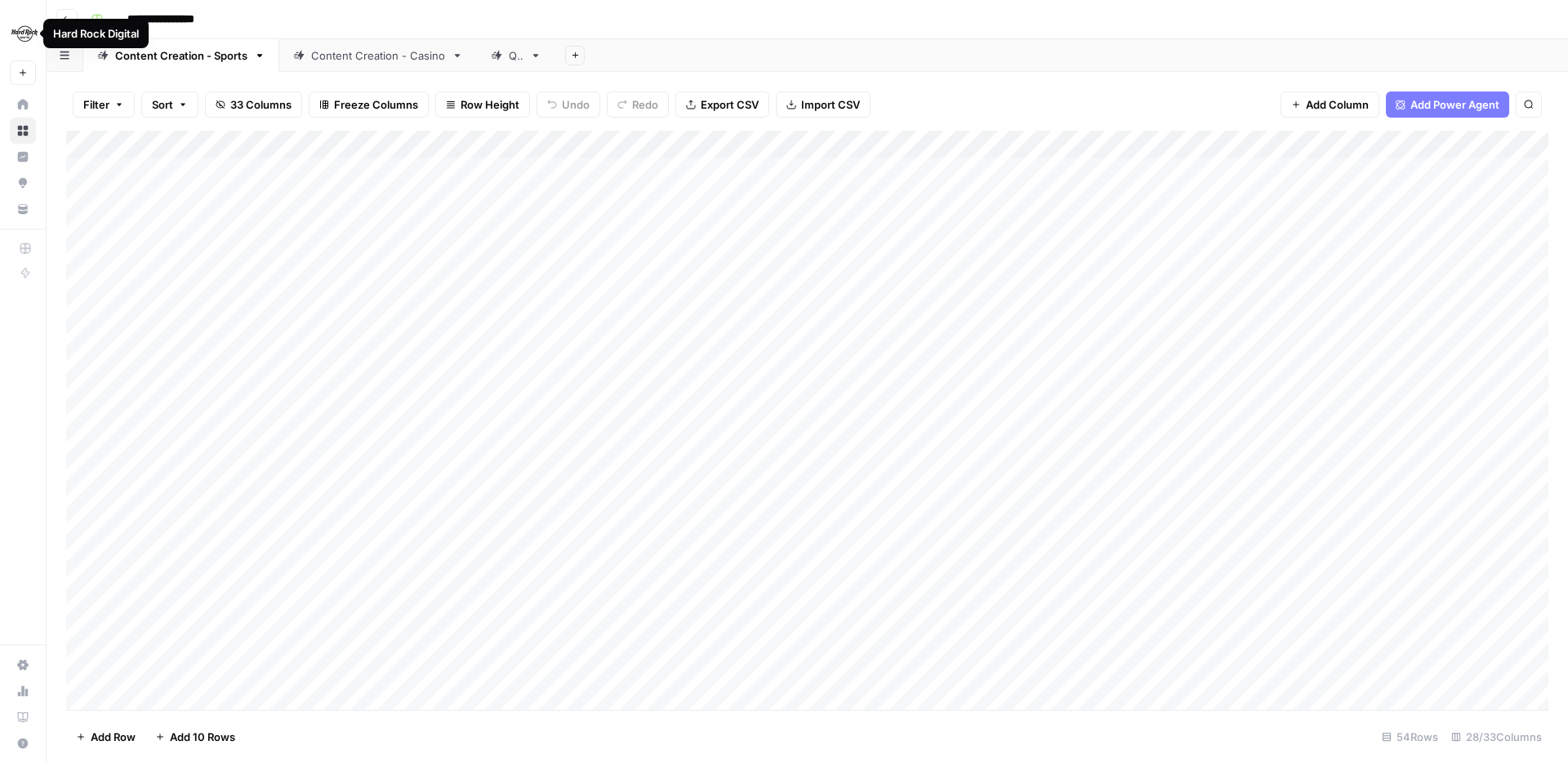
click at [68, 16] on icon "button" at bounding box center [66, 19] width 10 height 10
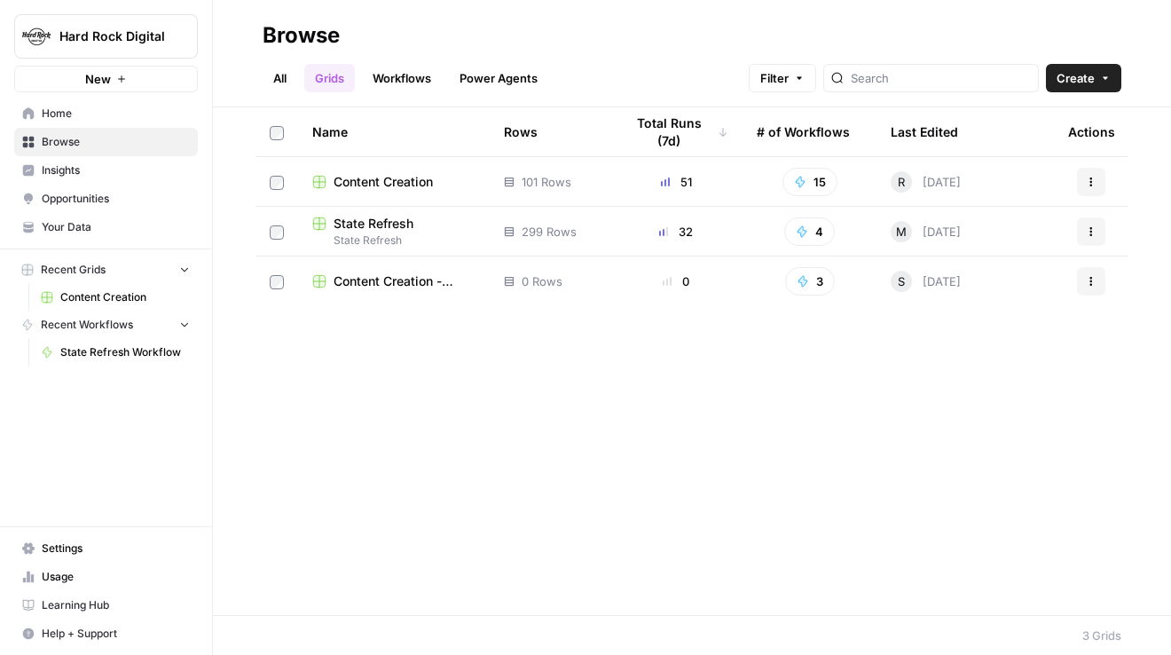
click at [395, 222] on span "State Refresh" at bounding box center [374, 224] width 80 height 18
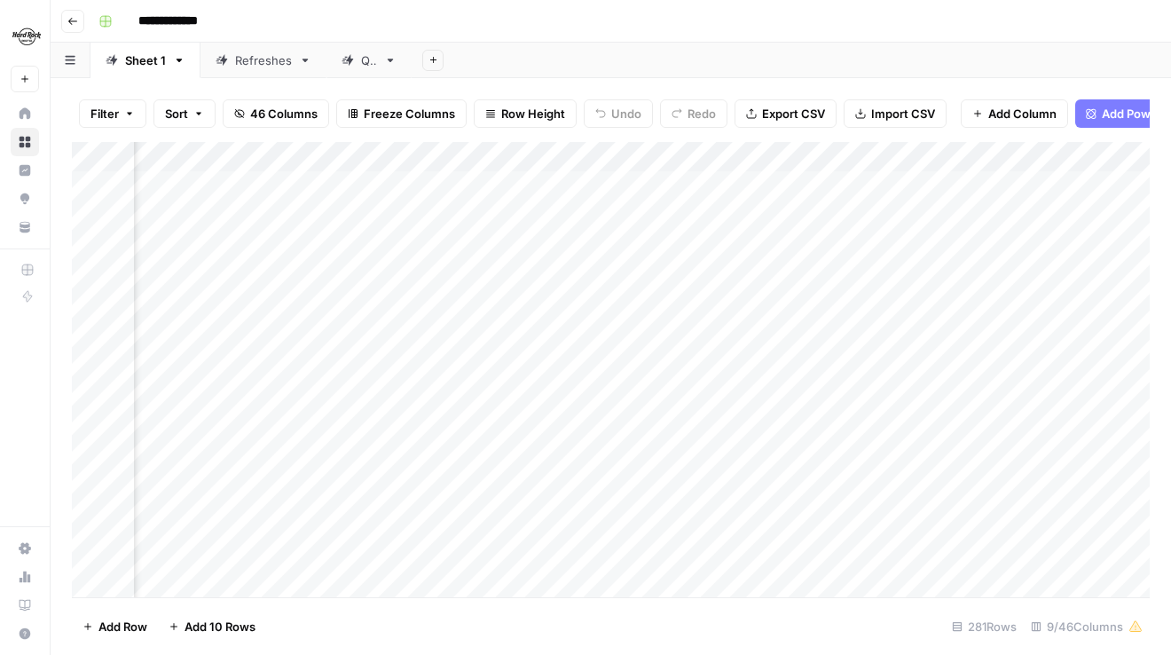
scroll to position [0, 768]
click at [446, 176] on div "Add Column" at bounding box center [611, 369] width 1078 height 455
click at [517, 189] on div "Add Column" at bounding box center [611, 369] width 1078 height 455
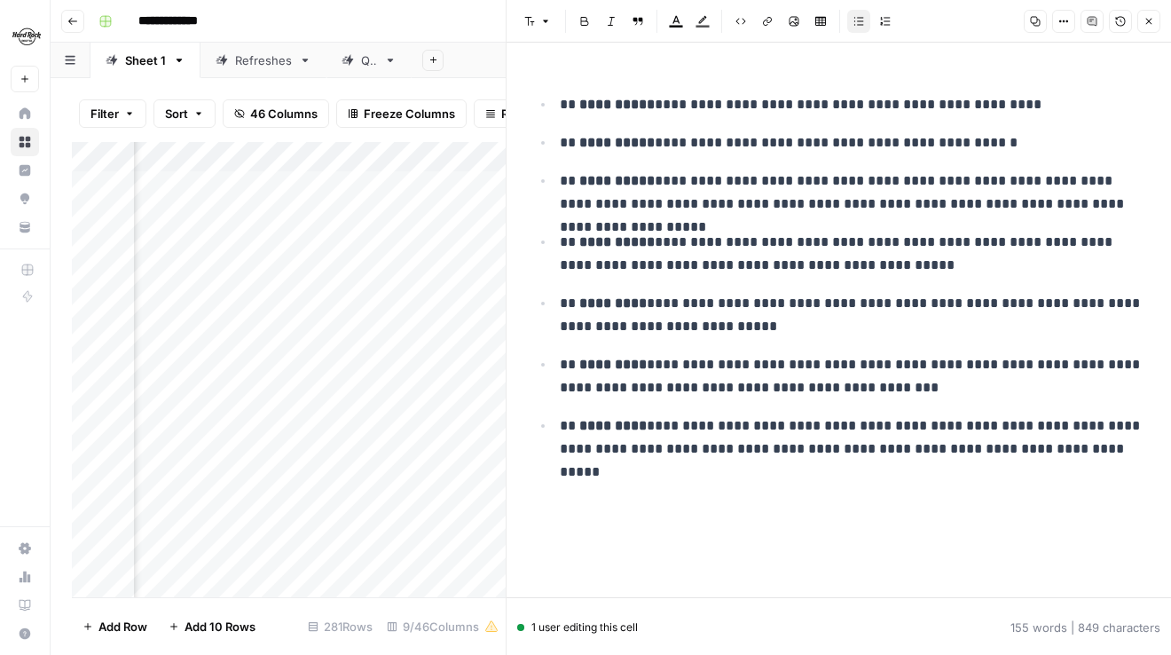
click at [659, 118] on ul "**********" at bounding box center [838, 276] width 615 height 368
click at [659, 119] on ul "**********" at bounding box center [838, 276] width 615 height 368
click at [579, 107] on strong "**********" at bounding box center [616, 104] width 75 height 13
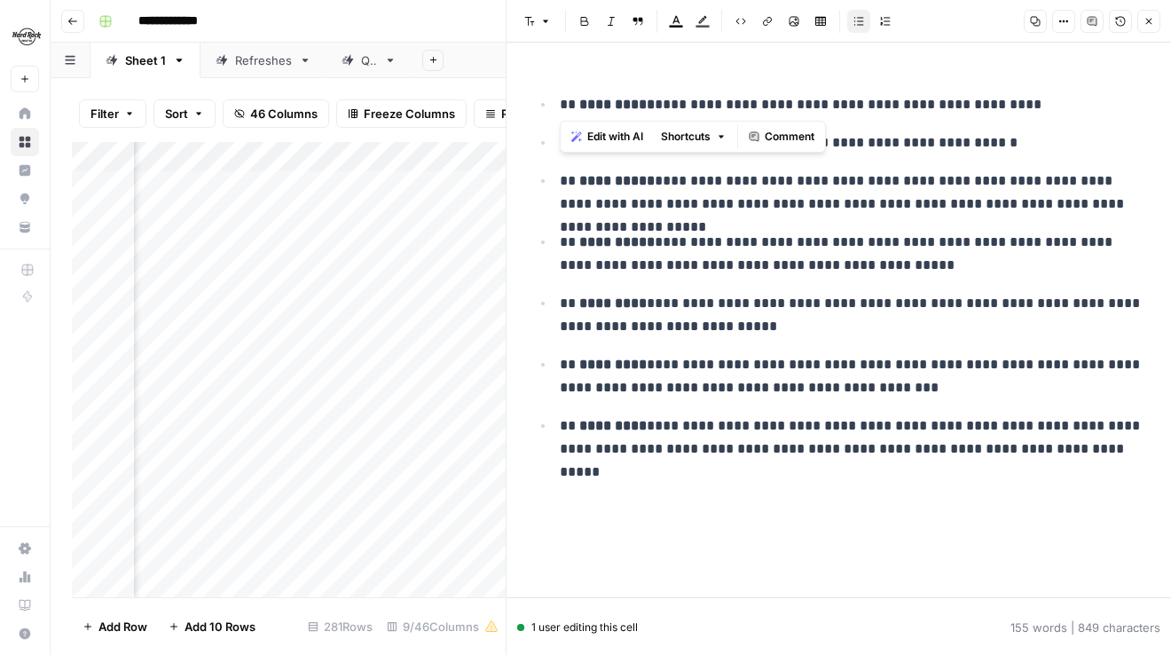
drag, startPoint x: 578, startPoint y: 107, endPoint x: 637, endPoint y: 206, distance: 115.0
click at [637, 206] on ul "**********" at bounding box center [838, 276] width 615 height 368
click at [1001, 240] on p "**********" at bounding box center [853, 254] width 586 height 46
click at [1016, 208] on p "**********" at bounding box center [853, 192] width 586 height 46
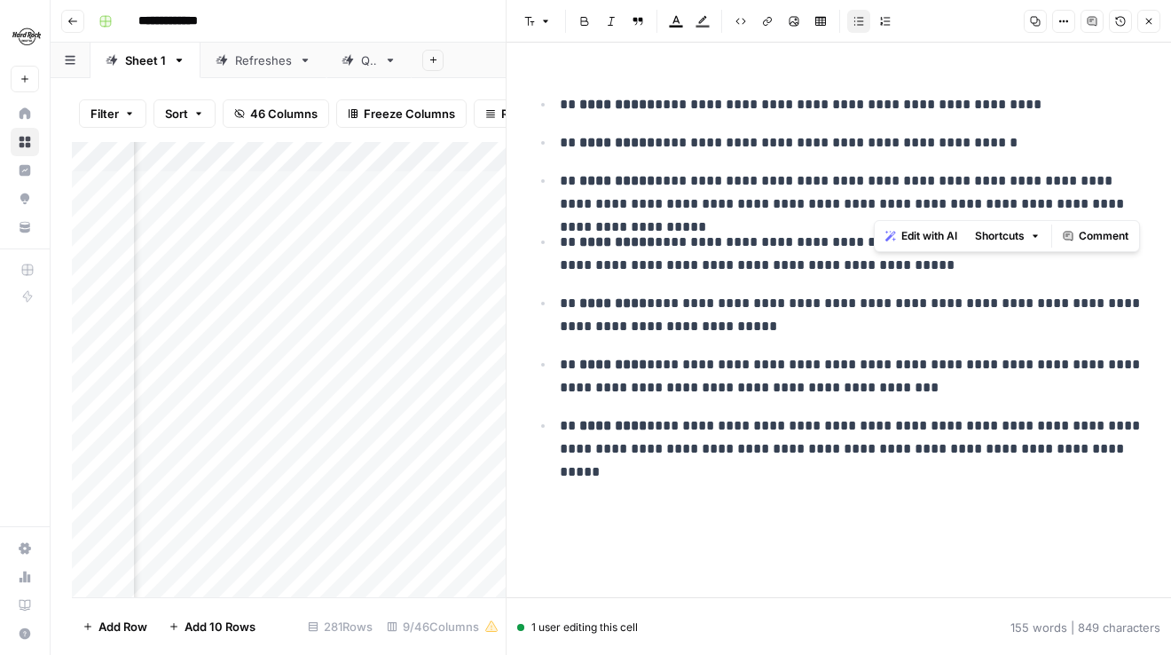
drag, startPoint x: 1016, startPoint y: 208, endPoint x: 900, endPoint y: 168, distance: 122.9
click at [900, 168] on ul "**********" at bounding box center [838, 276] width 615 height 368
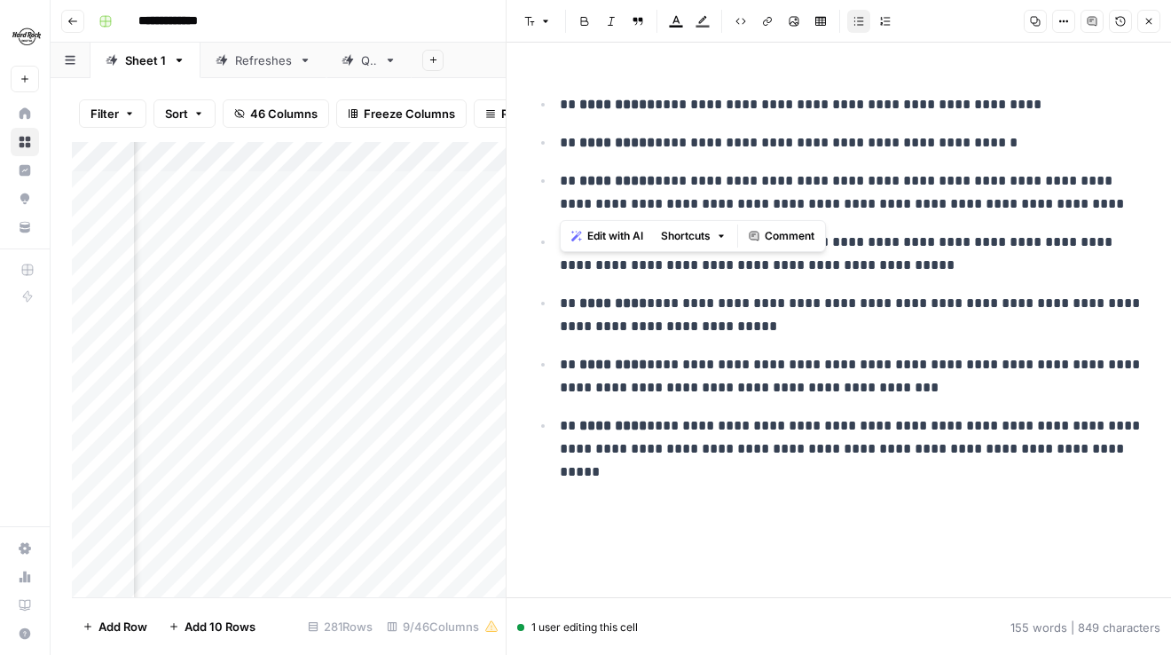
drag, startPoint x: 1144, startPoint y: 208, endPoint x: 522, endPoint y: 91, distance: 632.9
click at [522, 91] on div "**********" at bounding box center [839, 273] width 636 height 404
copy ul "**********"
click at [1156, 12] on button "Close" at bounding box center [1149, 21] width 23 height 23
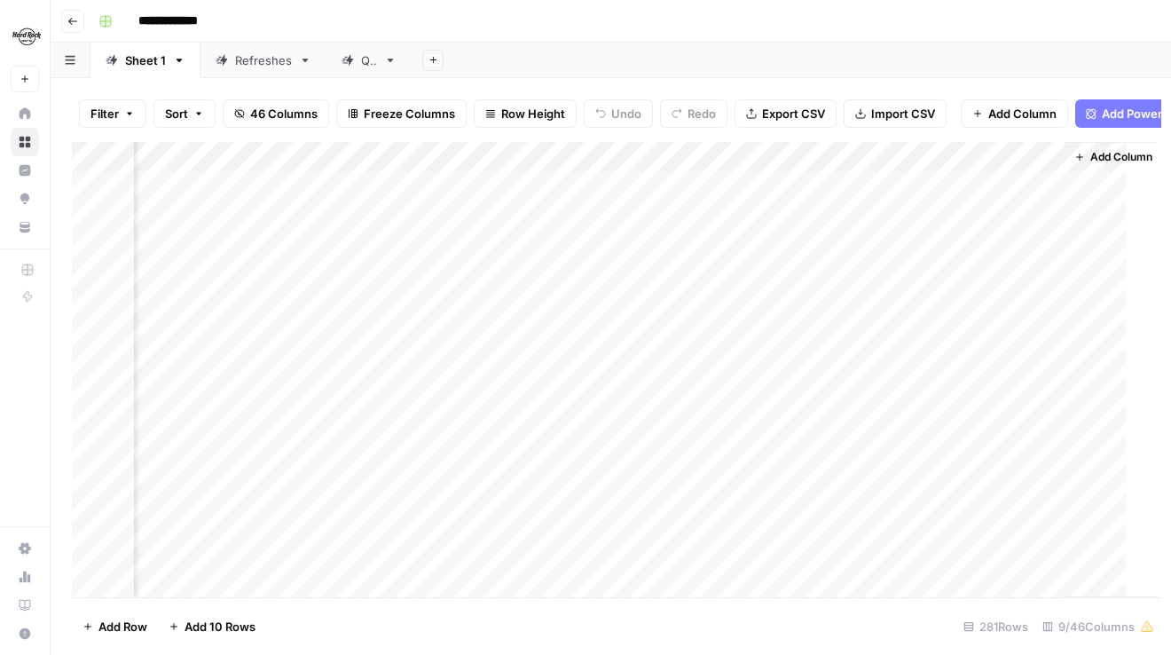
scroll to position [0, 747]
click at [712, 181] on div "Add Column" at bounding box center [611, 369] width 1078 height 455
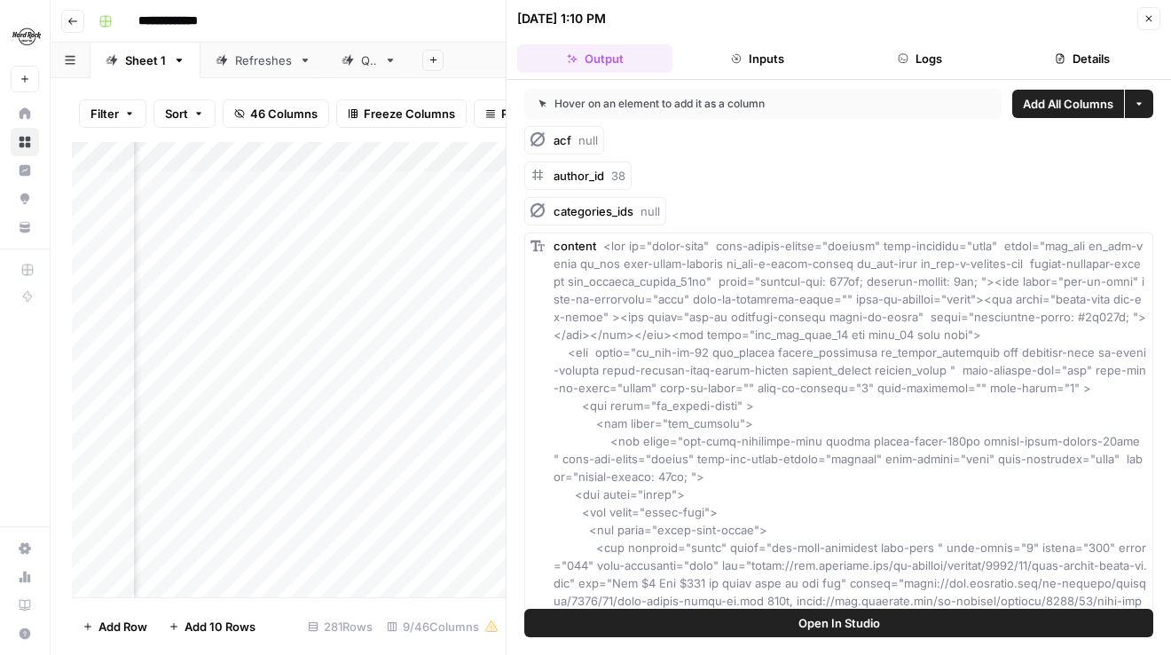
click at [1155, 17] on button "Close" at bounding box center [1149, 18] width 23 height 23
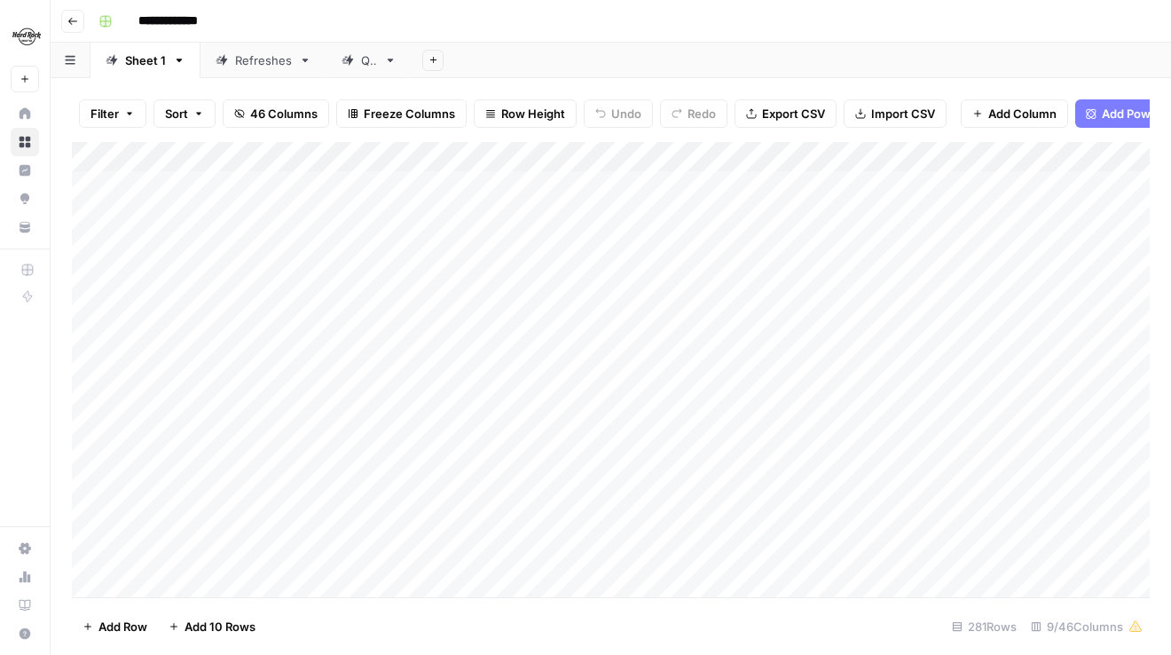
click at [470, 185] on div "Add Column" at bounding box center [611, 369] width 1078 height 455
click at [625, 185] on div "Add Column" at bounding box center [611, 369] width 1078 height 455
click at [482, 205] on div "Add Column" at bounding box center [611, 369] width 1078 height 455
click at [619, 216] on div "Add Column" at bounding box center [611, 369] width 1078 height 455
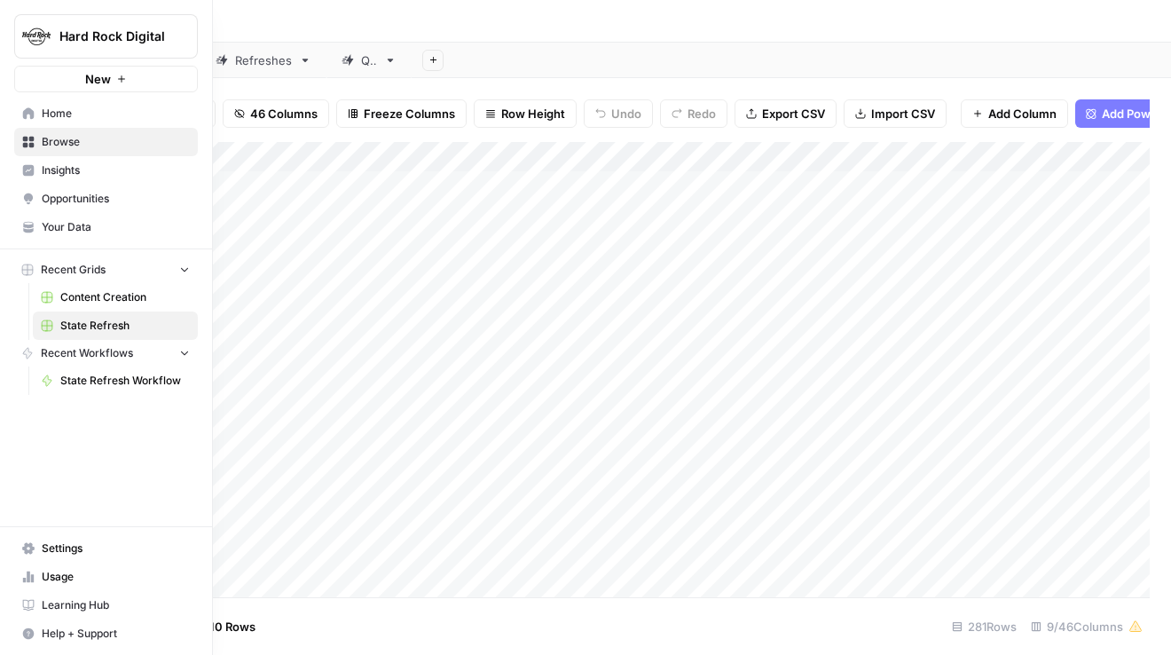
click at [64, 227] on span "Your Data" at bounding box center [116, 227] width 148 height 16
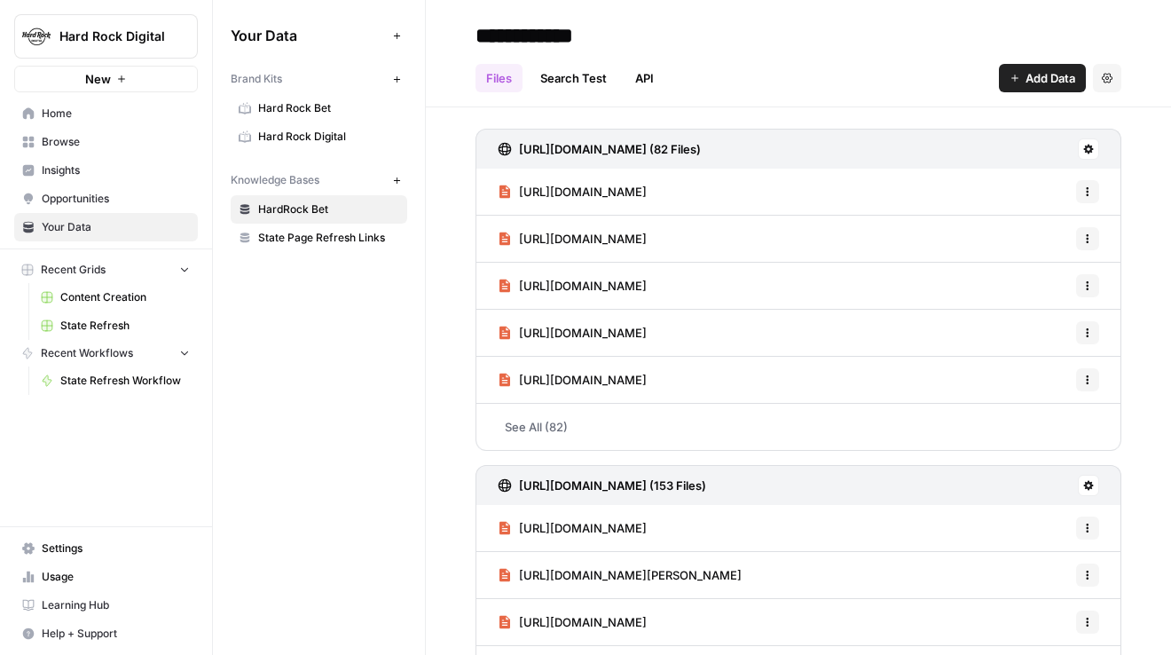
click at [335, 231] on span "State Page Refresh Links" at bounding box center [328, 238] width 141 height 16
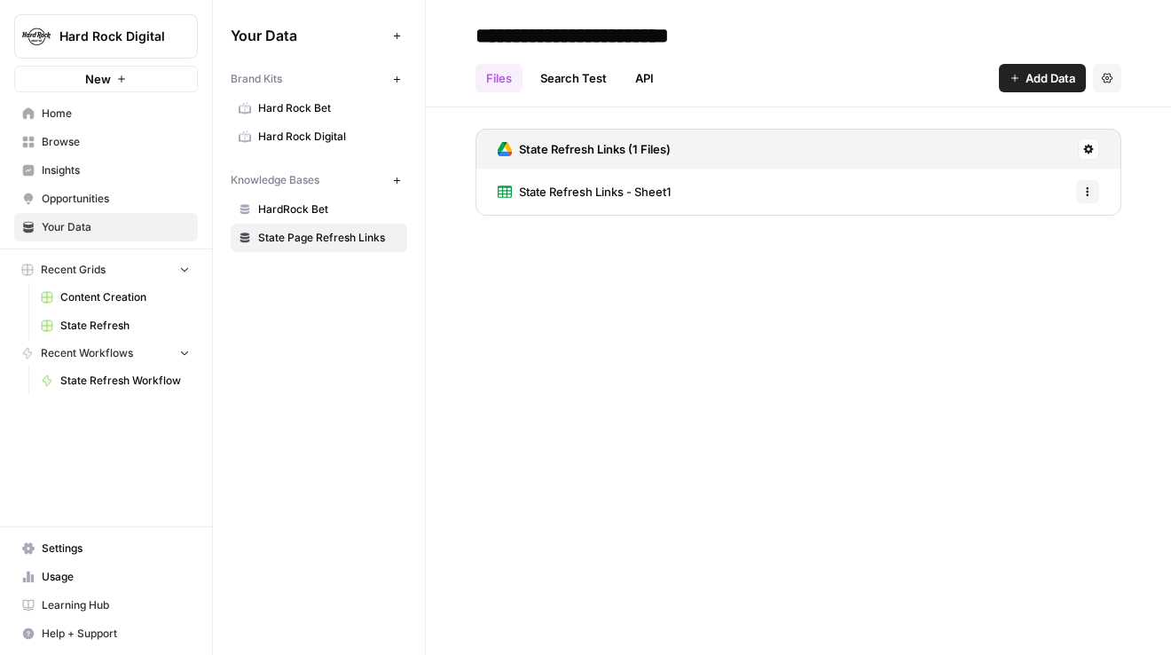
click at [602, 193] on span "State Refresh Links - Sheet1" at bounding box center [595, 192] width 152 height 18
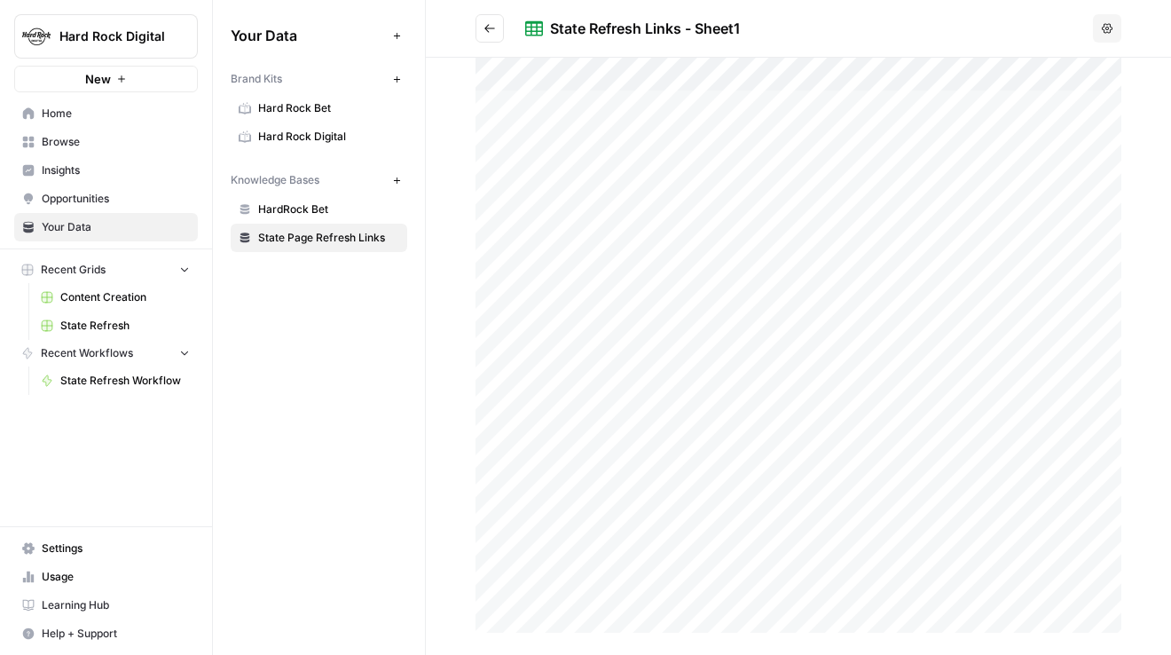
click at [74, 553] on span "Settings" at bounding box center [116, 548] width 148 height 16
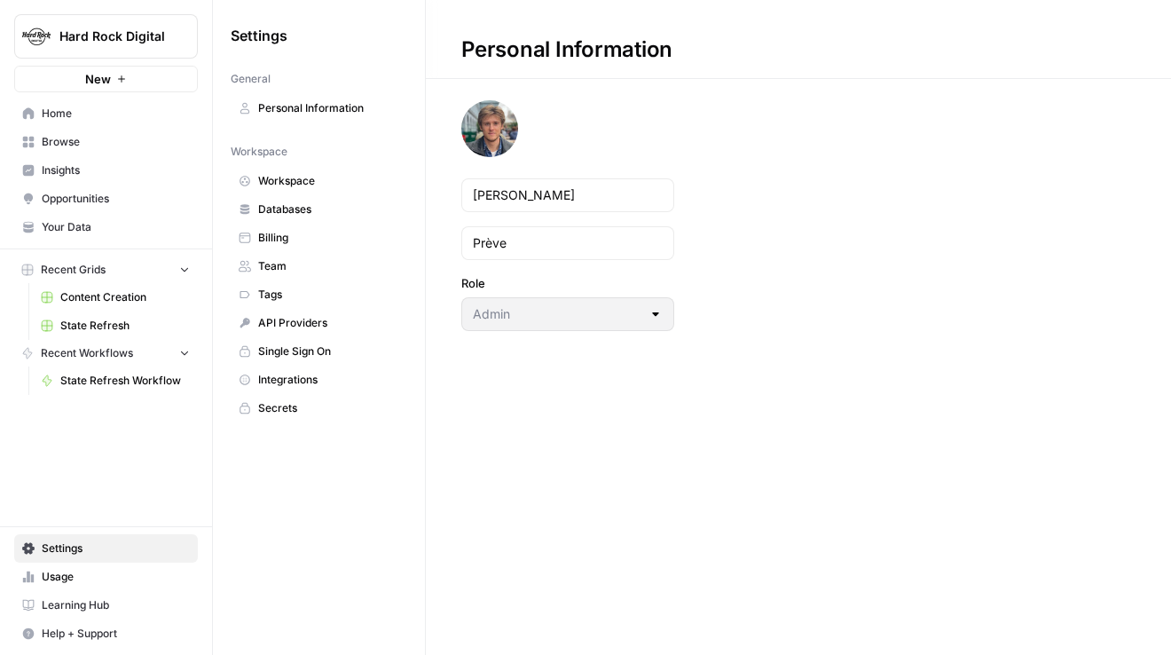
click at [94, 578] on span "Usage" at bounding box center [116, 577] width 148 height 16
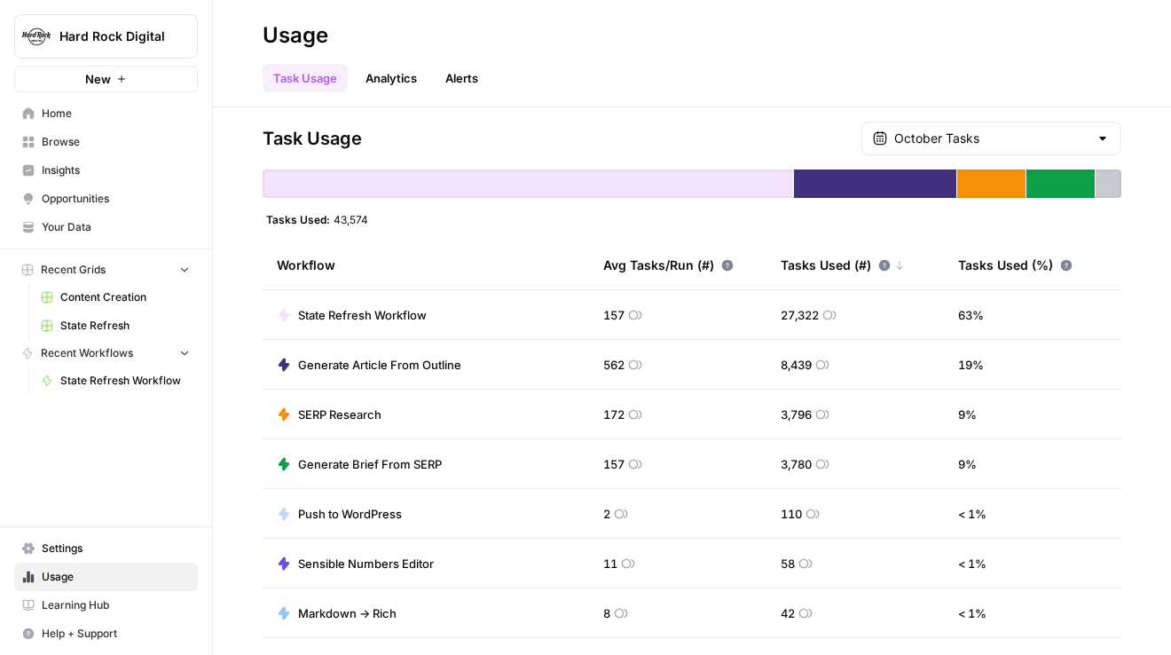
click at [67, 302] on span "Content Creation" at bounding box center [125, 297] width 130 height 16
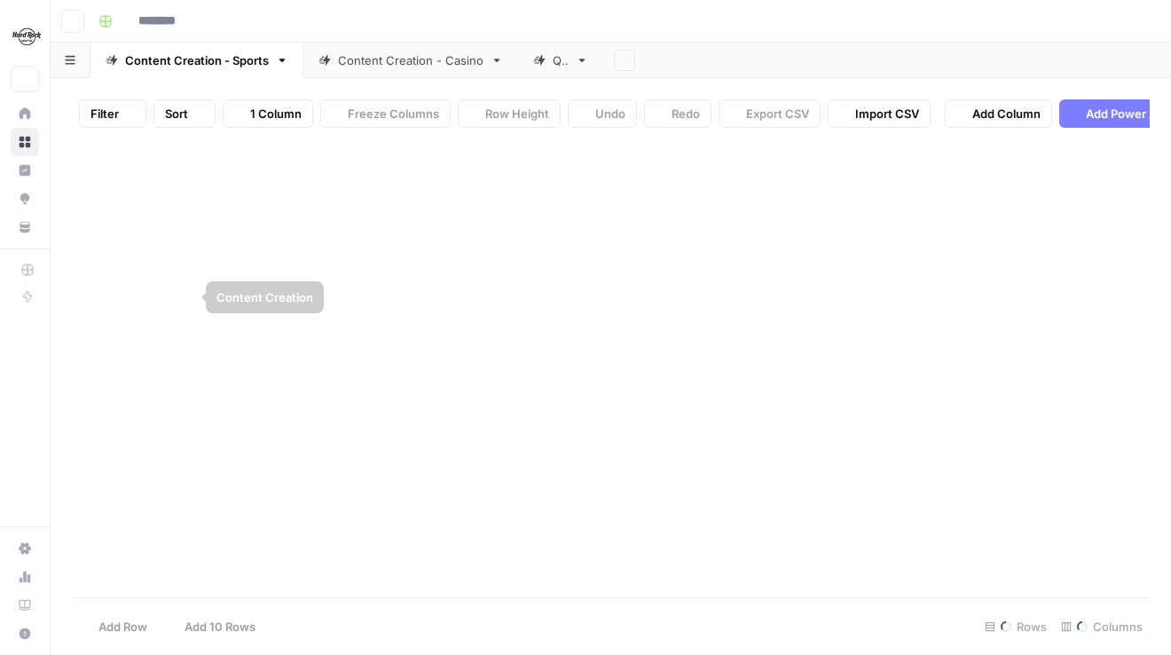
type input "**********"
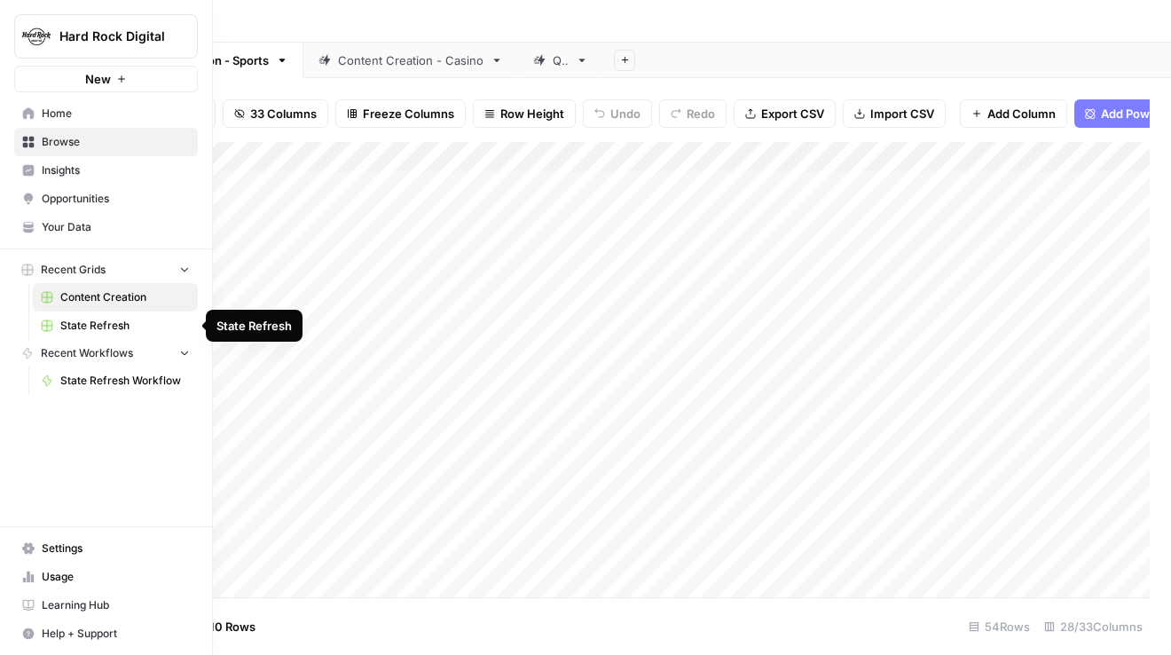
click at [76, 323] on span "State Refresh" at bounding box center [125, 326] width 130 height 16
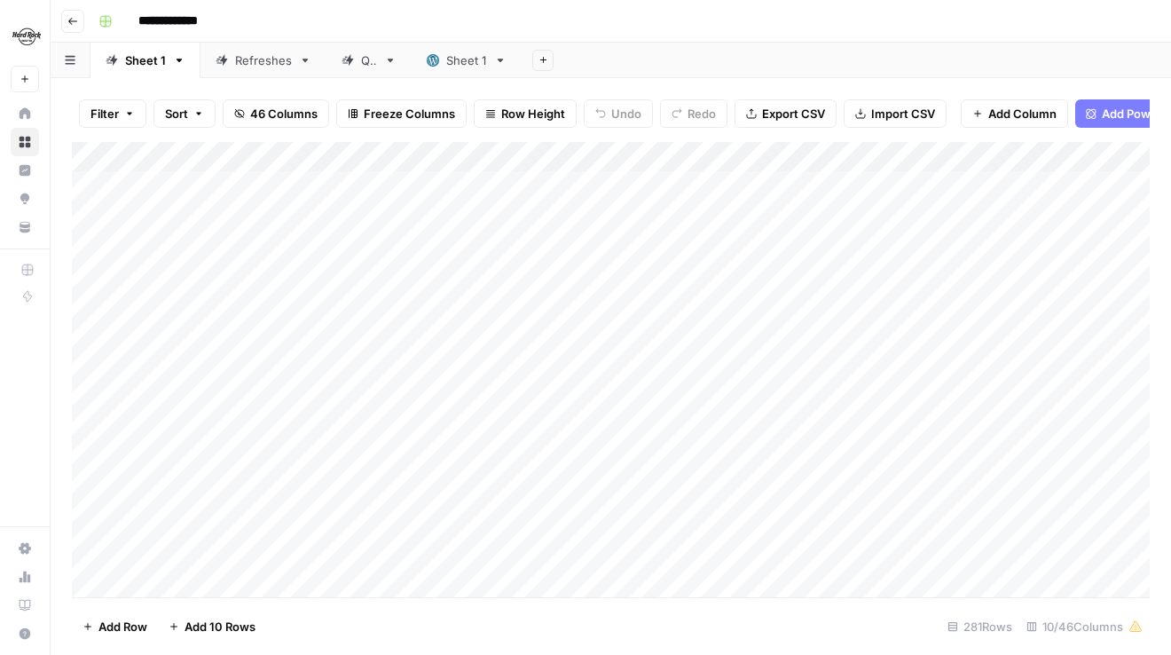
click at [555, 244] on div "Add Column" at bounding box center [611, 369] width 1078 height 455
click at [687, 220] on div "Add Column" at bounding box center [611, 369] width 1078 height 455
click at [757, 250] on div "Add Column" at bounding box center [611, 369] width 1078 height 455
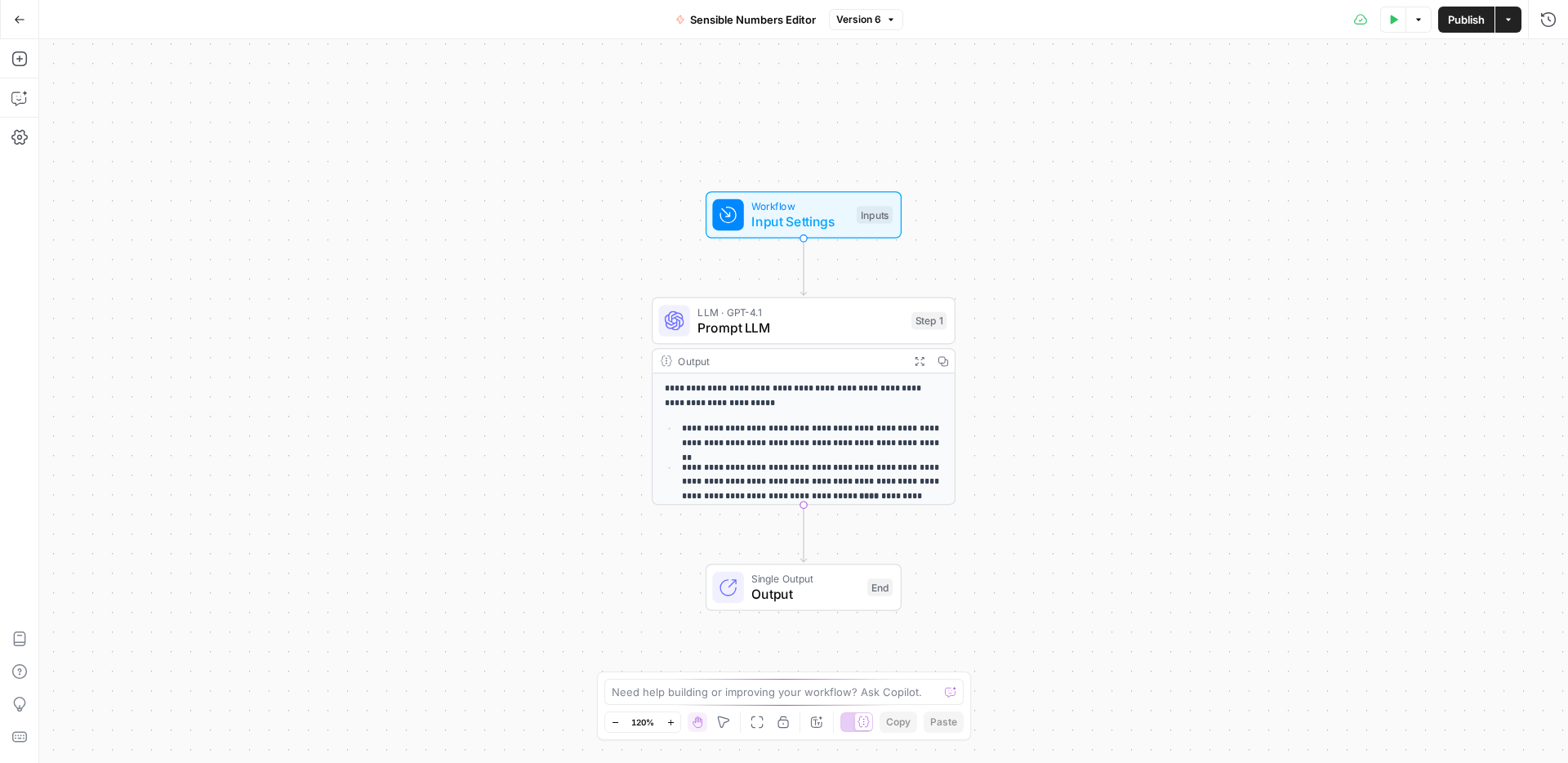
click at [797, 314] on span "LLM · GPT-4.1" at bounding box center [801, 311] width 206 height 16
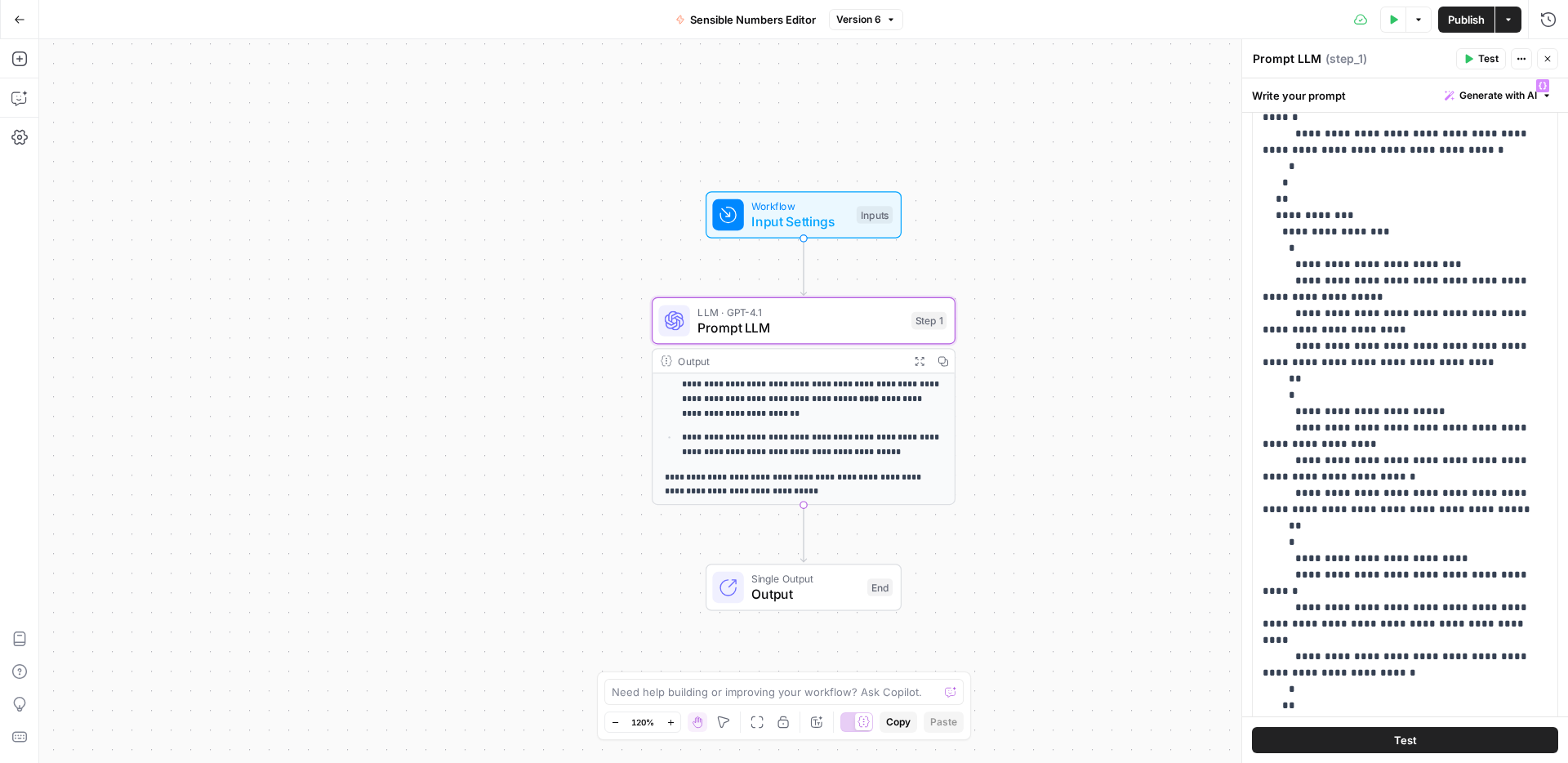
scroll to position [461, 0]
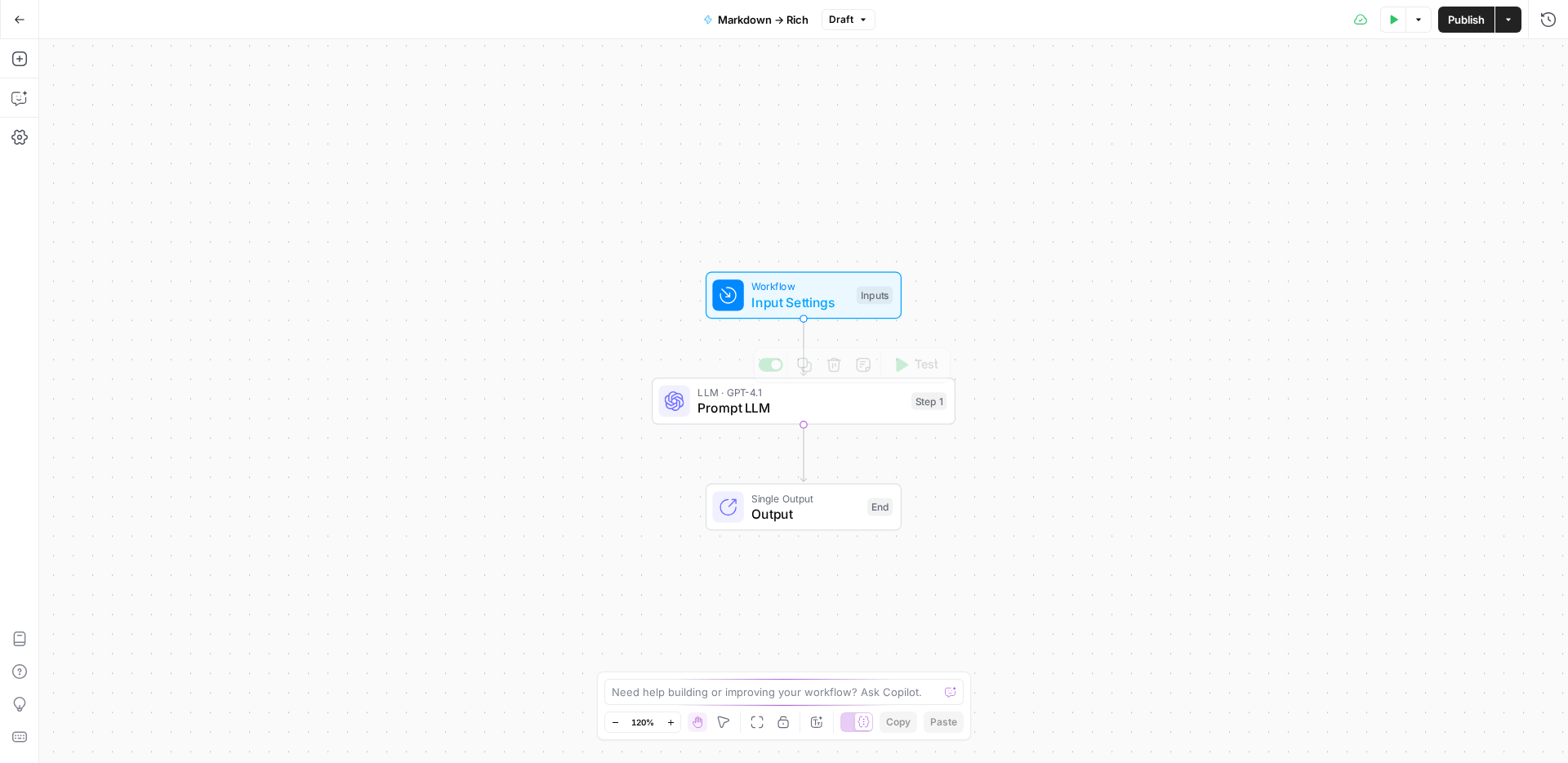
click at [759, 413] on span "Prompt LLM" at bounding box center [801, 407] width 206 height 19
